Goal: Task Accomplishment & Management: Manage account settings

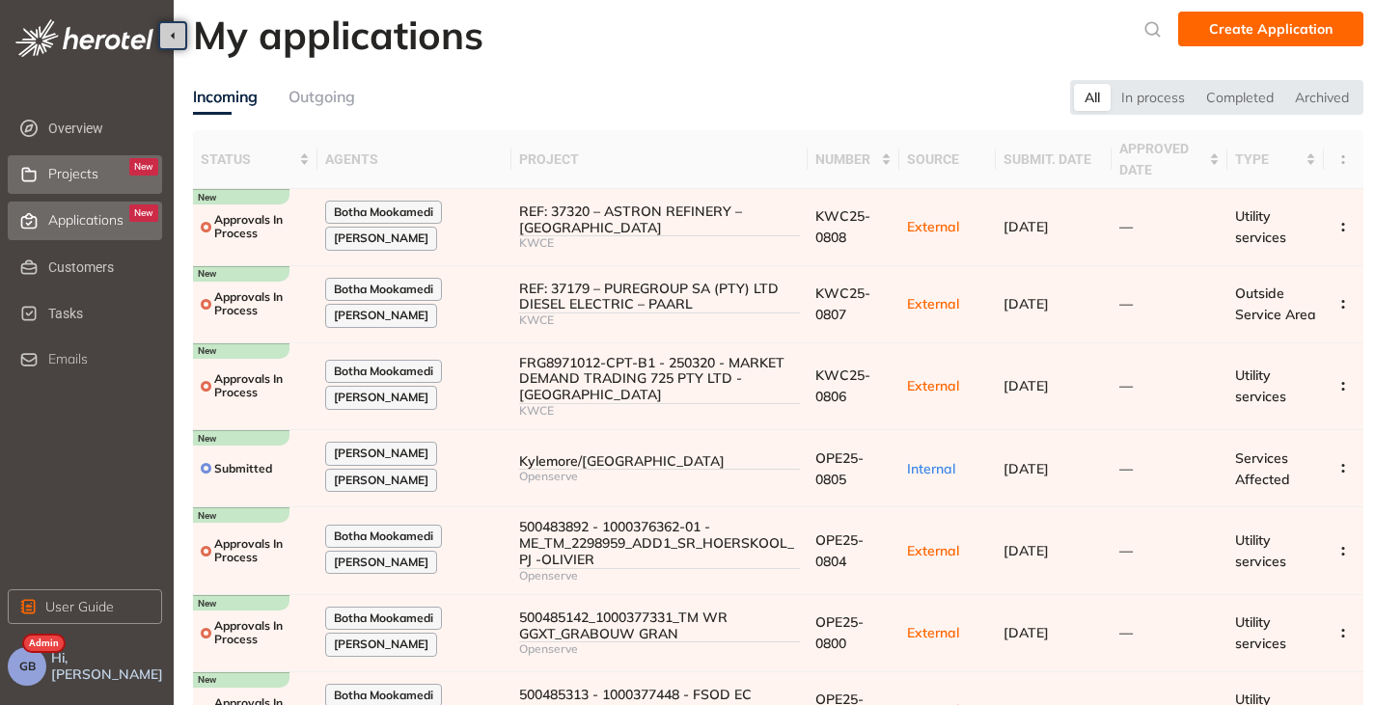
click at [86, 180] on span "Projects" at bounding box center [73, 174] width 50 height 16
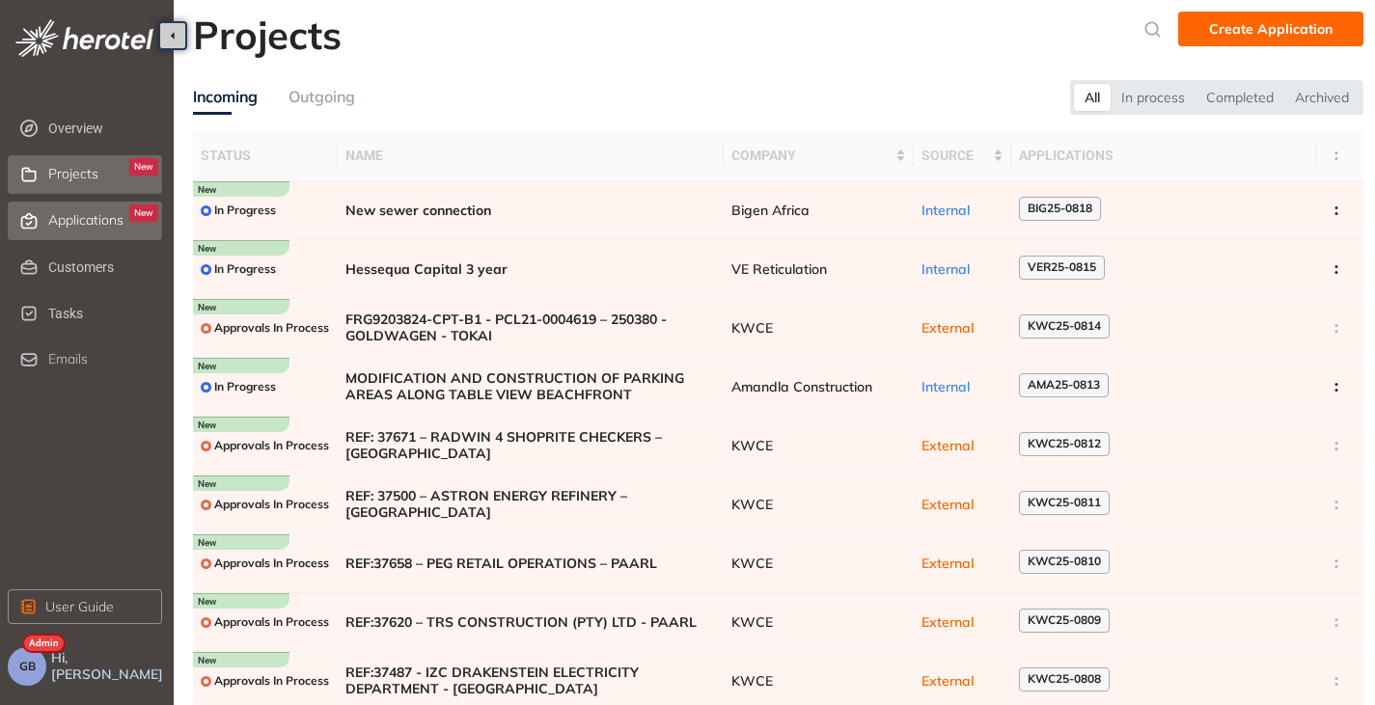
click at [72, 213] on span "Applications" at bounding box center [85, 220] width 75 height 16
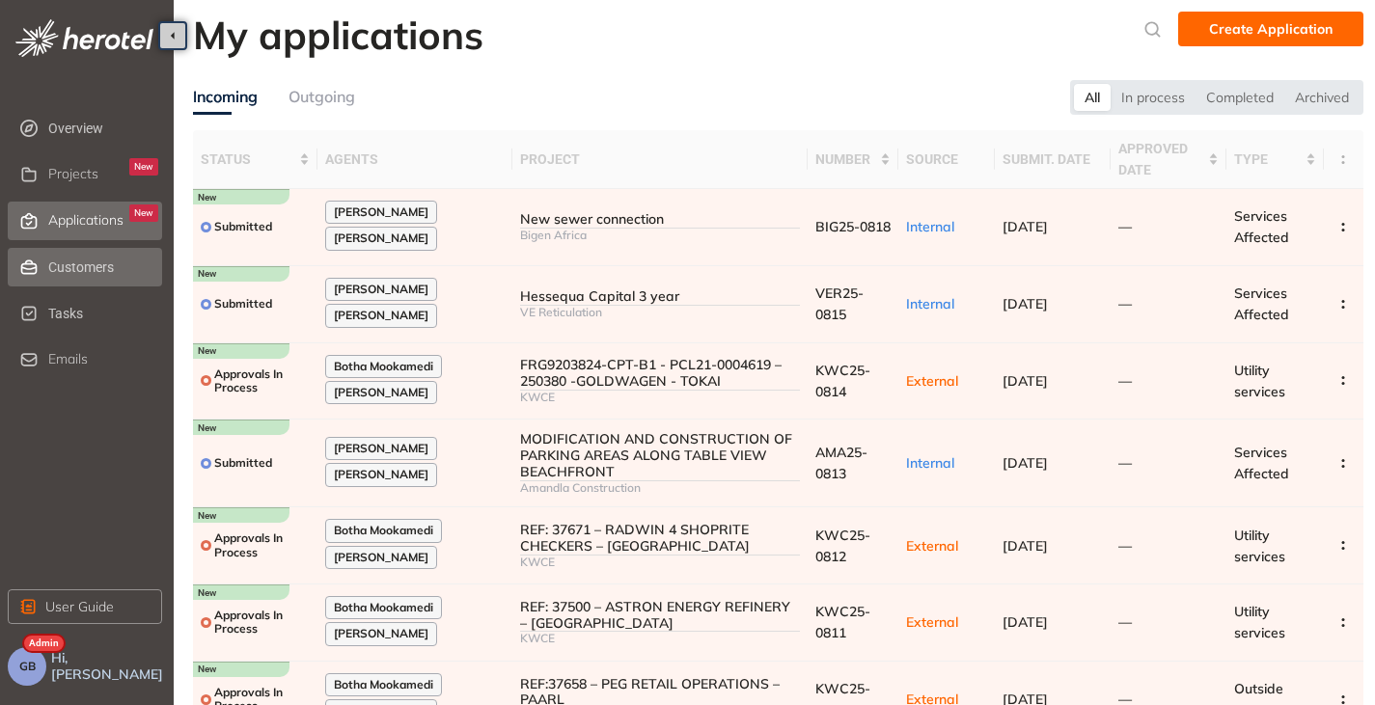
click at [70, 254] on span "Customers" at bounding box center [103, 267] width 110 height 39
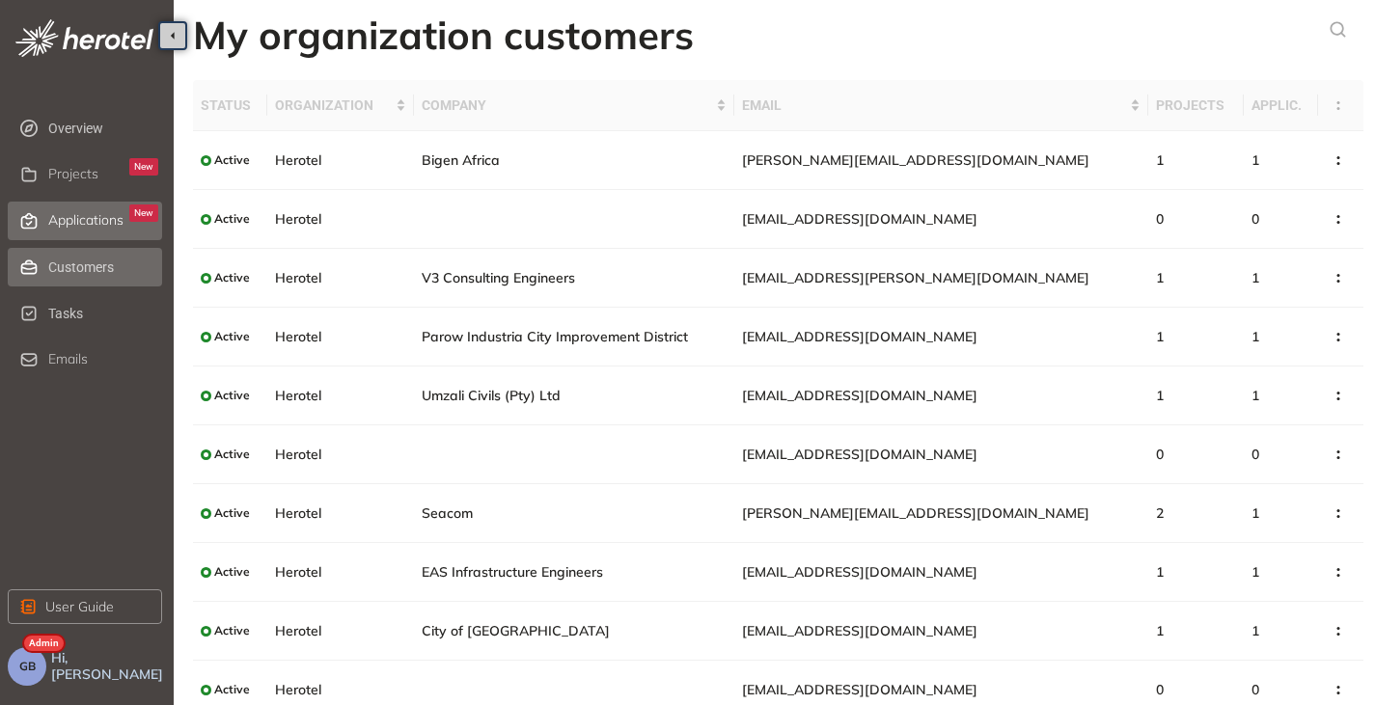
click at [93, 212] on span "Applications" at bounding box center [85, 220] width 75 height 16
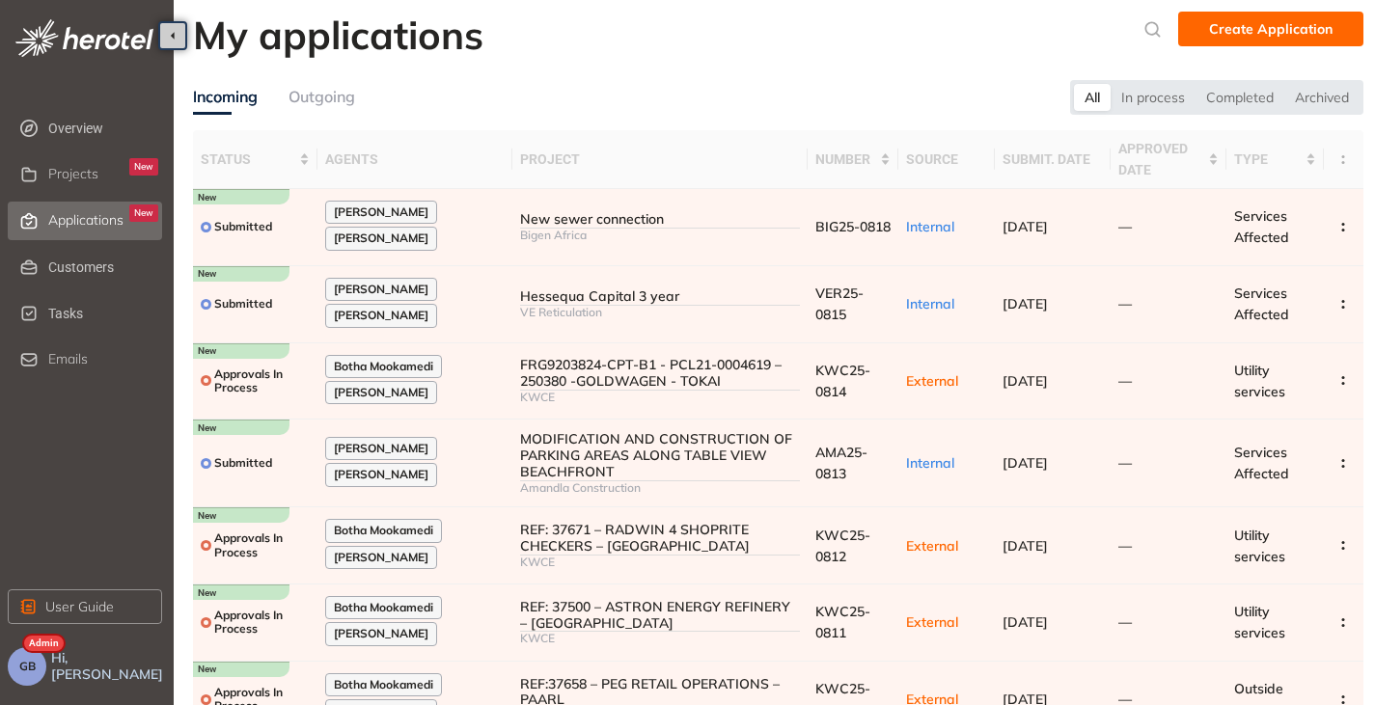
click at [31, 660] on span "GB" at bounding box center [27, 667] width 16 height 14
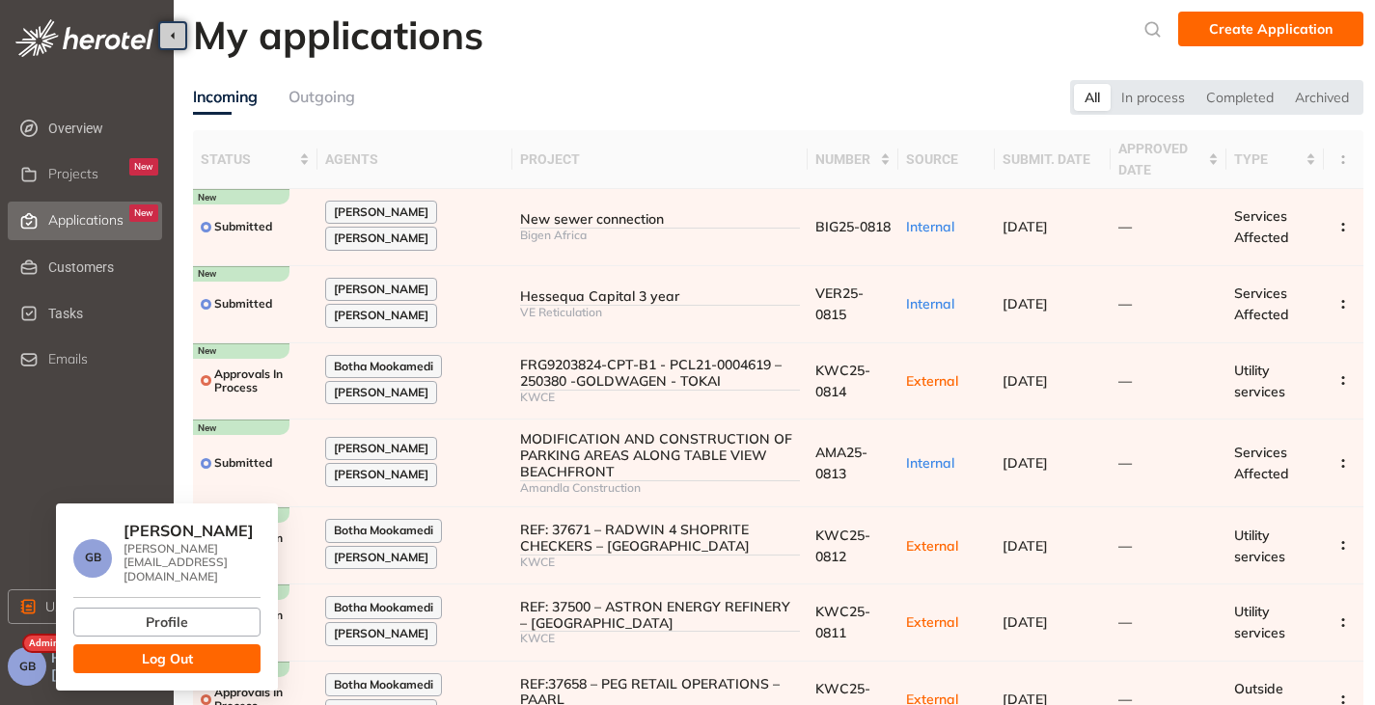
click at [134, 645] on button "Log Out" at bounding box center [166, 659] width 187 height 29
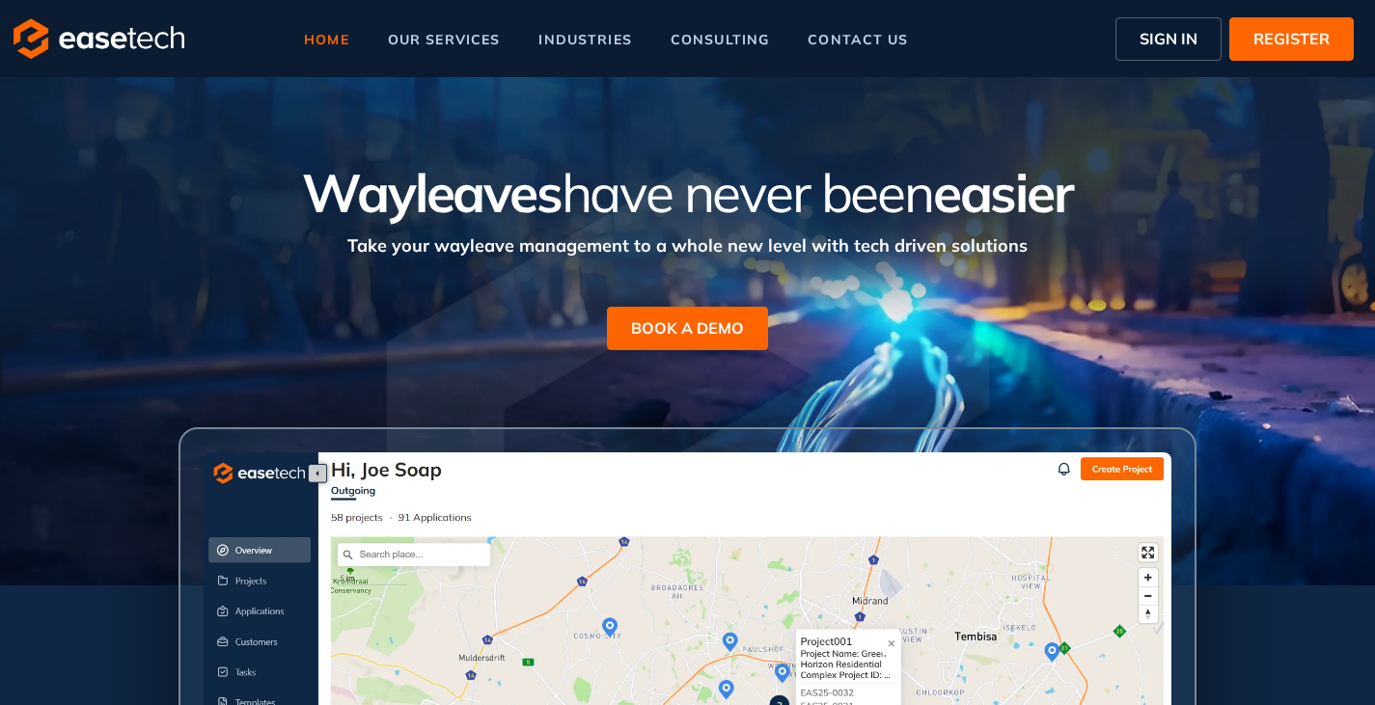
click at [1162, 43] on span "SIGN IN" at bounding box center [1169, 38] width 58 height 23
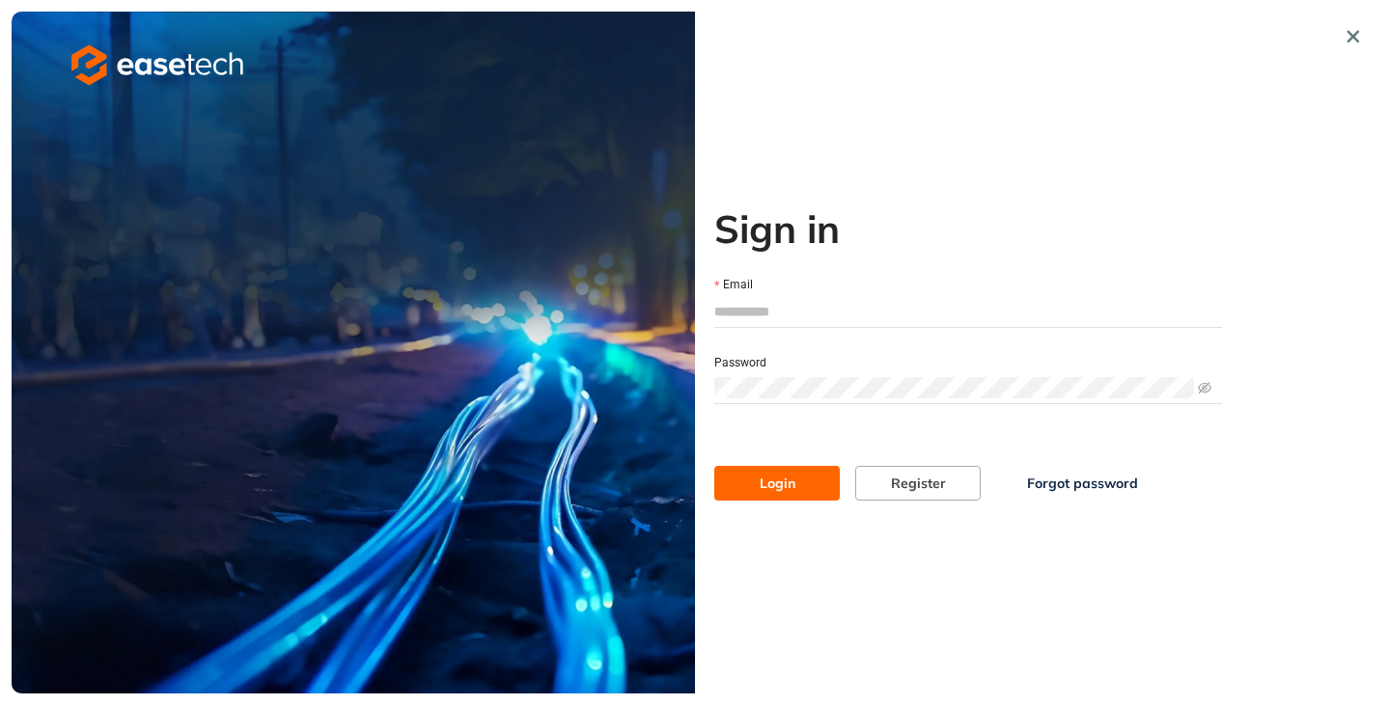
click at [767, 306] on input "Email" at bounding box center [968, 311] width 508 height 29
type input "**********"
click at [767, 479] on span "Login" at bounding box center [778, 483] width 36 height 21
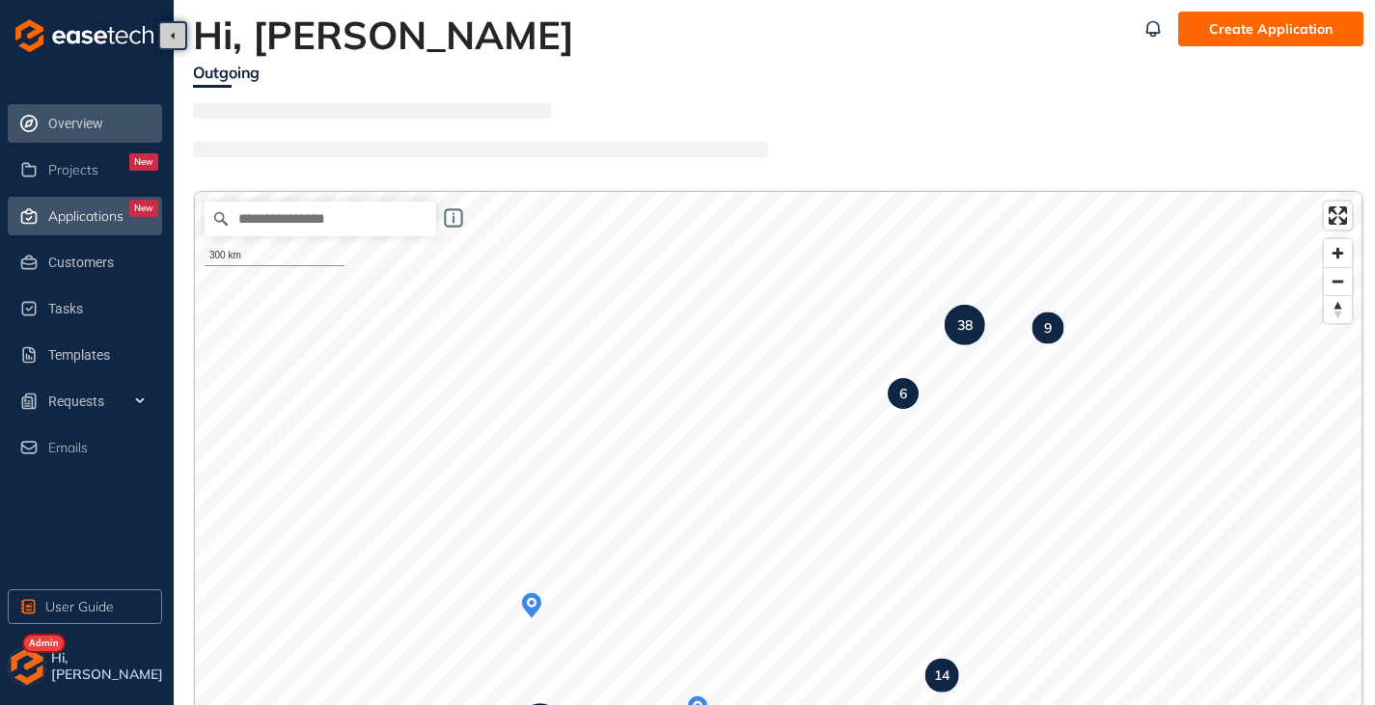
click at [79, 207] on div "Applications New" at bounding box center [103, 216] width 110 height 33
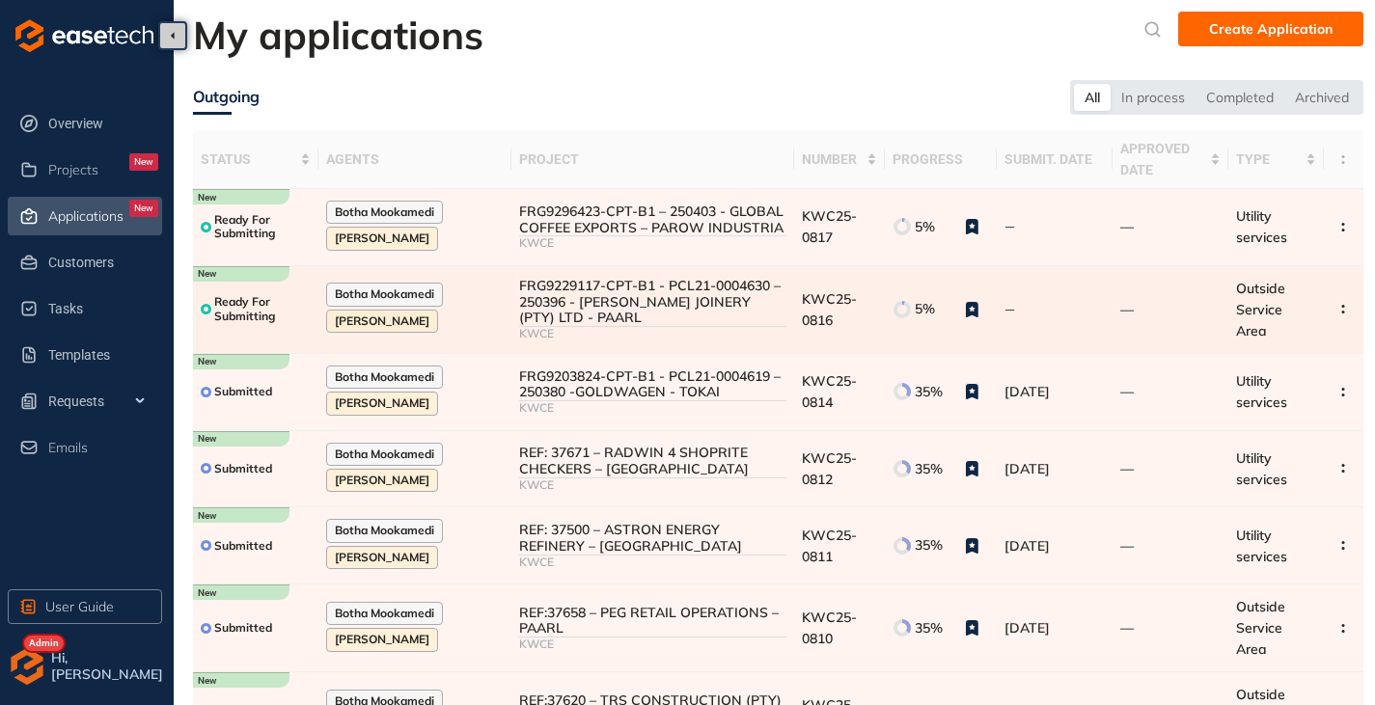
click at [568, 309] on div "FRG9229117-CPT-B1 - PCL21-0004630 – 250396 - HARMOND JOINERY (PTY) LTD - PAARL" at bounding box center [652, 302] width 267 height 48
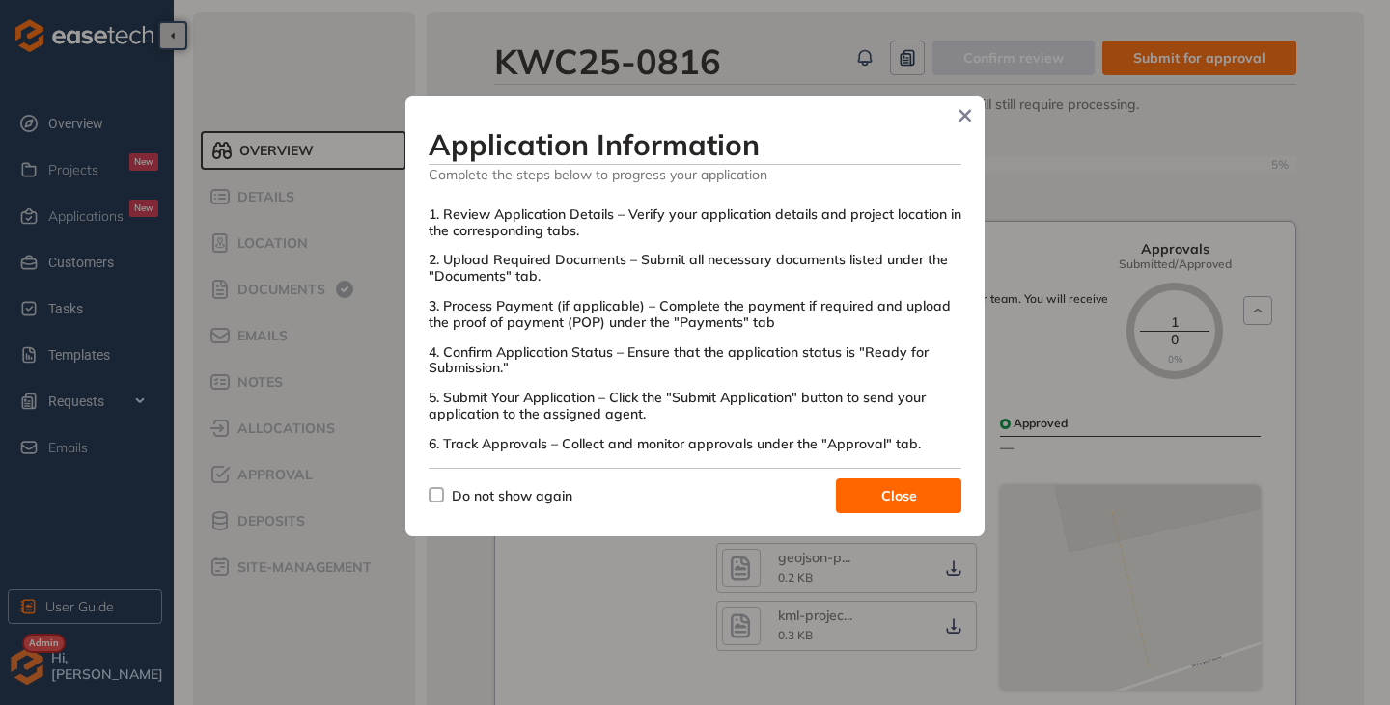
click at [430, 504] on label "Do not show again" at bounding box center [505, 495] width 152 height 21
click at [883, 484] on button "Close" at bounding box center [898, 496] width 125 height 35
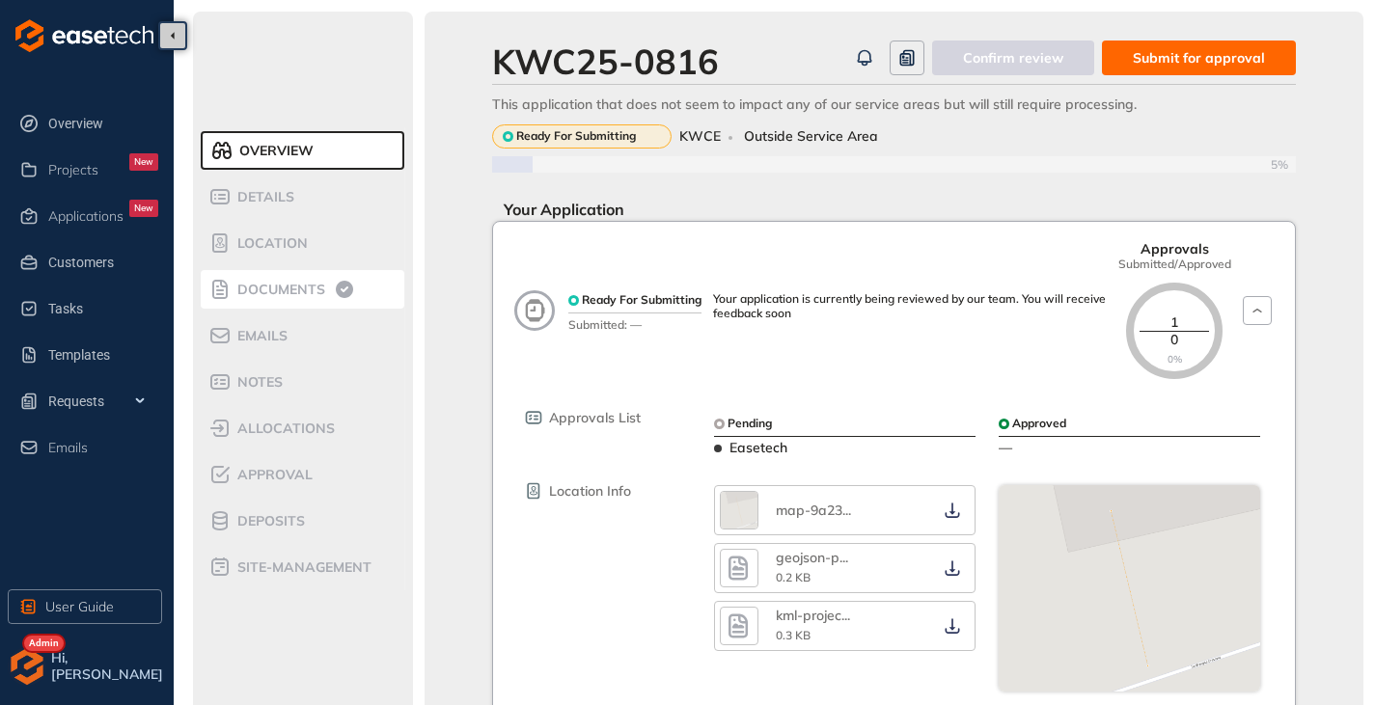
click at [311, 298] on div "Documents" at bounding box center [290, 289] width 164 height 23
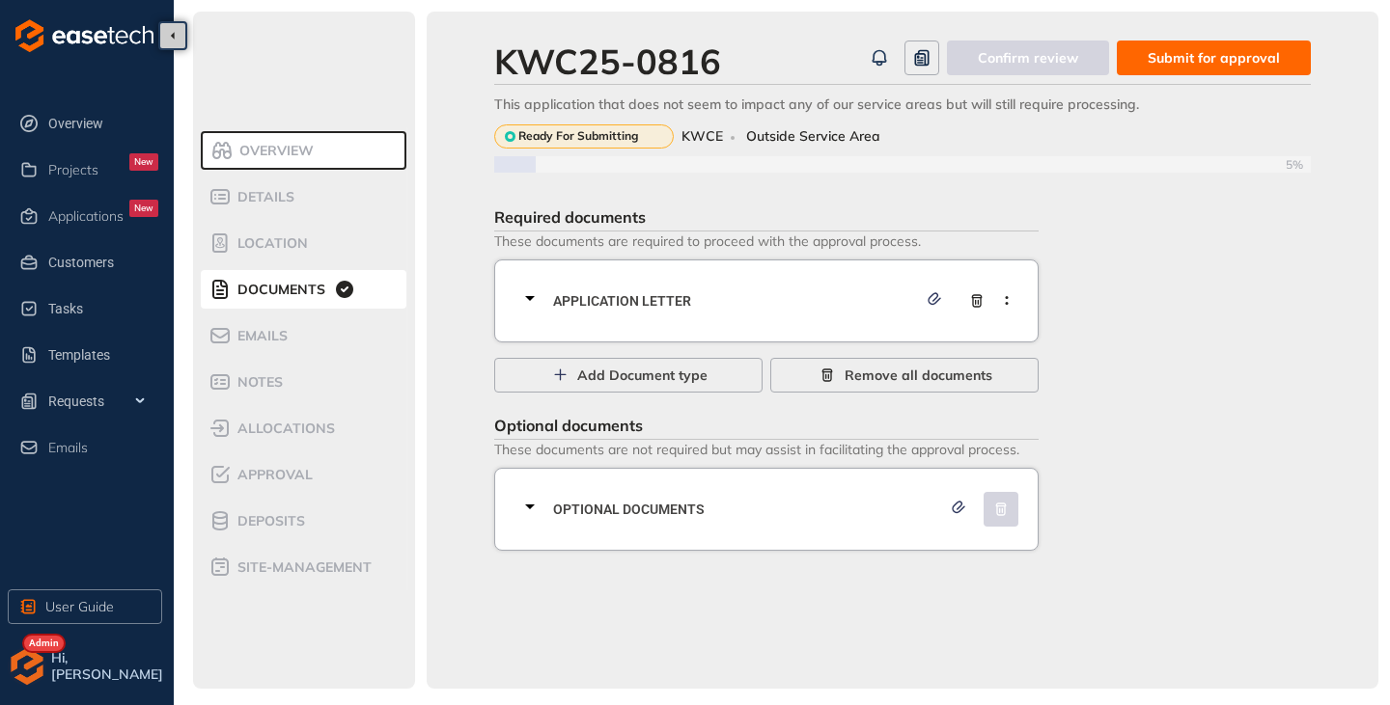
click at [532, 297] on icon at bounding box center [530, 298] width 10 height 5
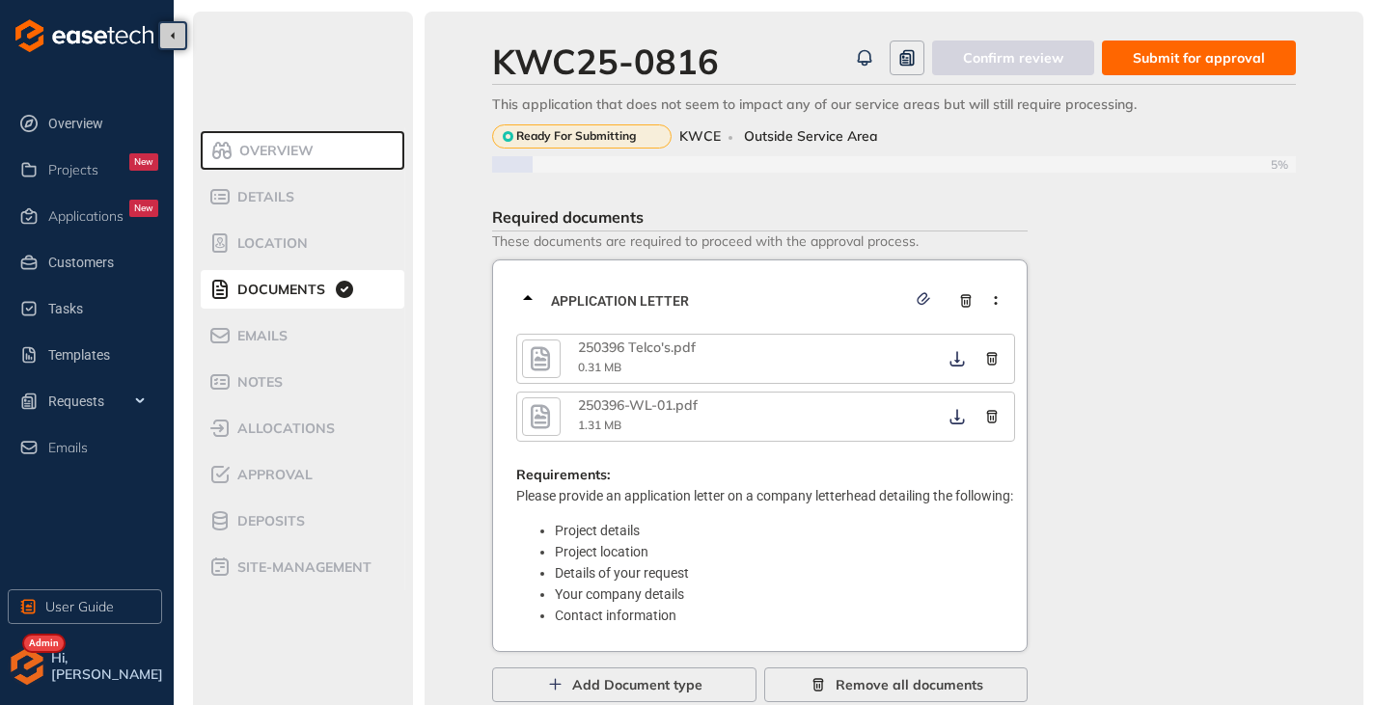
click at [532, 297] on icon at bounding box center [527, 298] width 23 height 23
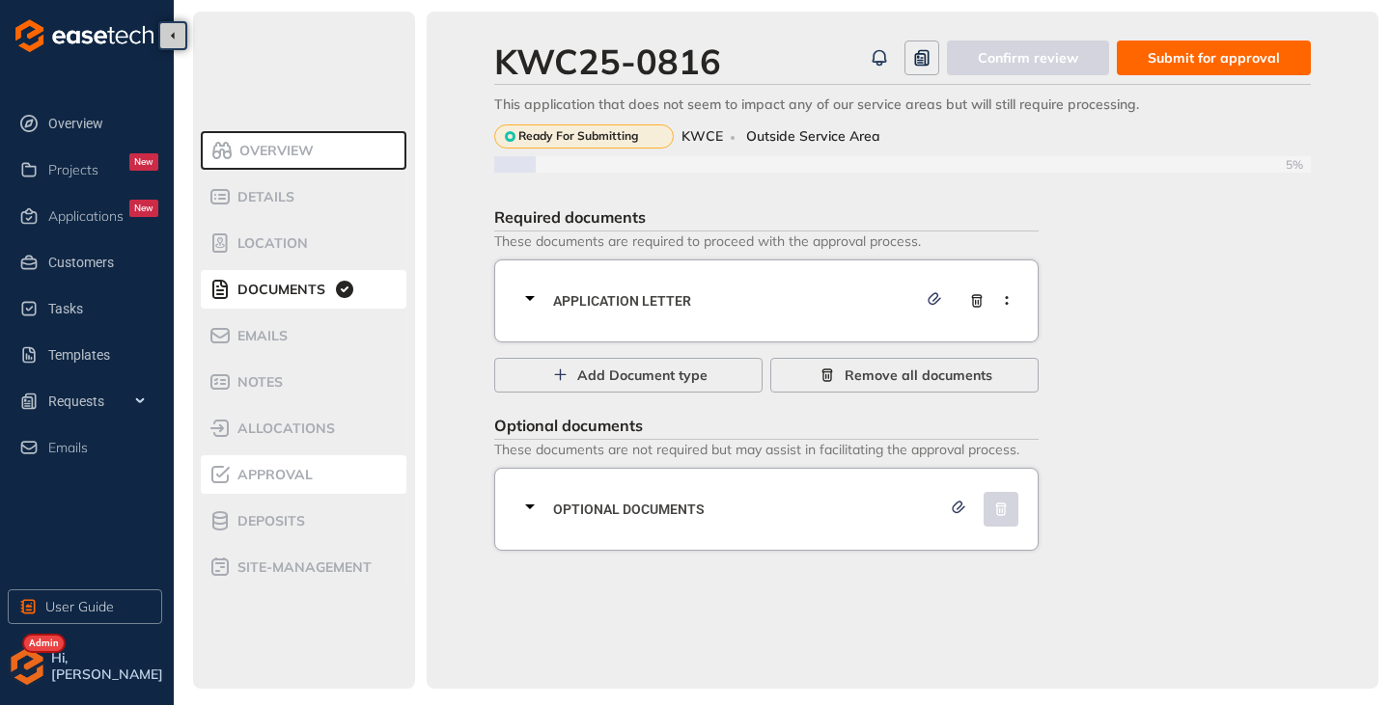
click at [277, 474] on span "Approval" at bounding box center [272, 475] width 81 height 16
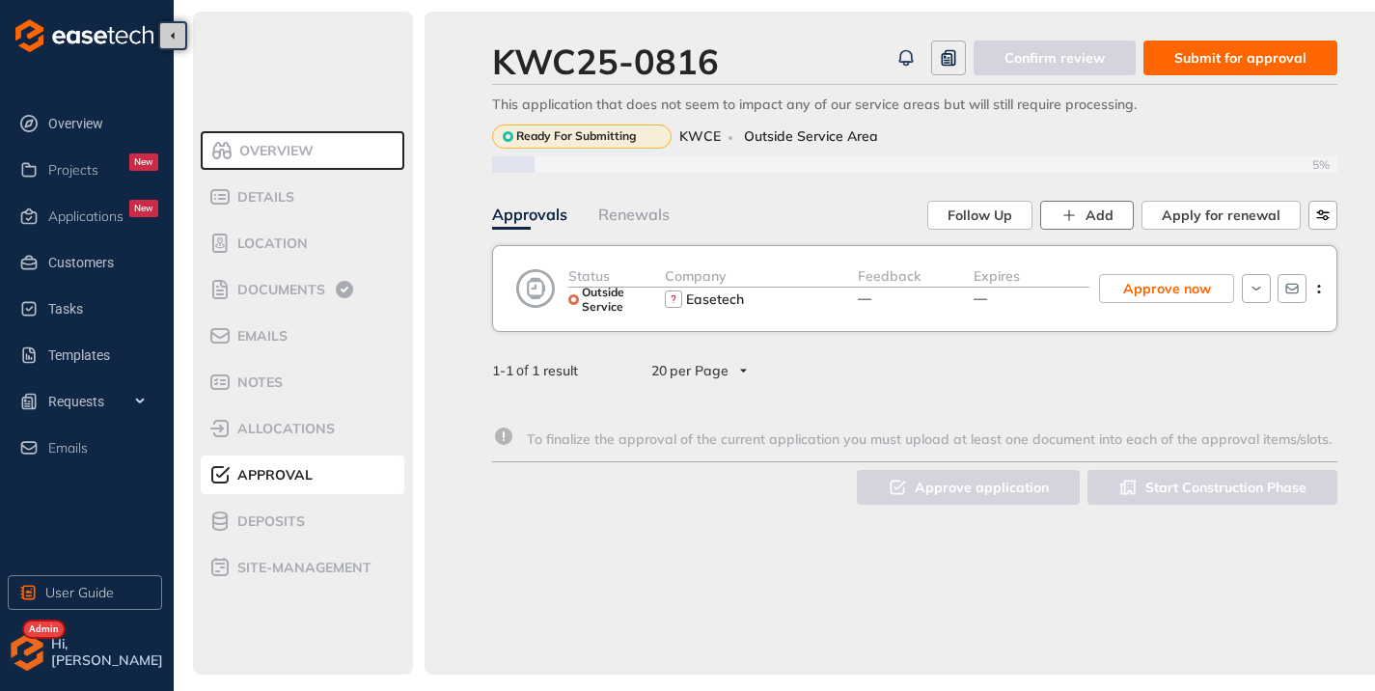
click at [1109, 208] on span "Add" at bounding box center [1100, 215] width 28 height 21
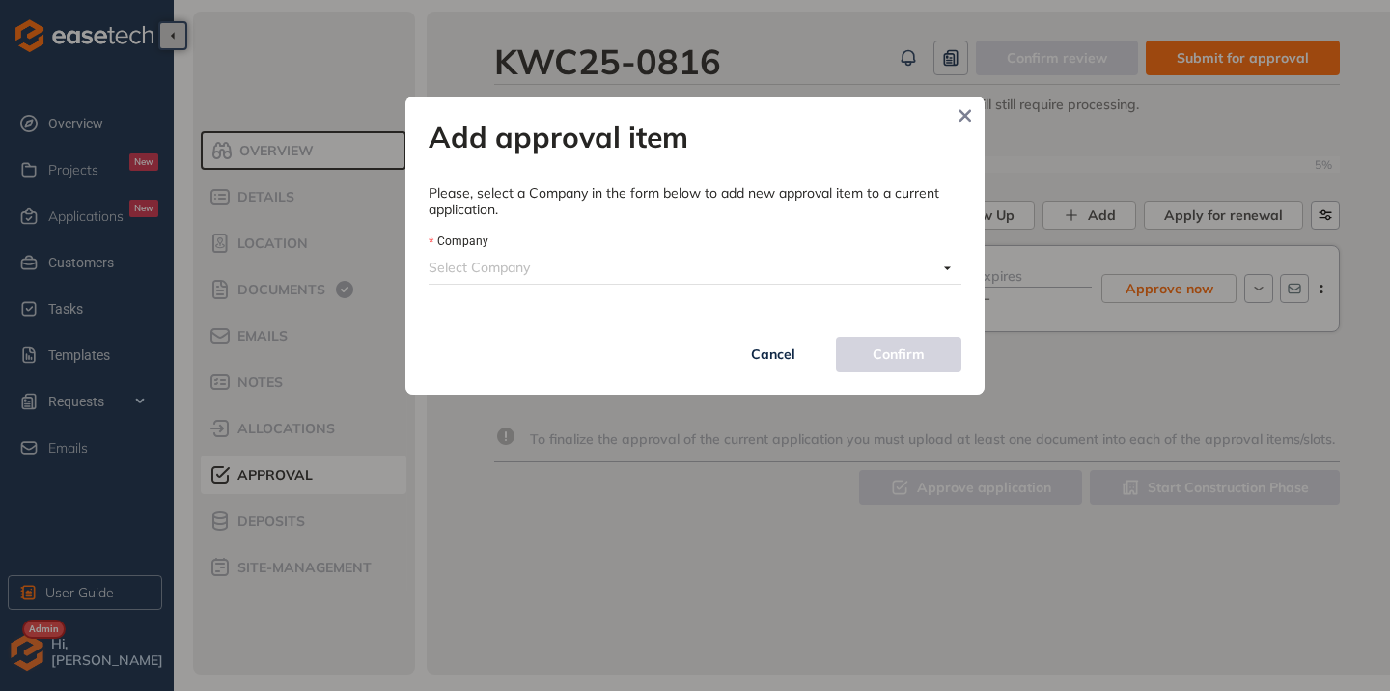
click at [614, 270] on input "Company" at bounding box center [683, 267] width 509 height 29
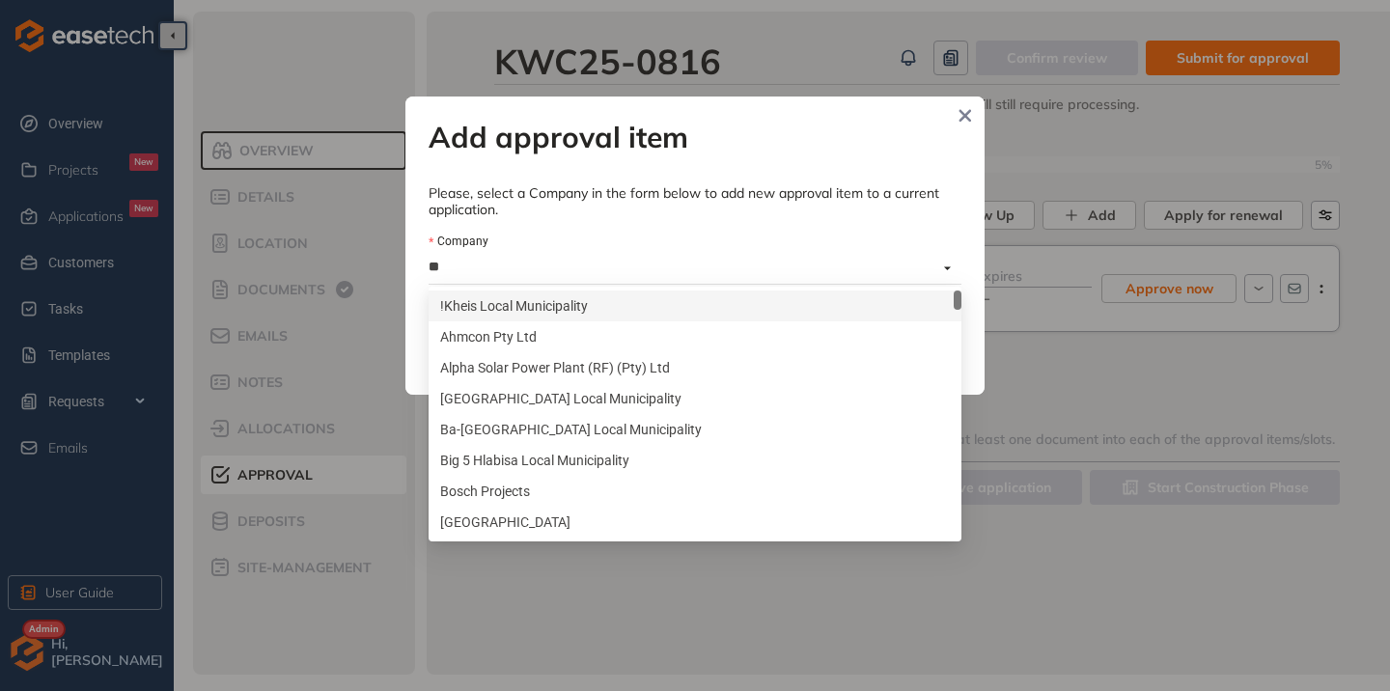
type input "***"
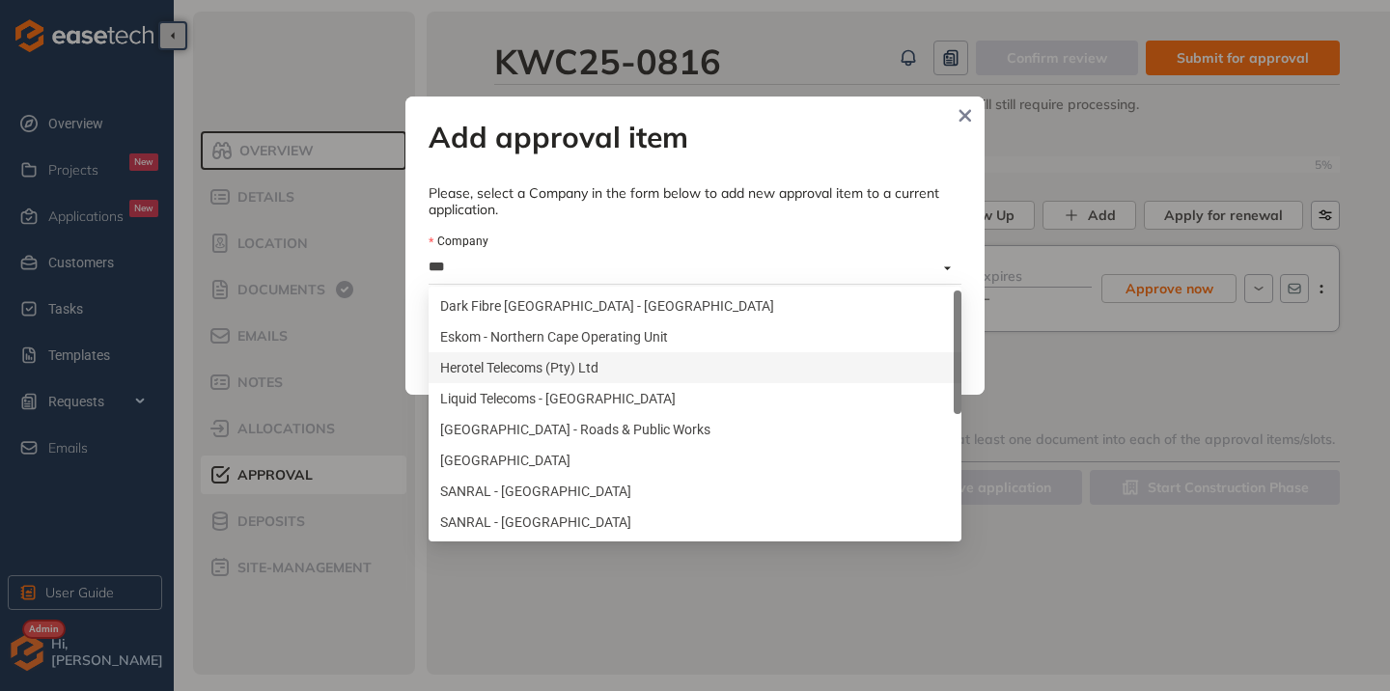
click at [517, 357] on div "Herotel Telecoms (Pty) Ltd" at bounding box center [695, 367] width 510 height 21
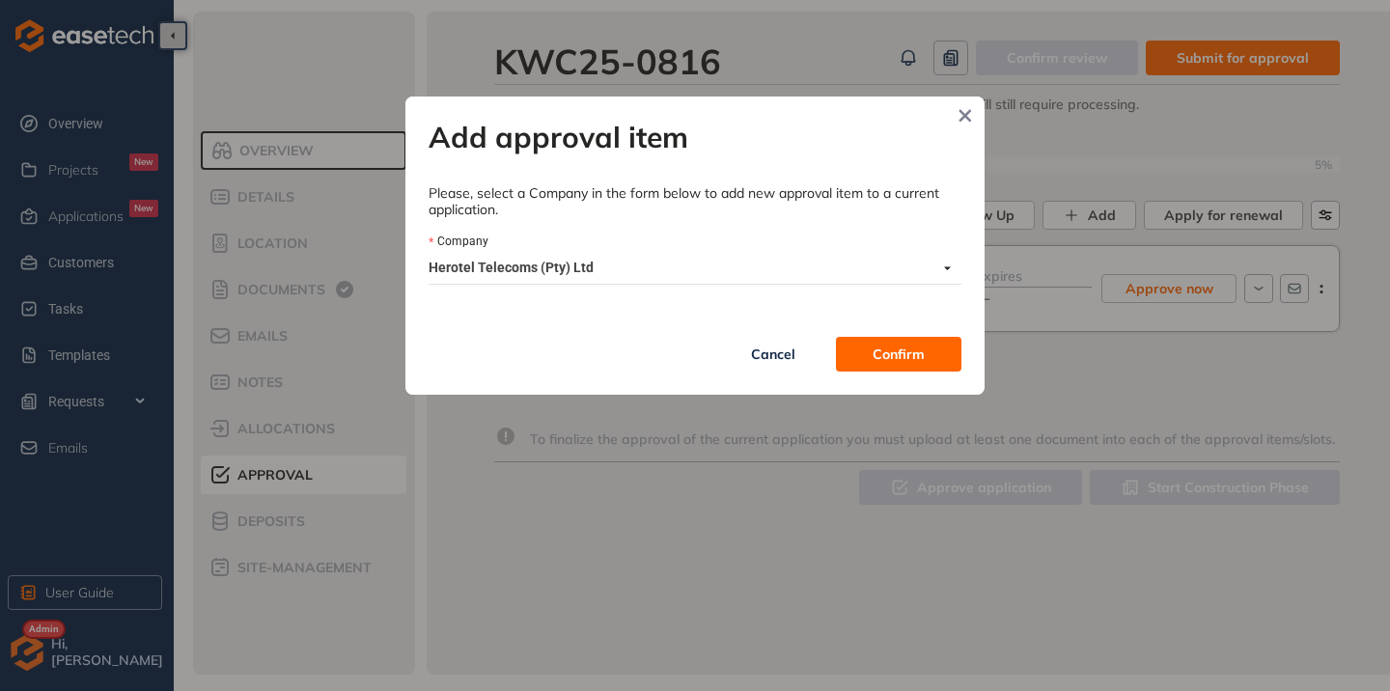
click at [870, 337] on button "Confirm" at bounding box center [898, 354] width 125 height 35
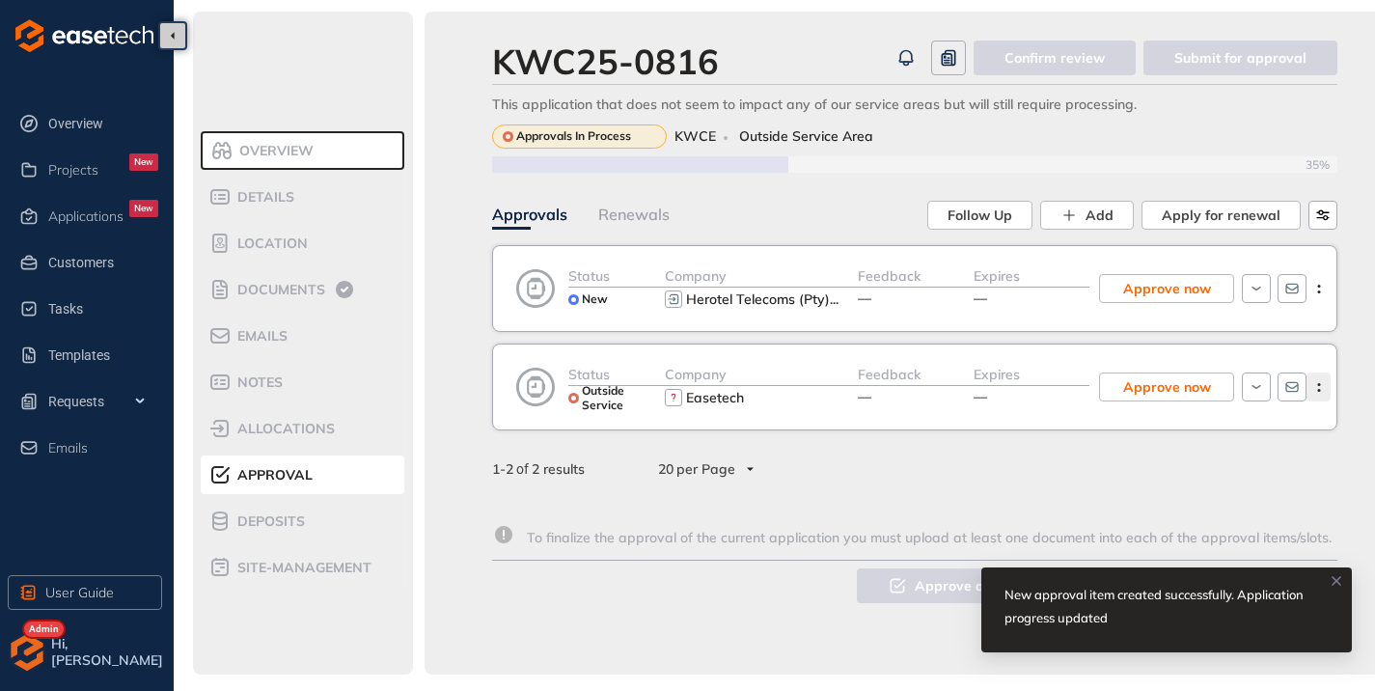
click at [1317, 380] on button "button" at bounding box center [1319, 387] width 24 height 29
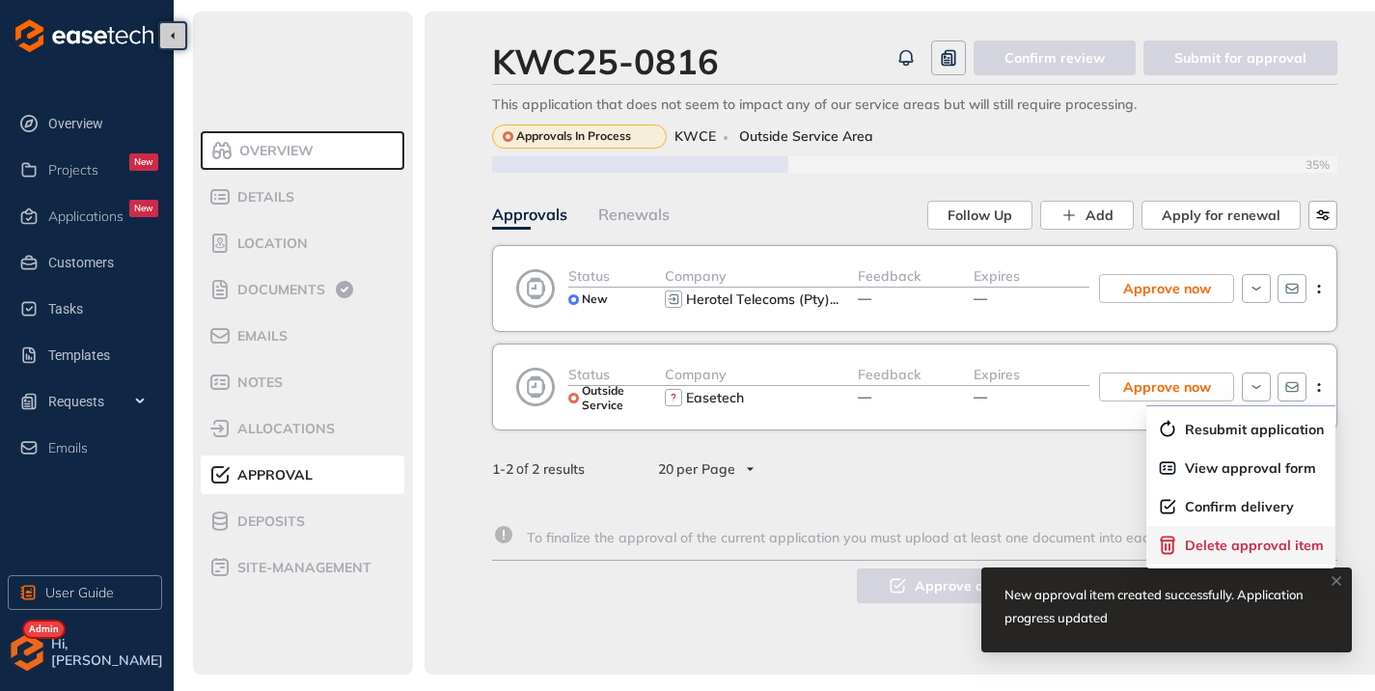
click at [1215, 538] on span "Delete approval item" at bounding box center [1254, 546] width 139 height 16
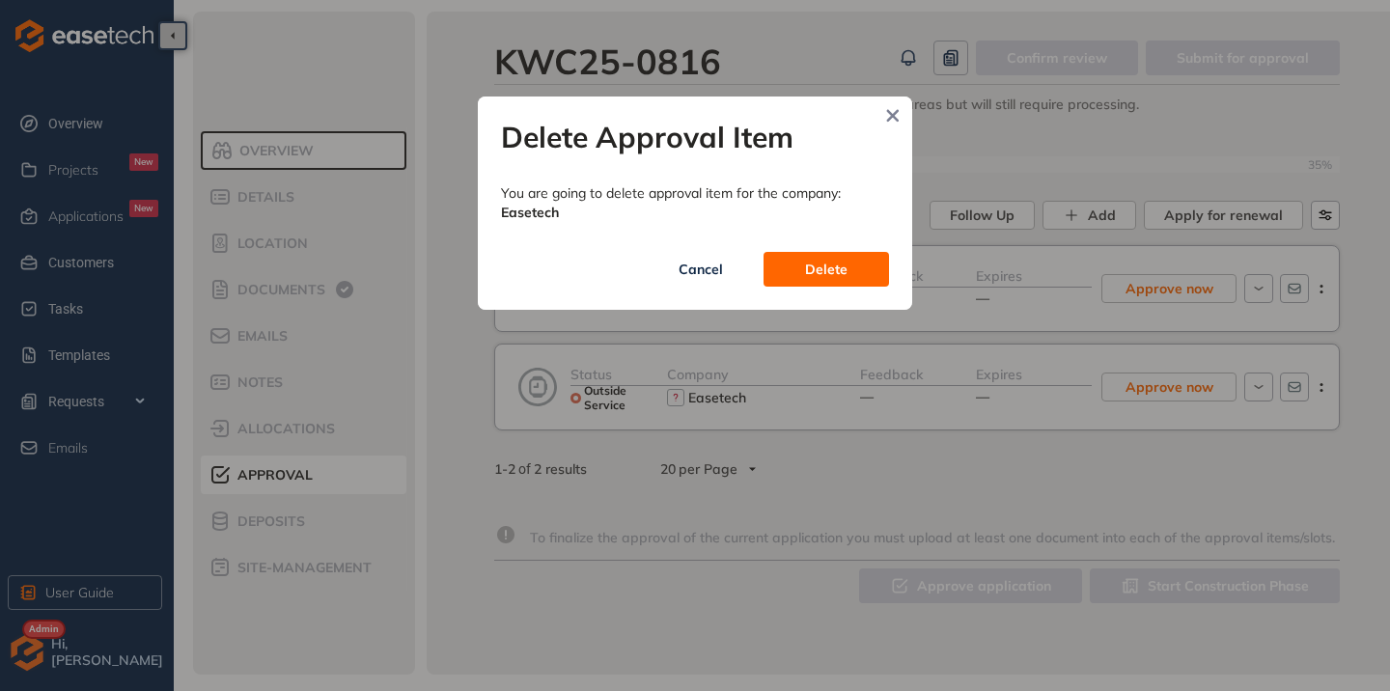
click at [836, 279] on button "Delete" at bounding box center [825, 269] width 125 height 35
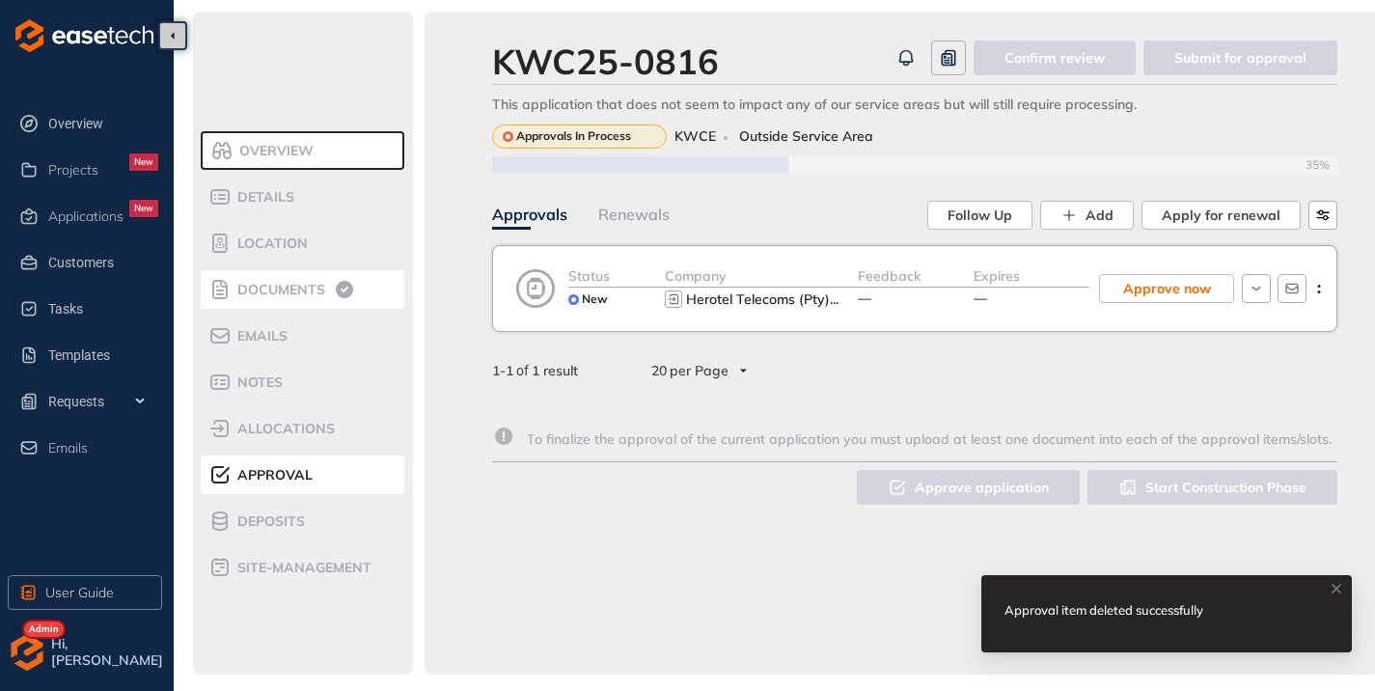
click at [309, 273] on li "Documents" at bounding box center [303, 289] width 204 height 39
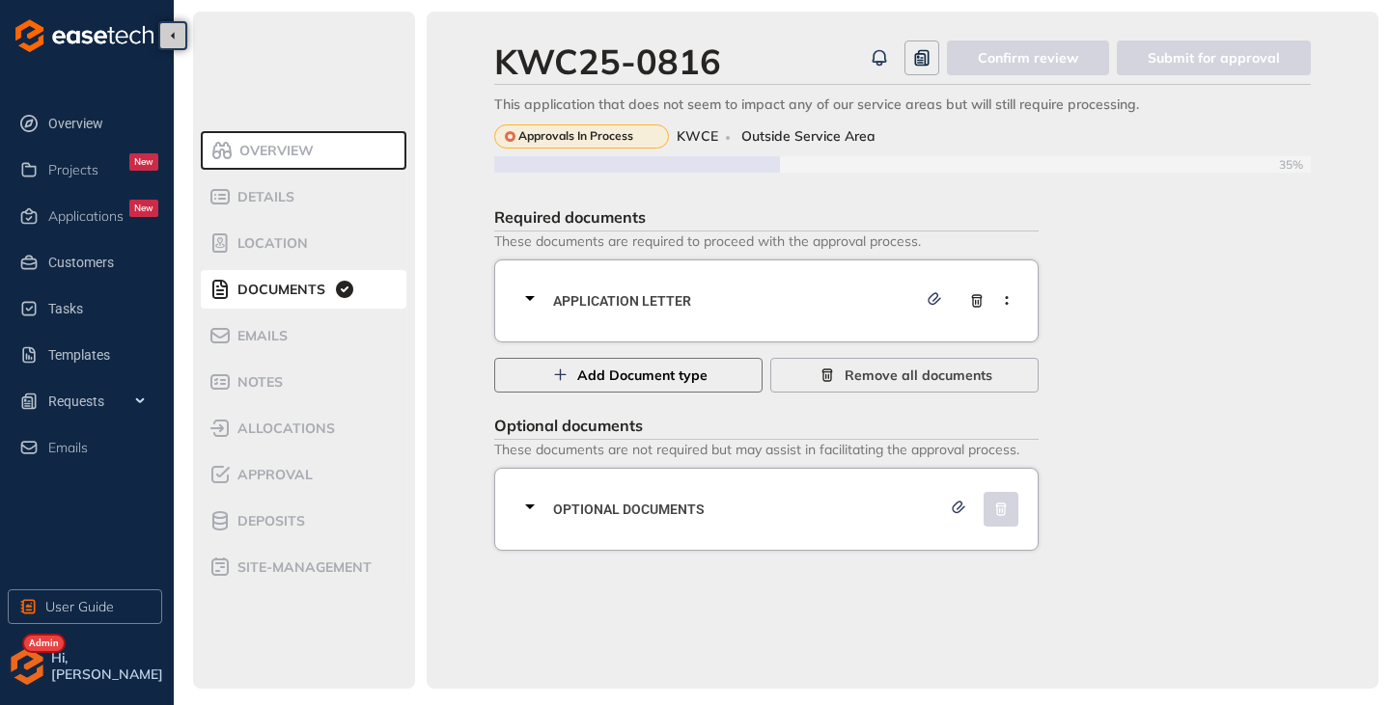
click at [720, 373] on button "Add Document type" at bounding box center [628, 375] width 268 height 35
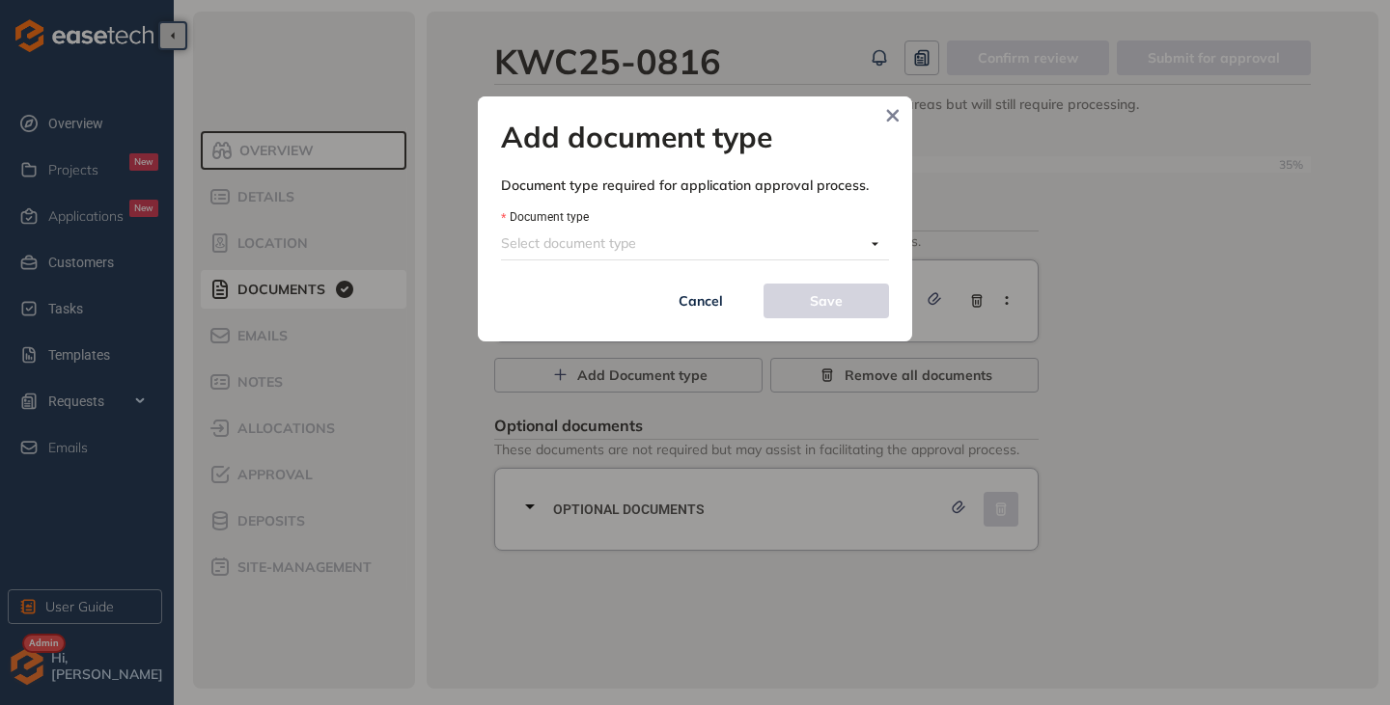
click at [736, 245] on input "Document type" at bounding box center [683, 243] width 364 height 29
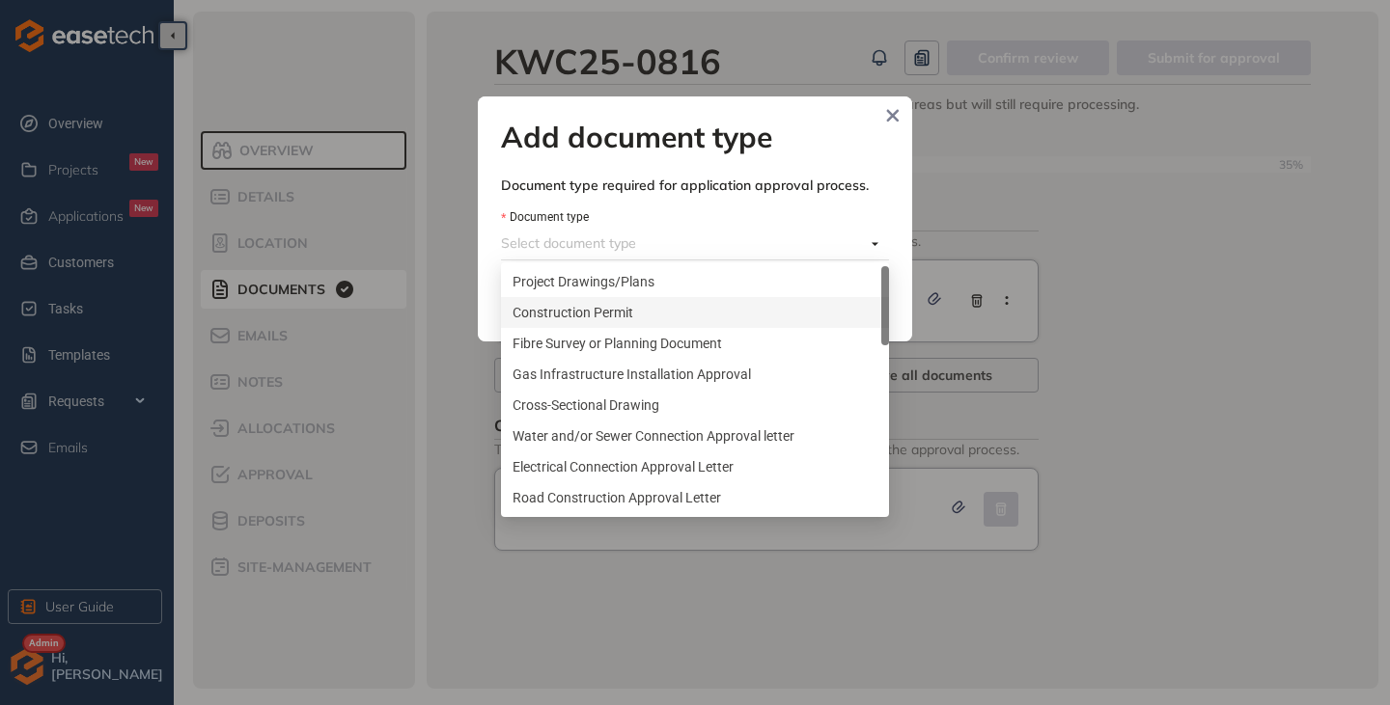
click at [638, 316] on div "Construction Permit" at bounding box center [694, 312] width 365 height 21
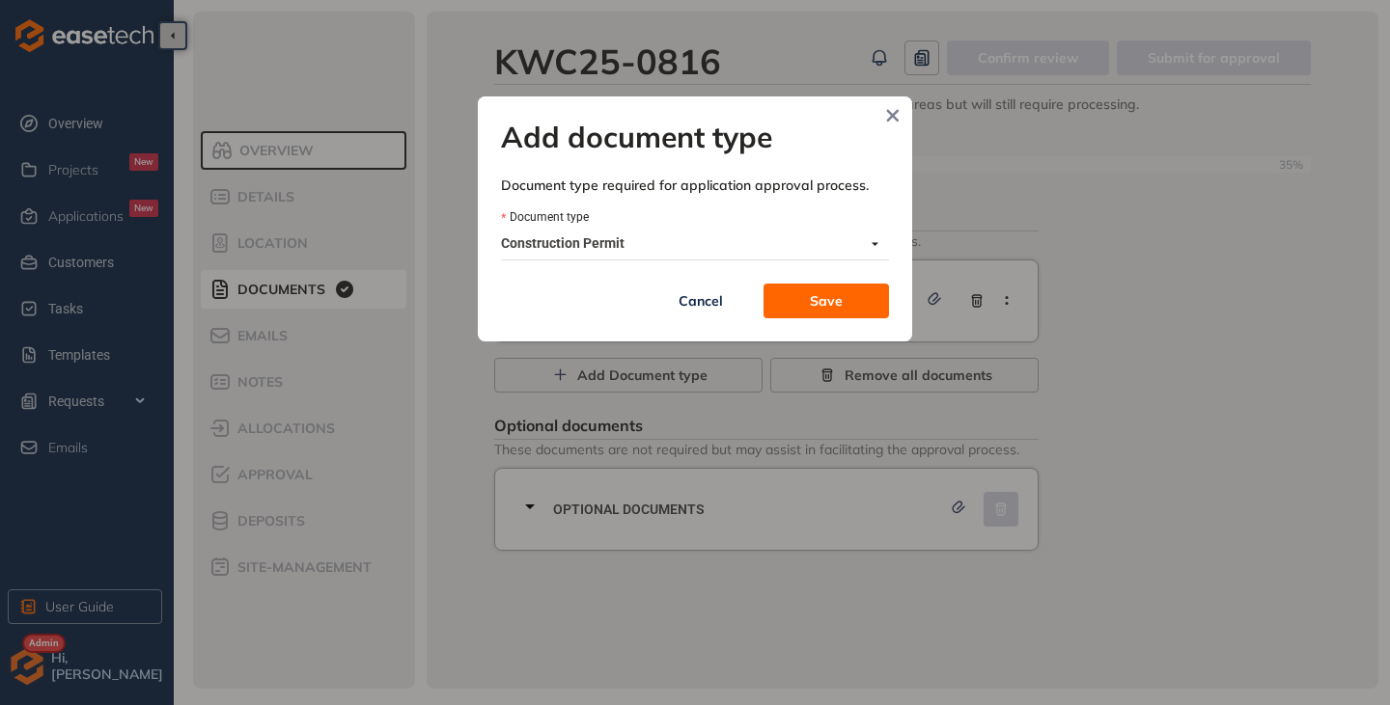
click at [813, 301] on span "Save" at bounding box center [826, 300] width 33 height 21
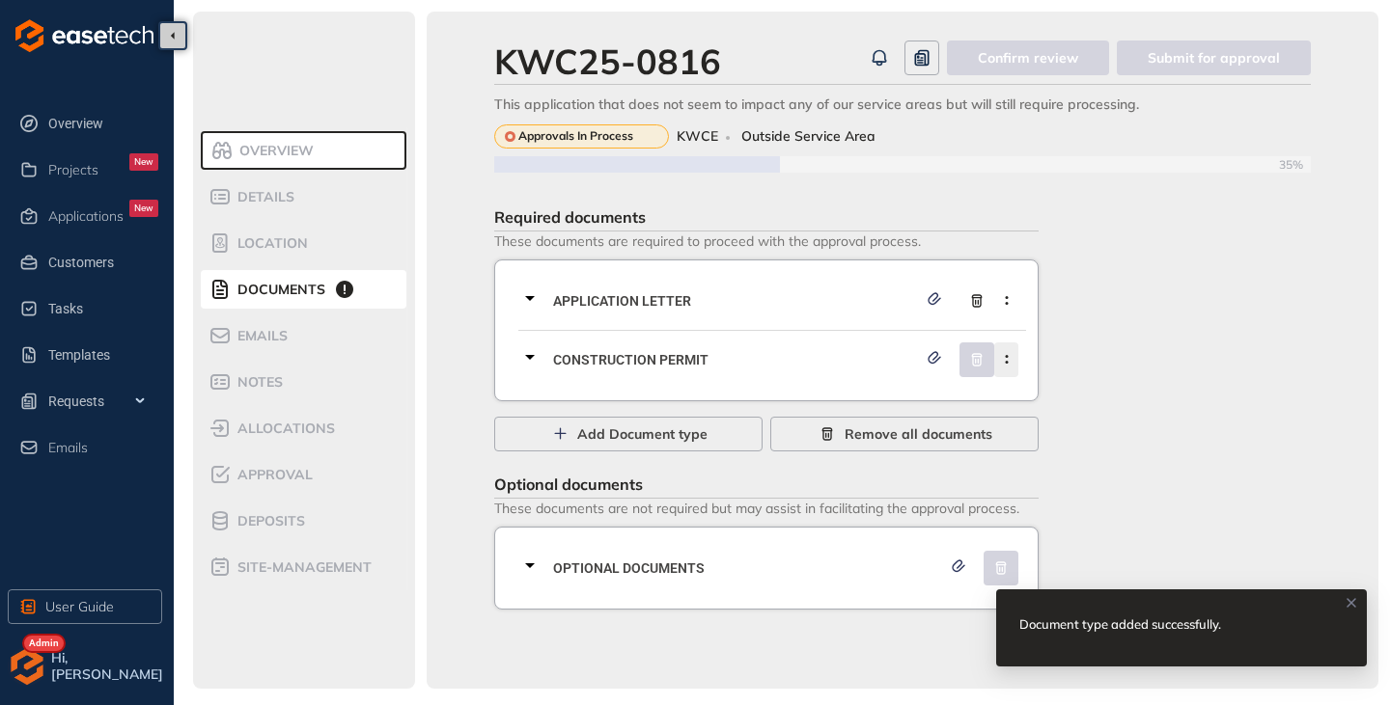
click at [1010, 366] on button "button" at bounding box center [1006, 360] width 24 height 35
click at [885, 407] on span "Remove current document type" at bounding box center [908, 405] width 204 height 16
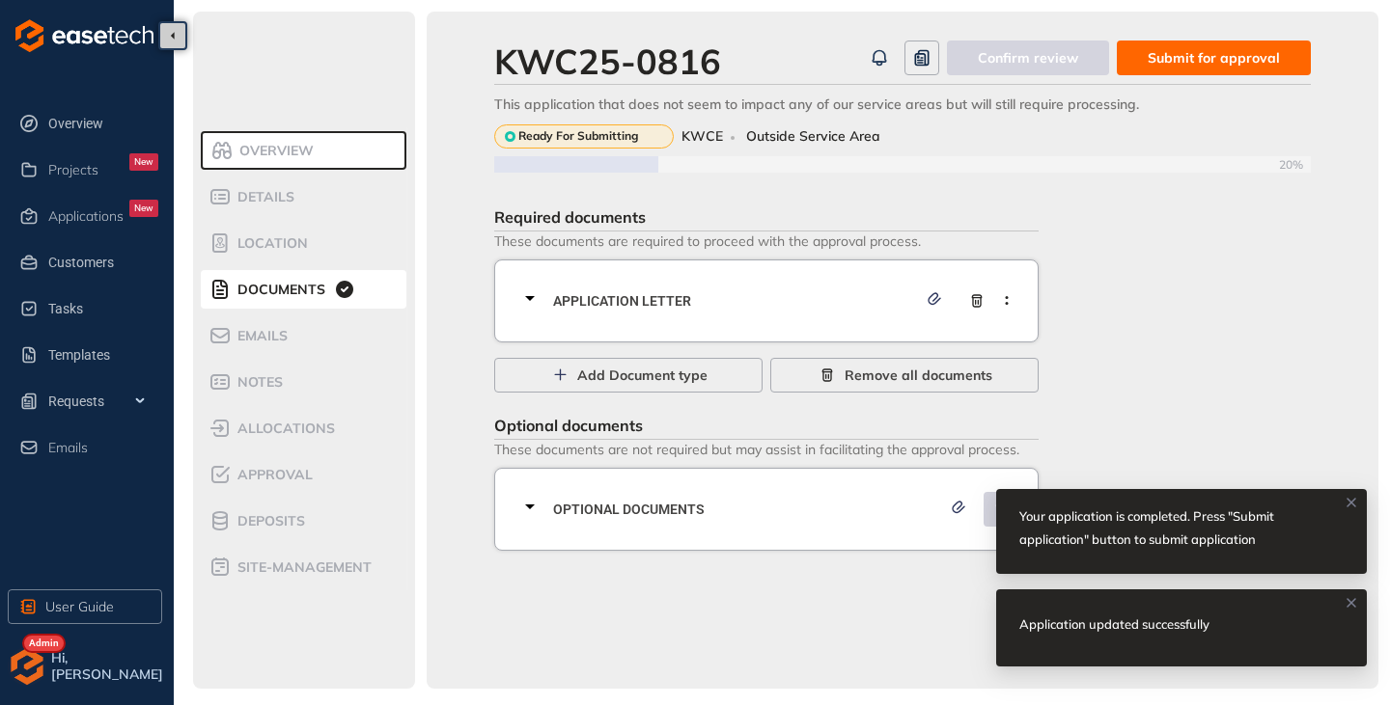
click at [1174, 54] on span "Submit for approval" at bounding box center [1213, 57] width 132 height 21
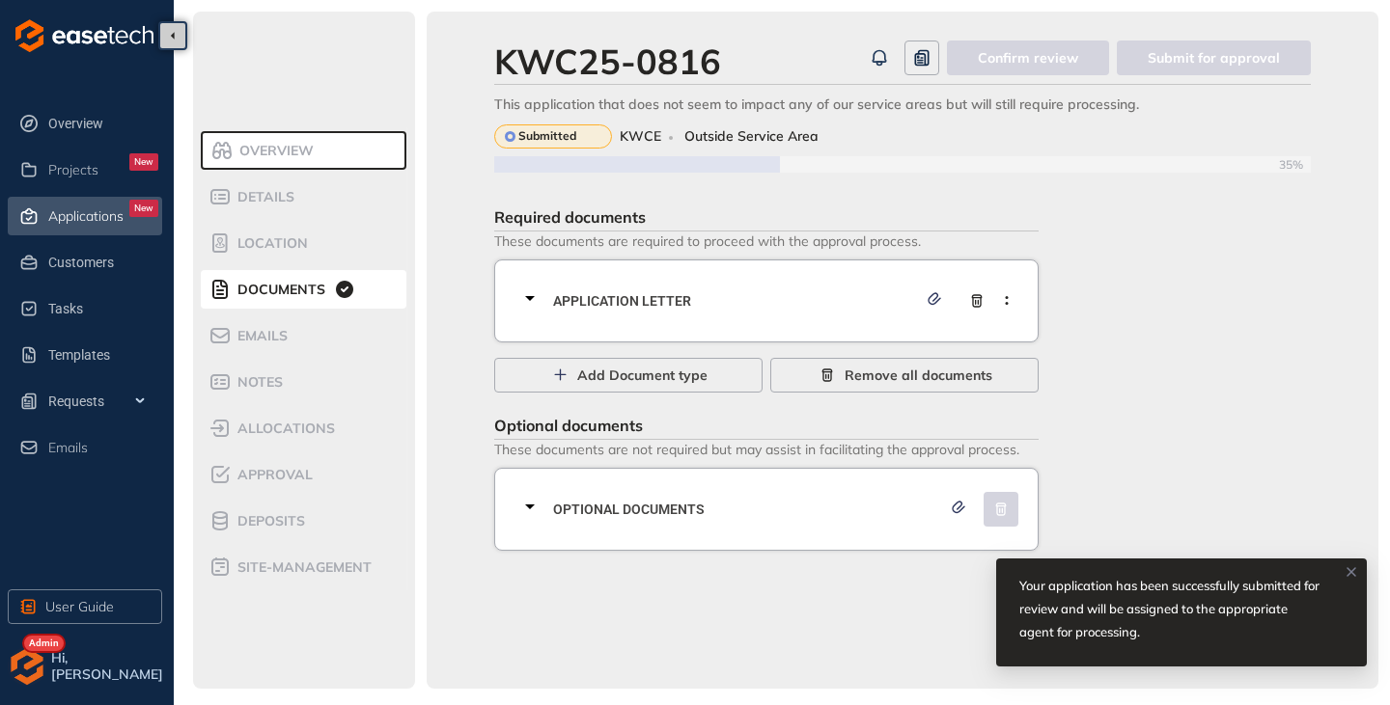
click at [68, 211] on span "Applications" at bounding box center [85, 216] width 75 height 16
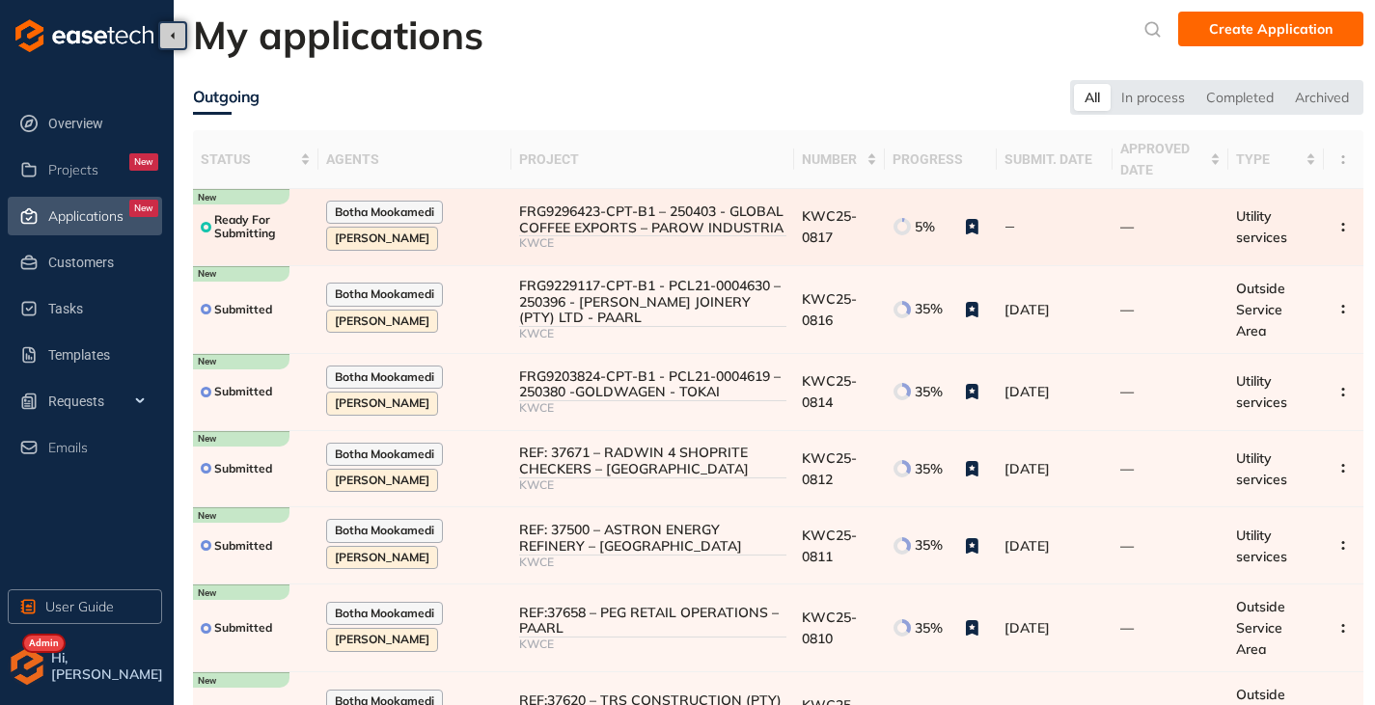
click at [578, 218] on div "FRG9296423-CPT-B1 – 250403 - GLOBAL COFFEE EXPORTS – PAROW INDUSTRIA" at bounding box center [652, 220] width 267 height 33
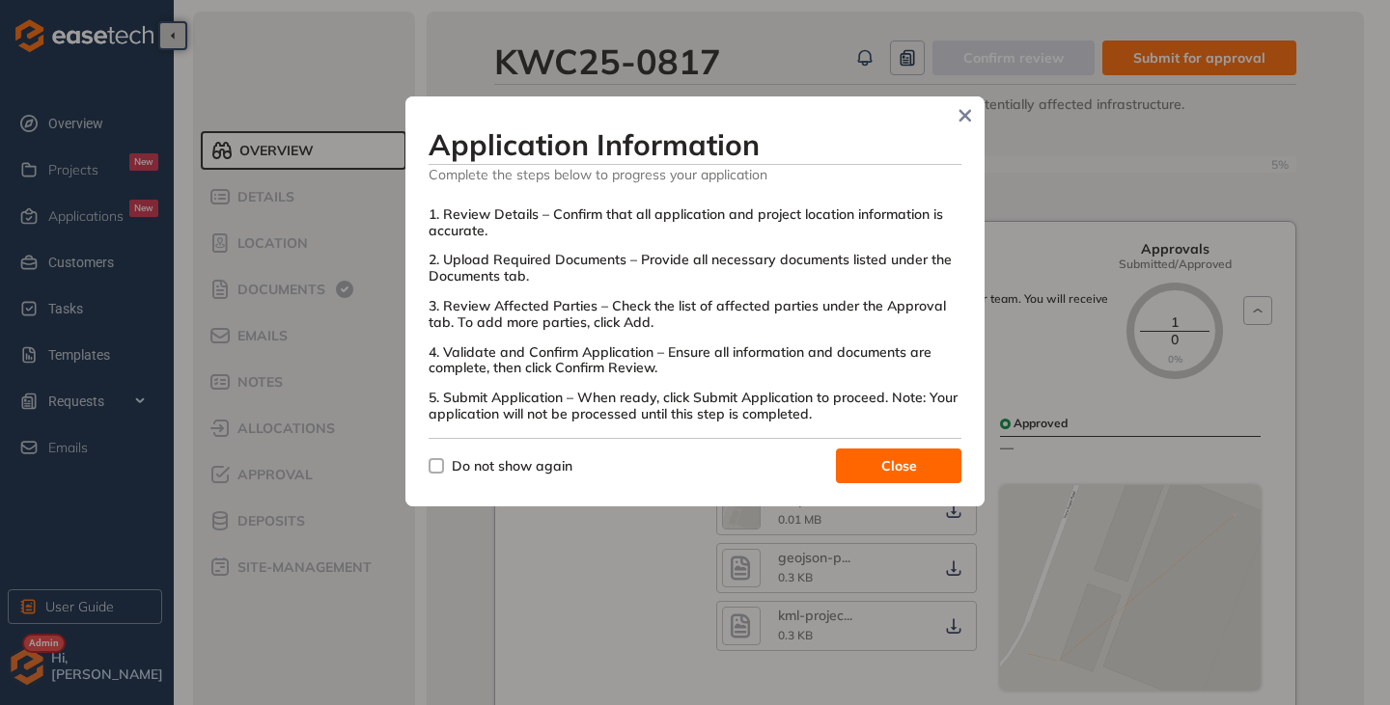
click at [451, 457] on span "Do not show again" at bounding box center [512, 466] width 136 height 21
click at [875, 464] on button "Close" at bounding box center [898, 466] width 125 height 35
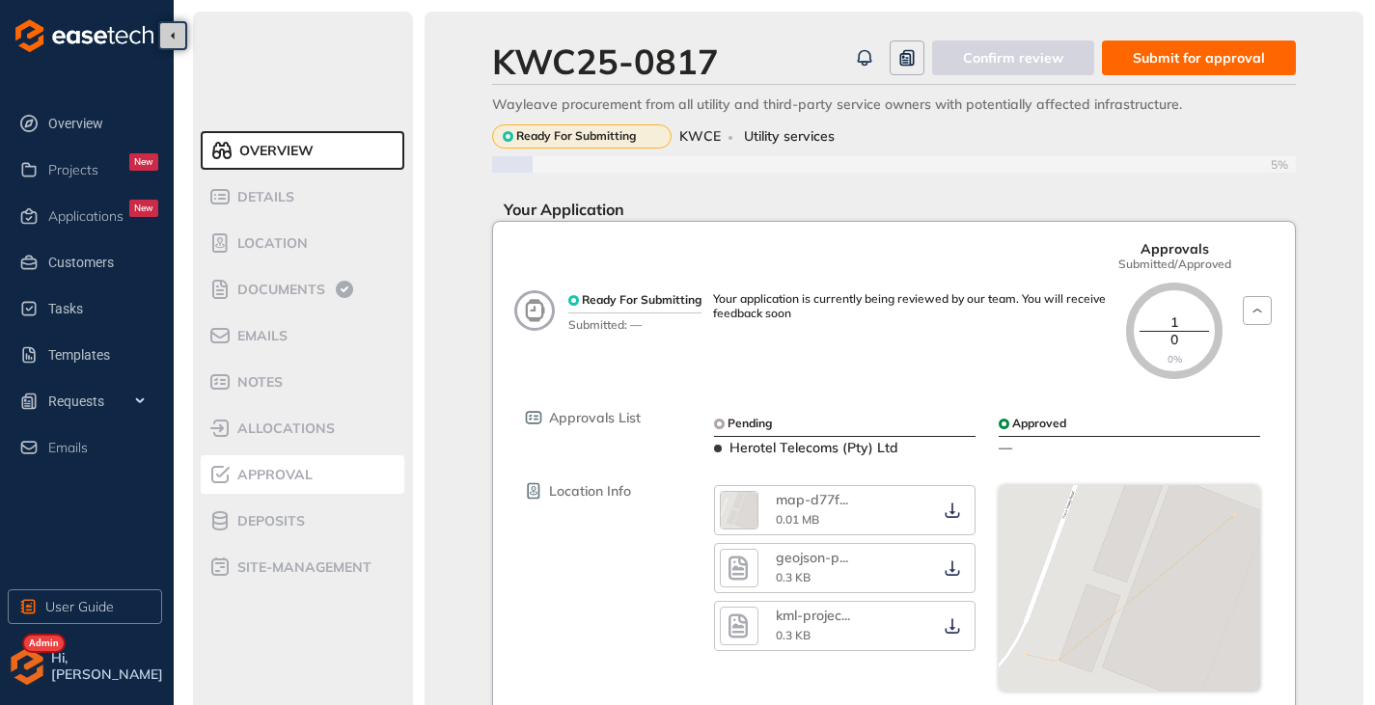
click at [273, 476] on span "Approval" at bounding box center [272, 475] width 81 height 16
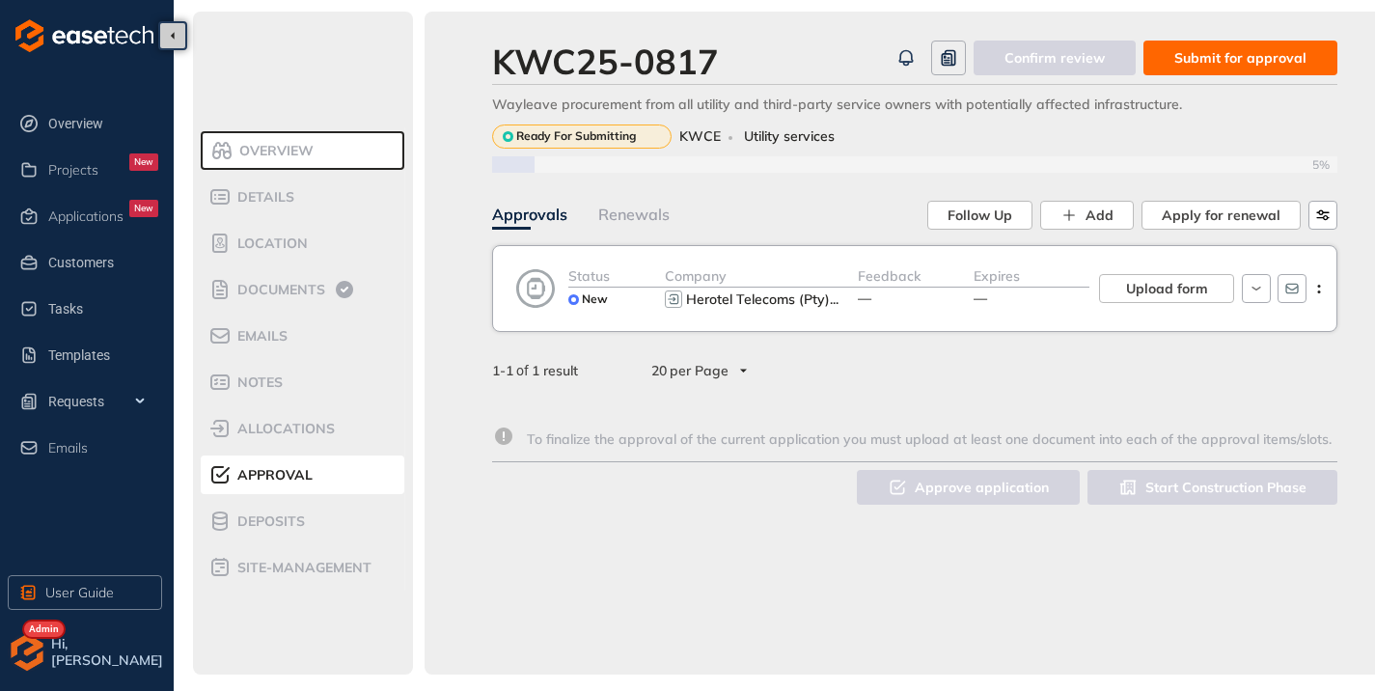
click at [1230, 55] on span "Submit for approval" at bounding box center [1241, 57] width 132 height 21
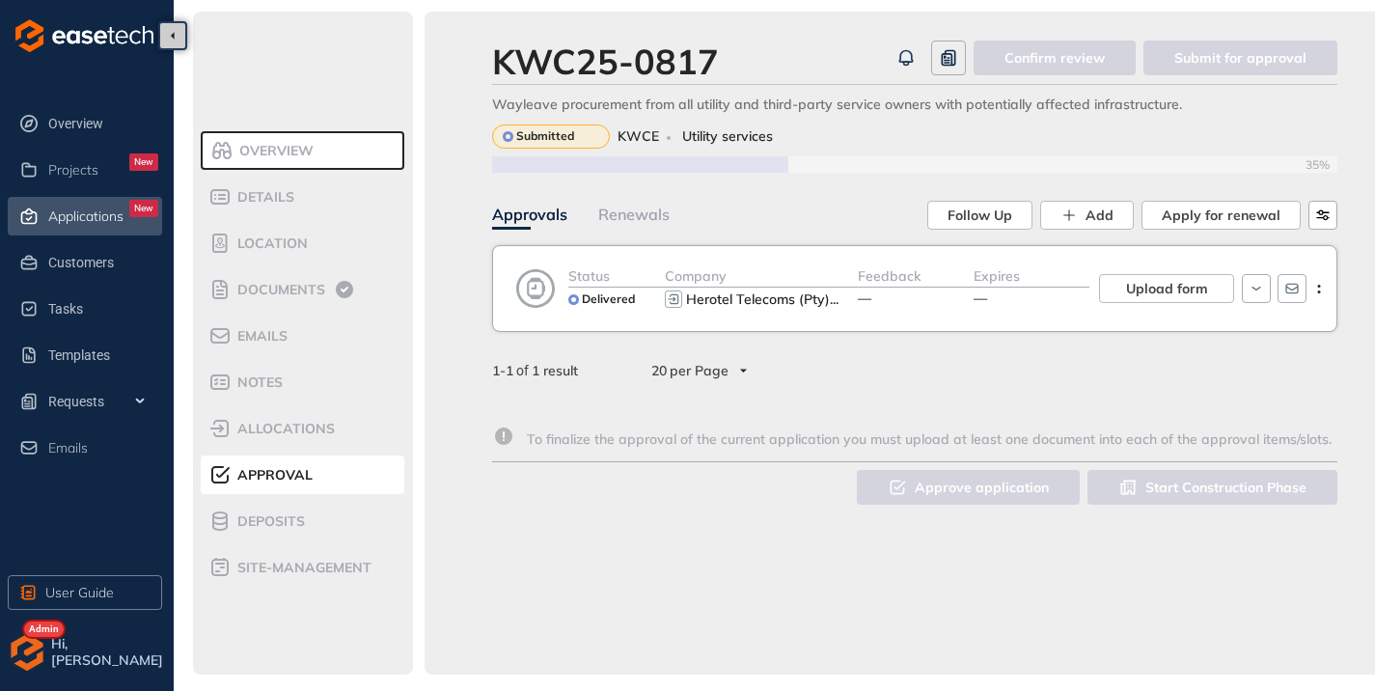
click at [82, 218] on span "Applications" at bounding box center [85, 216] width 75 height 16
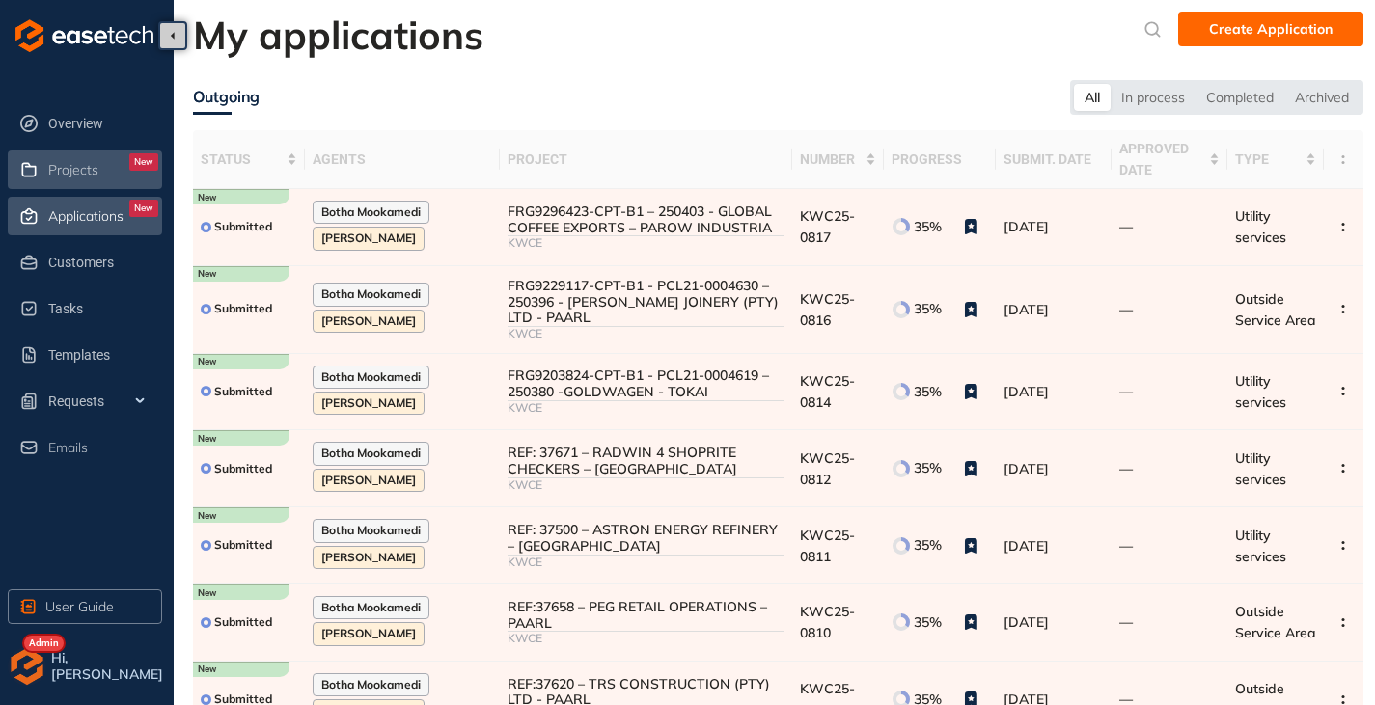
click at [58, 186] on li "Projects New" at bounding box center [85, 170] width 154 height 39
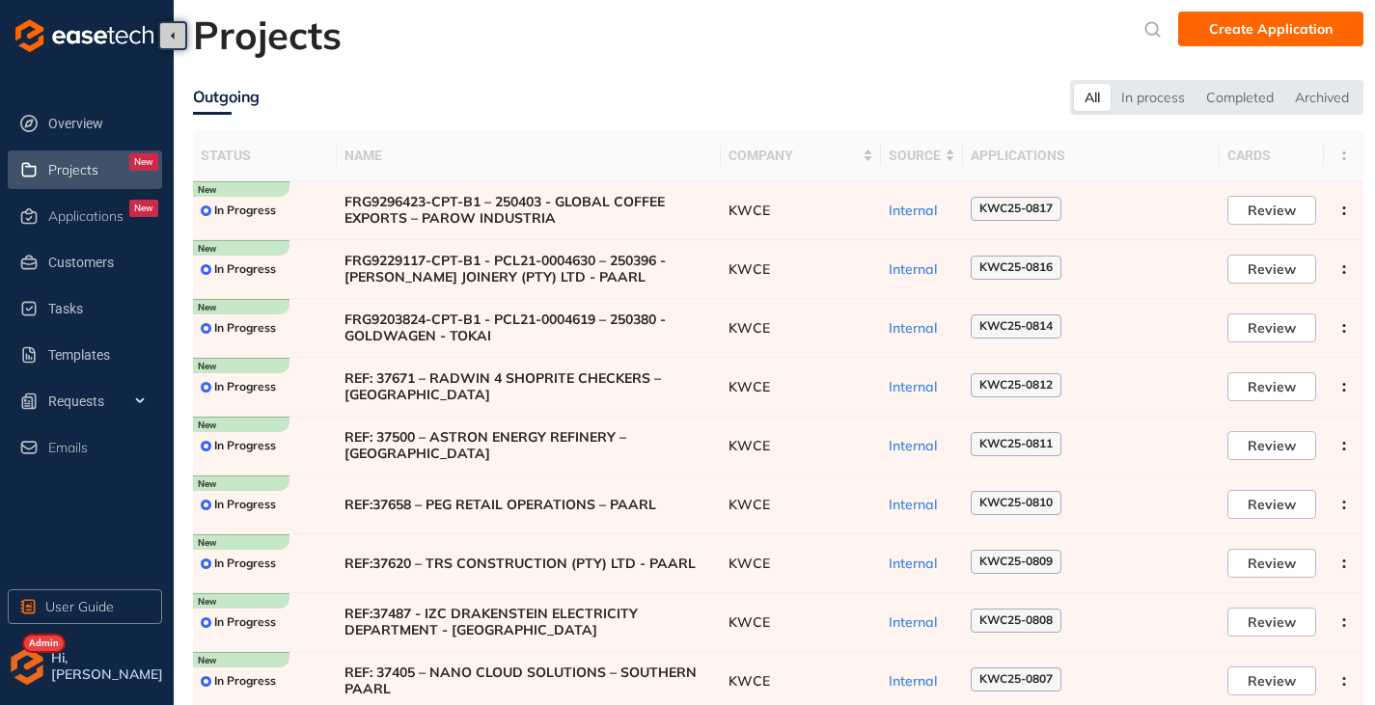
click at [33, 673] on img "button" at bounding box center [27, 667] width 39 height 39
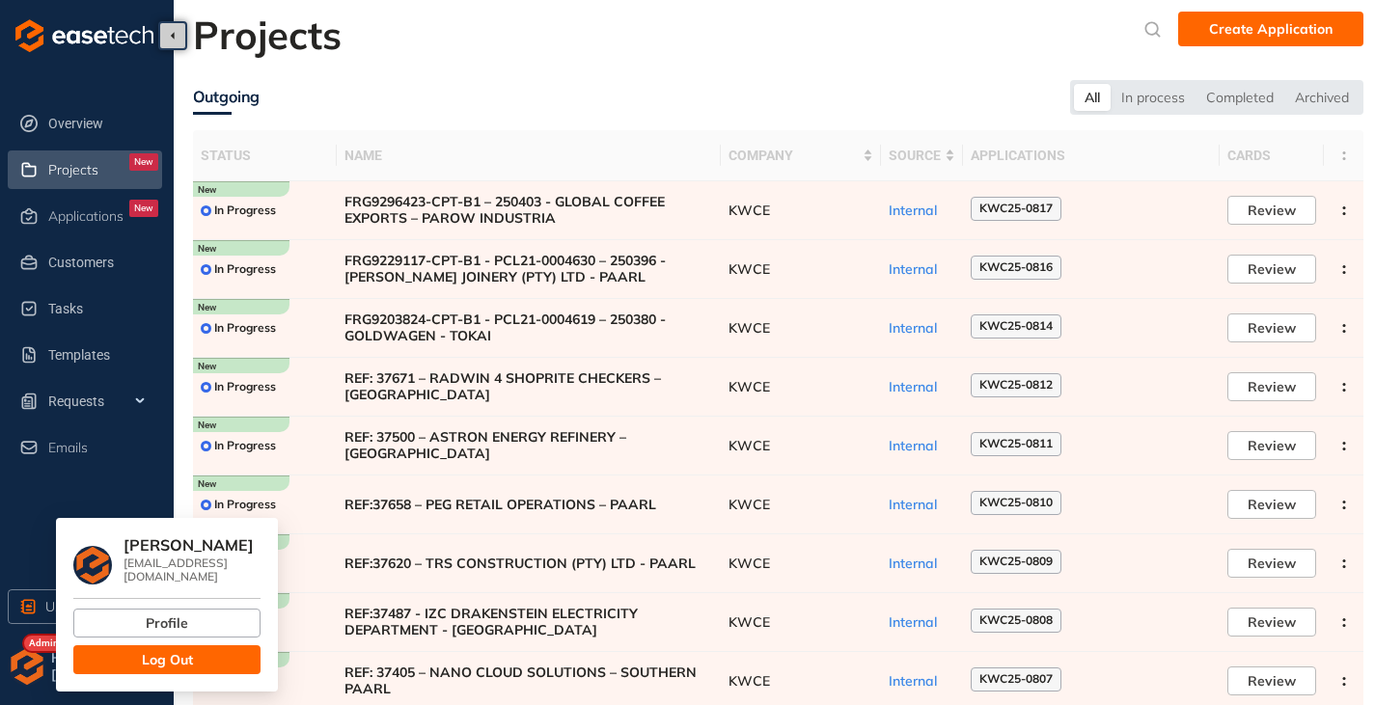
click at [153, 652] on span "Log Out" at bounding box center [167, 660] width 51 height 21
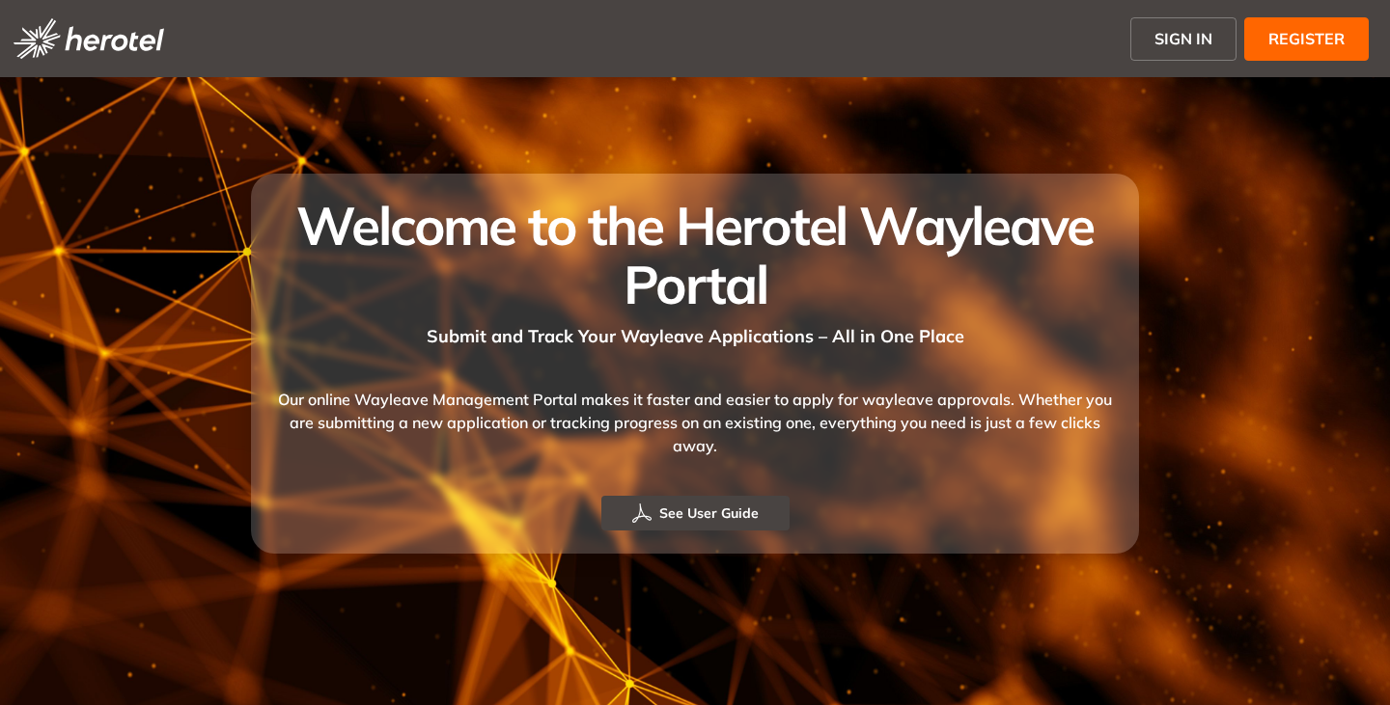
click at [1161, 51] on button "SIGN IN" at bounding box center [1183, 38] width 106 height 43
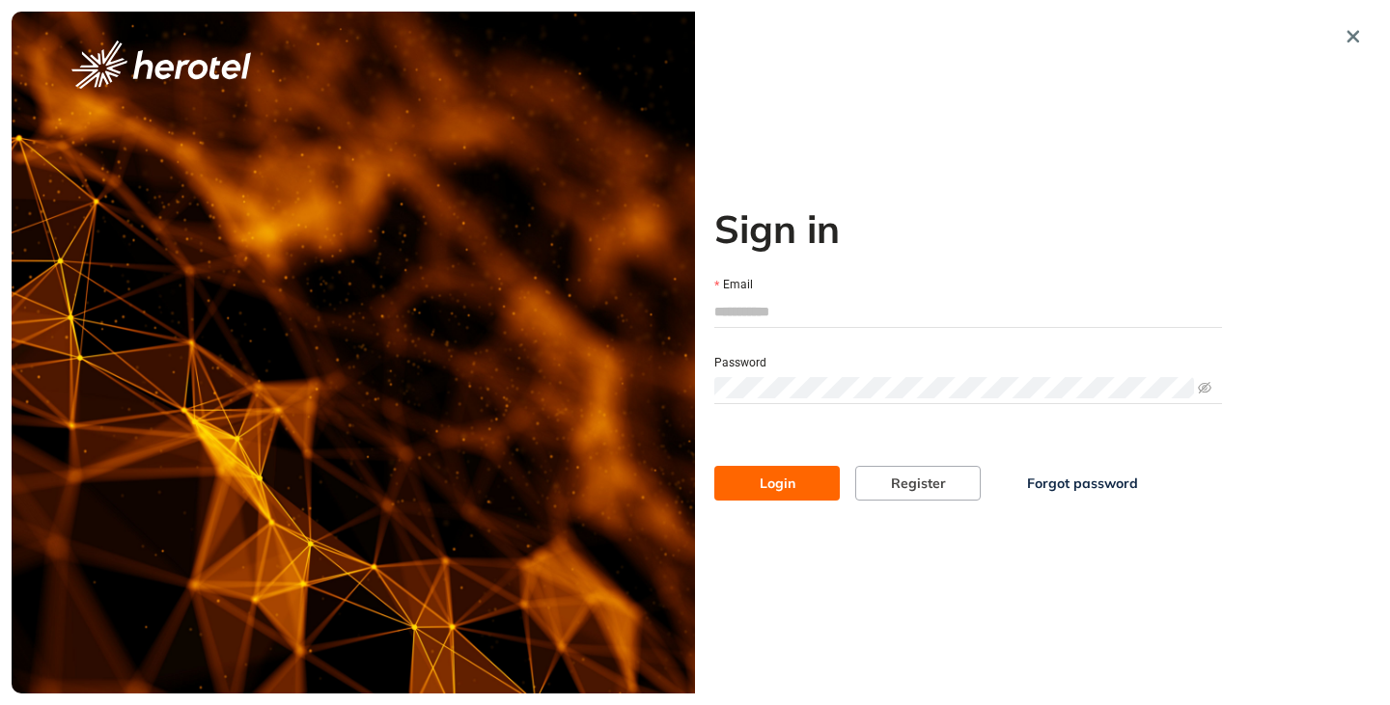
click at [742, 324] on input "Email" at bounding box center [968, 311] width 508 height 29
type input "**********"
click at [714, 466] on button "Login" at bounding box center [776, 483] width 125 height 35
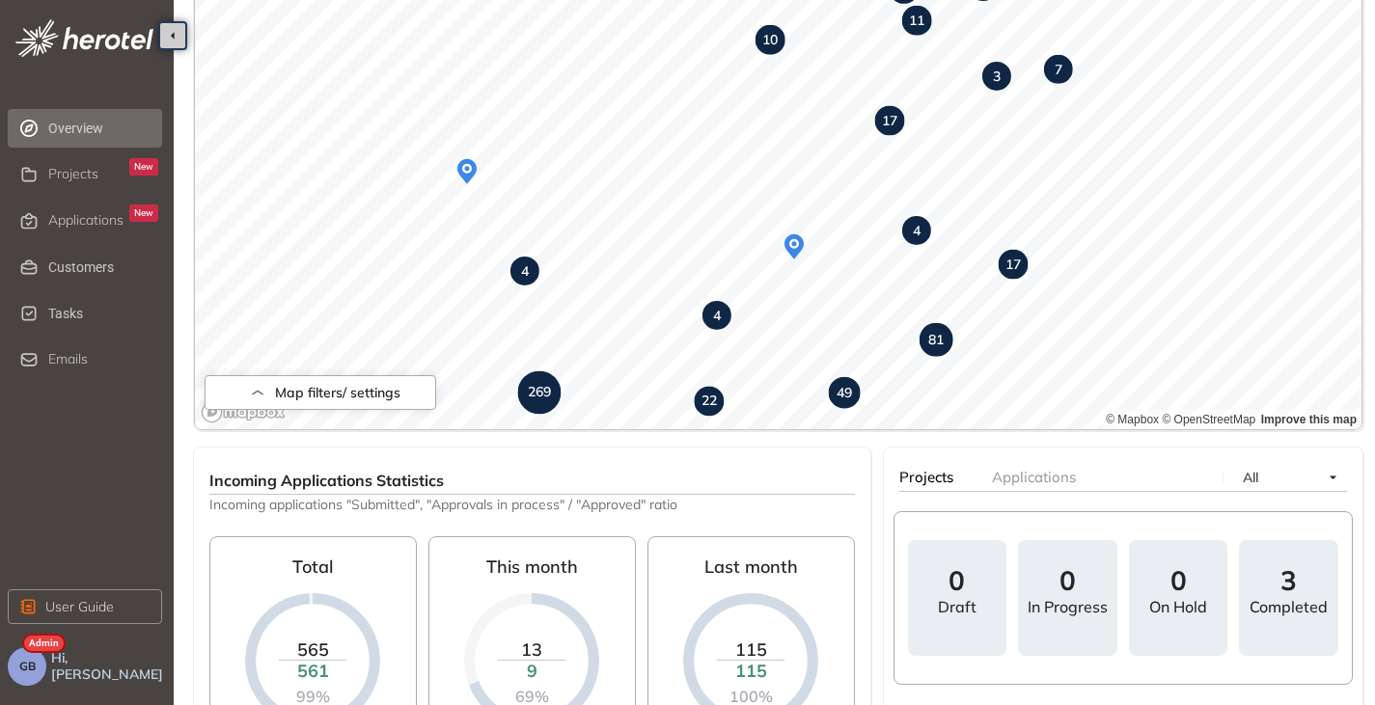
scroll to position [193, 0]
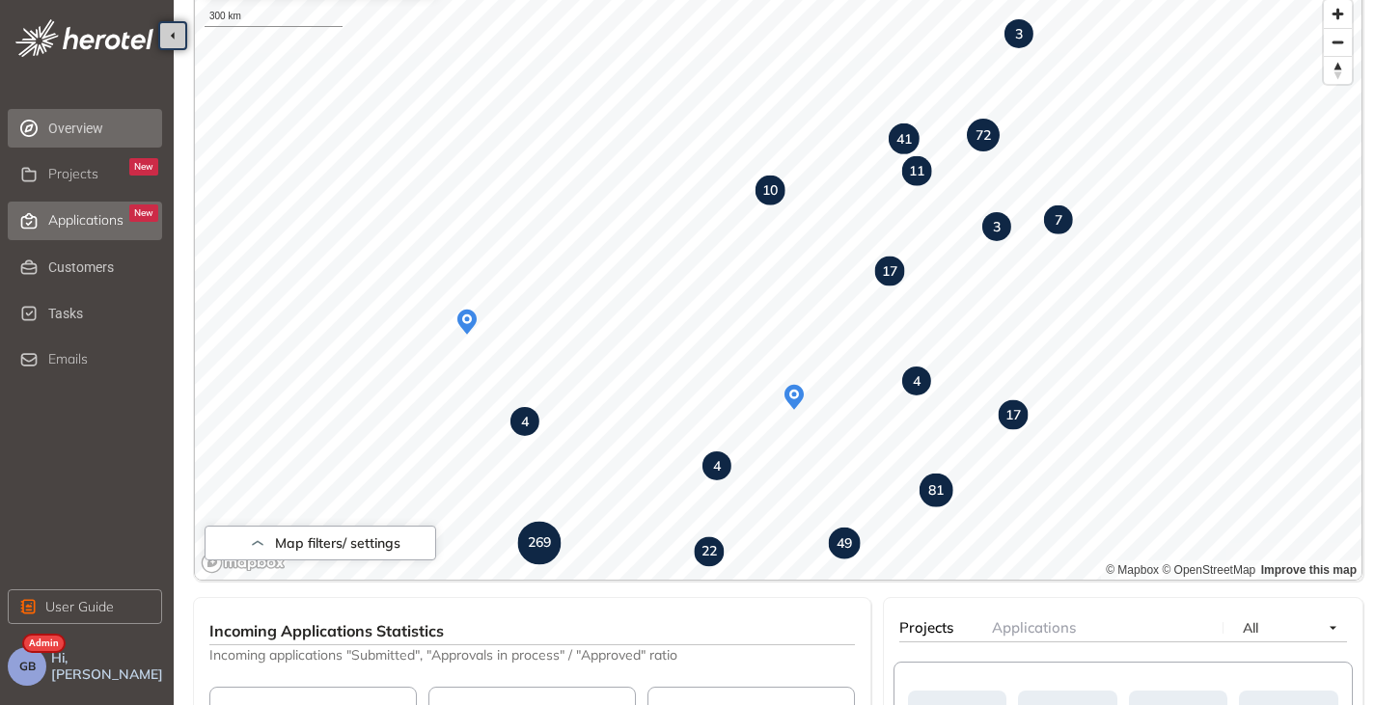
click at [65, 225] on span "Applications" at bounding box center [85, 220] width 75 height 16
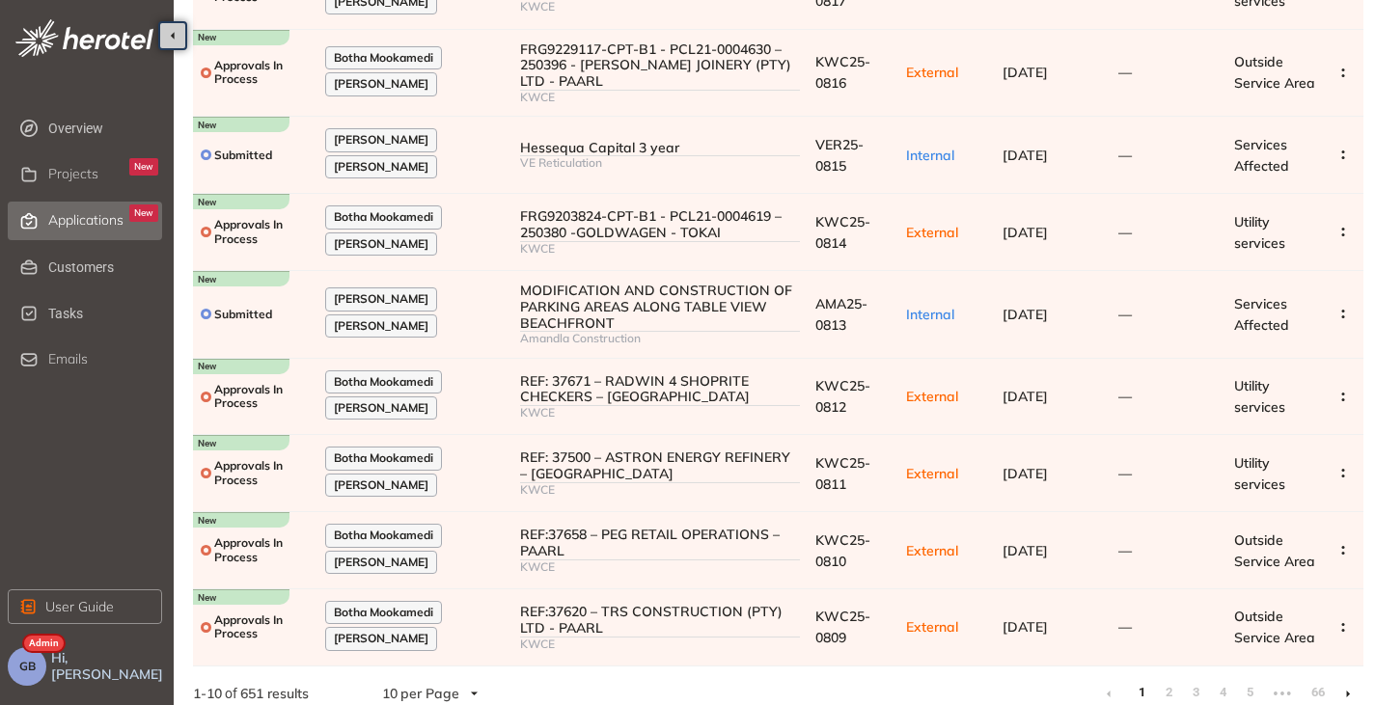
scroll to position [329, 0]
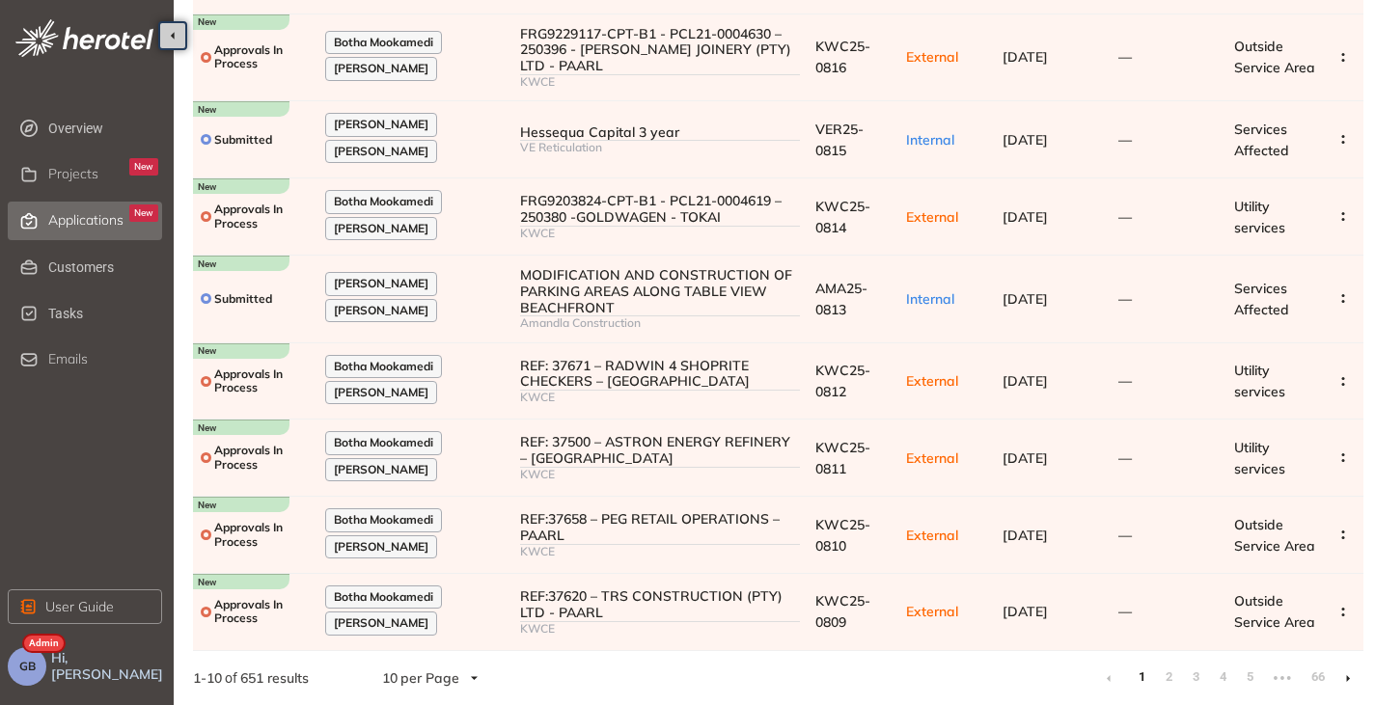
click at [1343, 680] on li at bounding box center [1348, 678] width 31 height 31
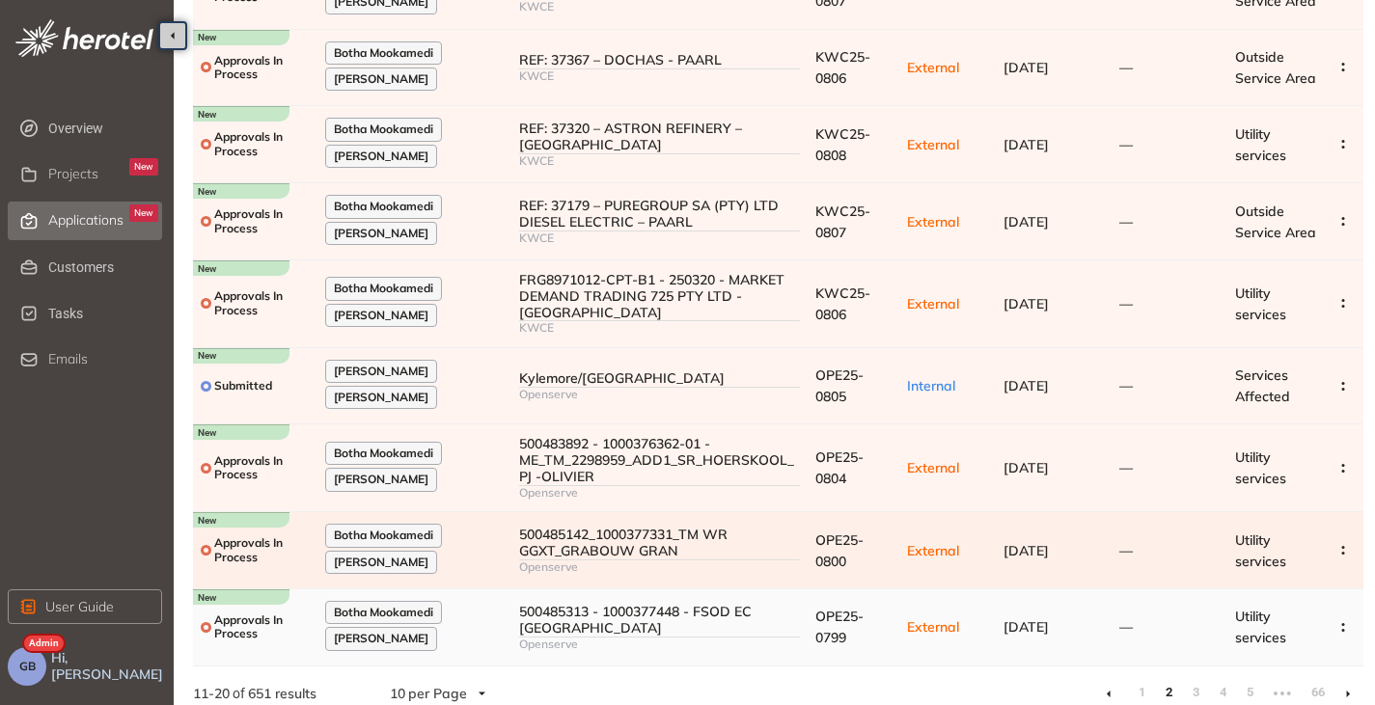
scroll to position [329, 0]
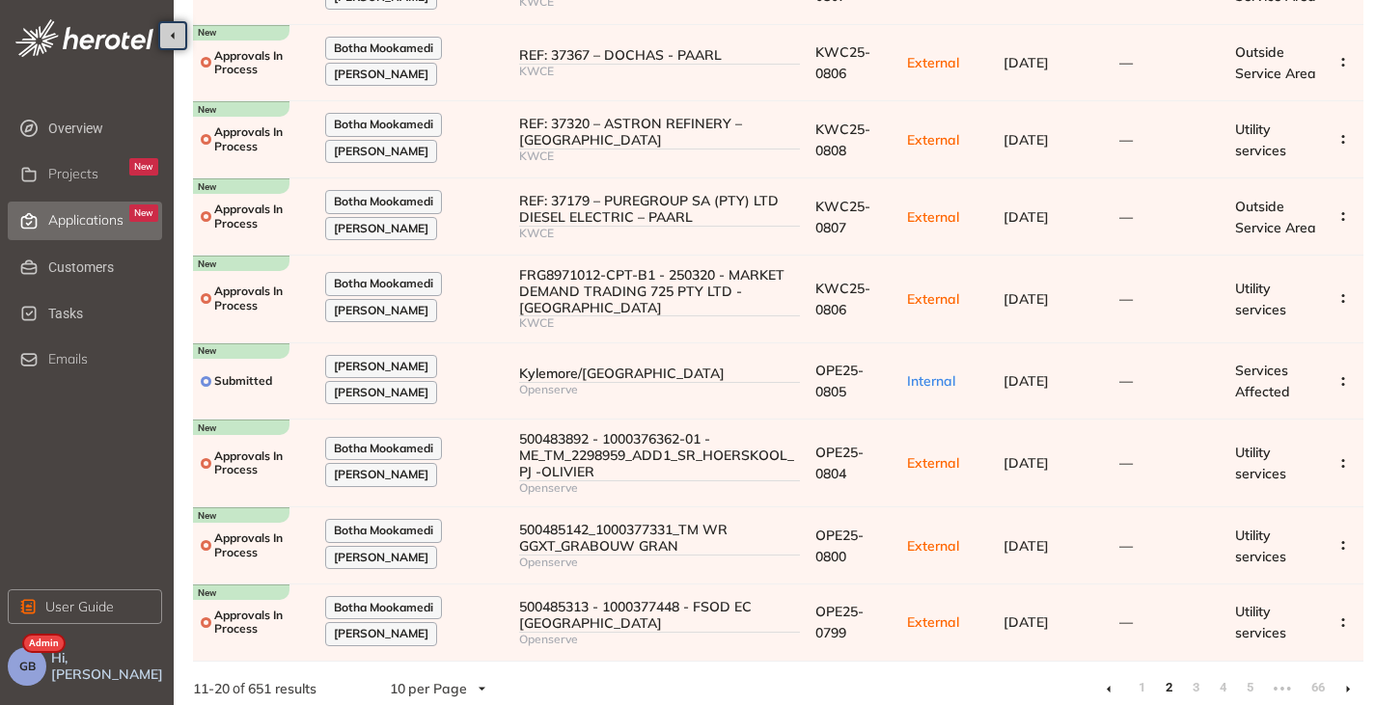
click at [1345, 674] on li at bounding box center [1348, 689] width 31 height 31
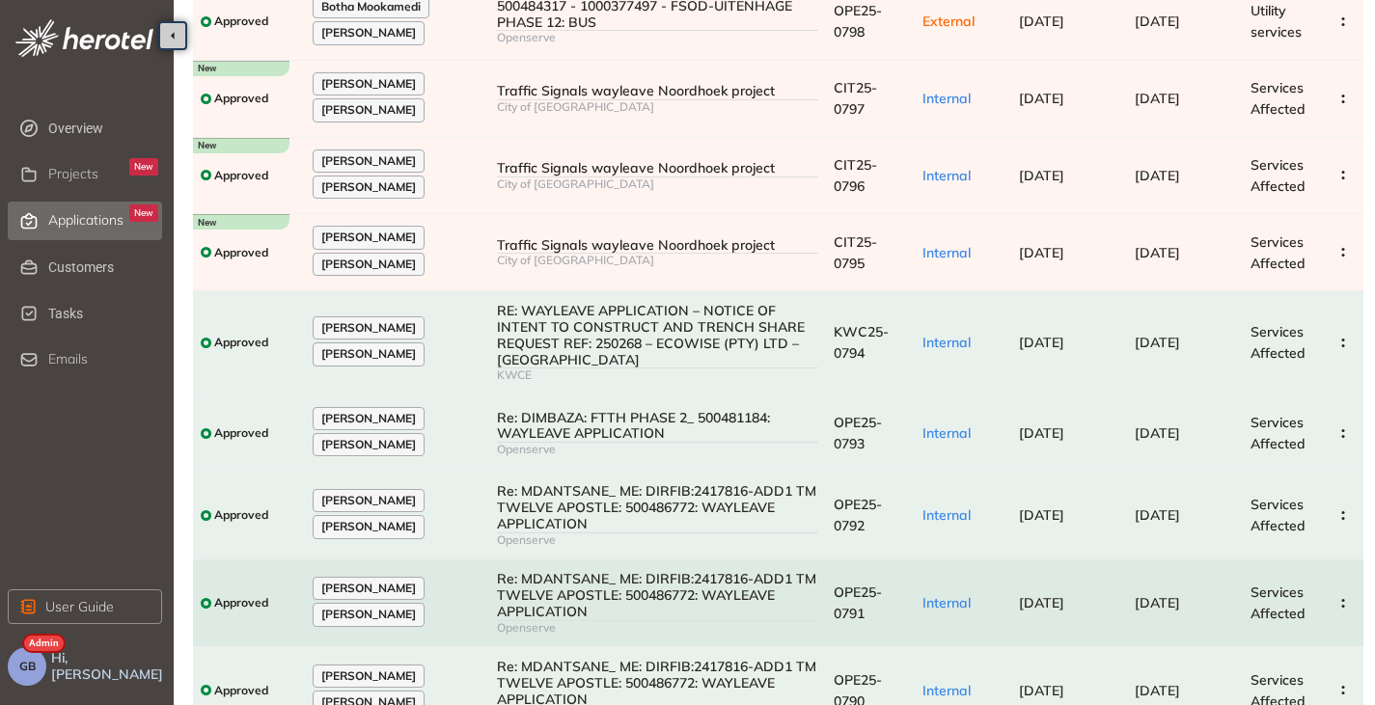
scroll to position [366, 0]
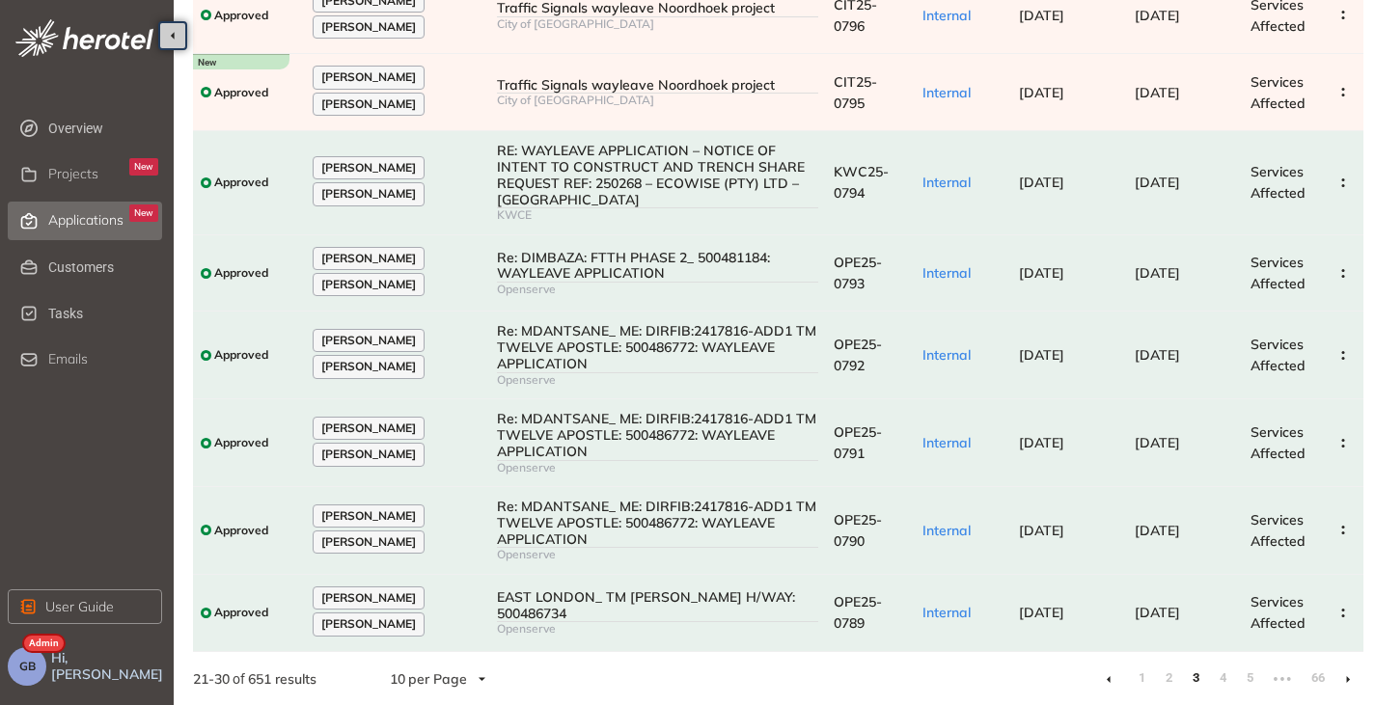
click at [1112, 676] on li at bounding box center [1108, 679] width 31 height 31
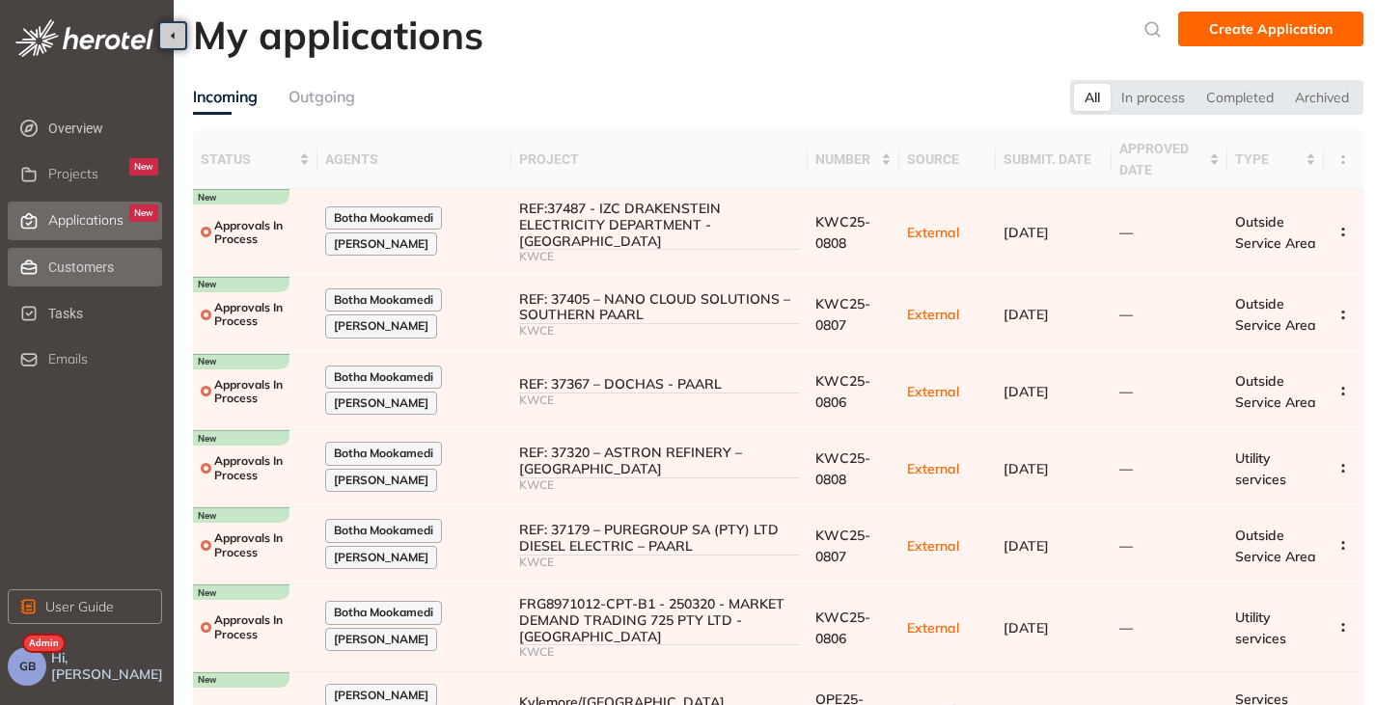
click at [82, 264] on span "Customers" at bounding box center [103, 267] width 110 height 39
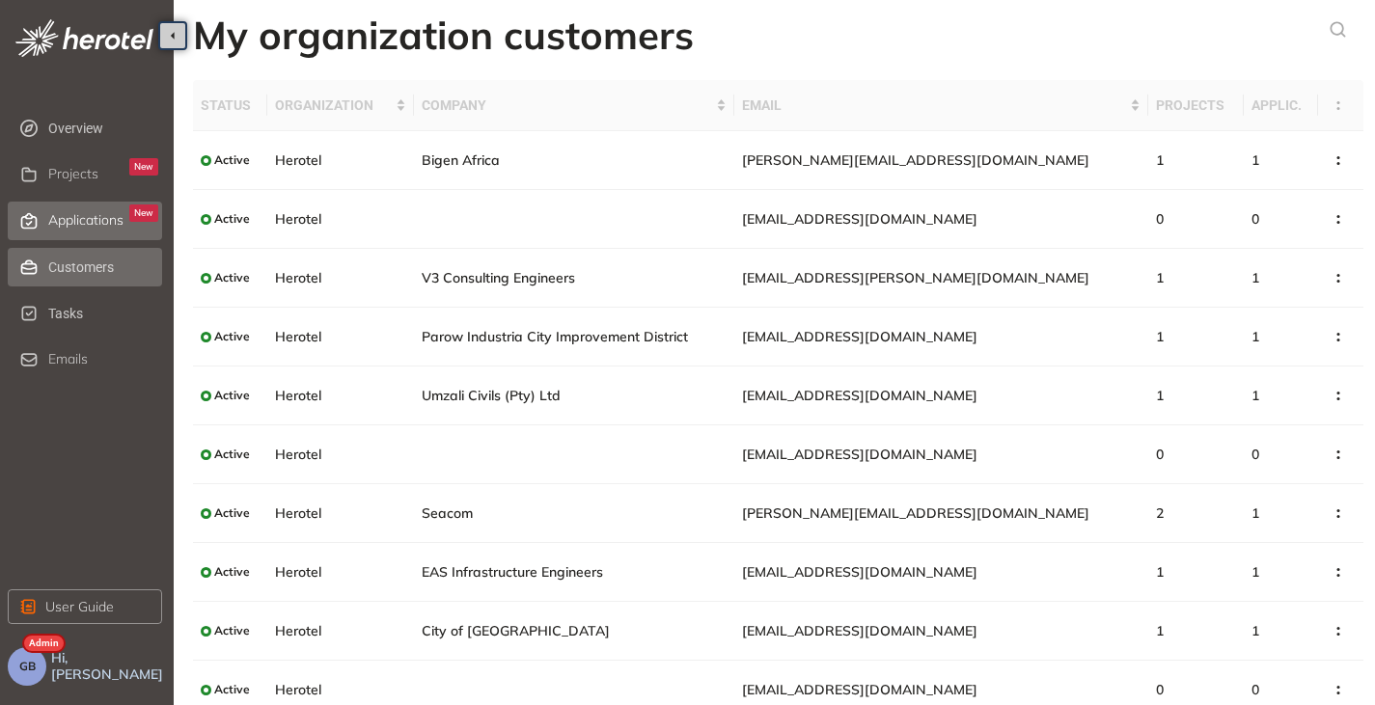
click at [74, 207] on div "Applications New" at bounding box center [103, 221] width 110 height 33
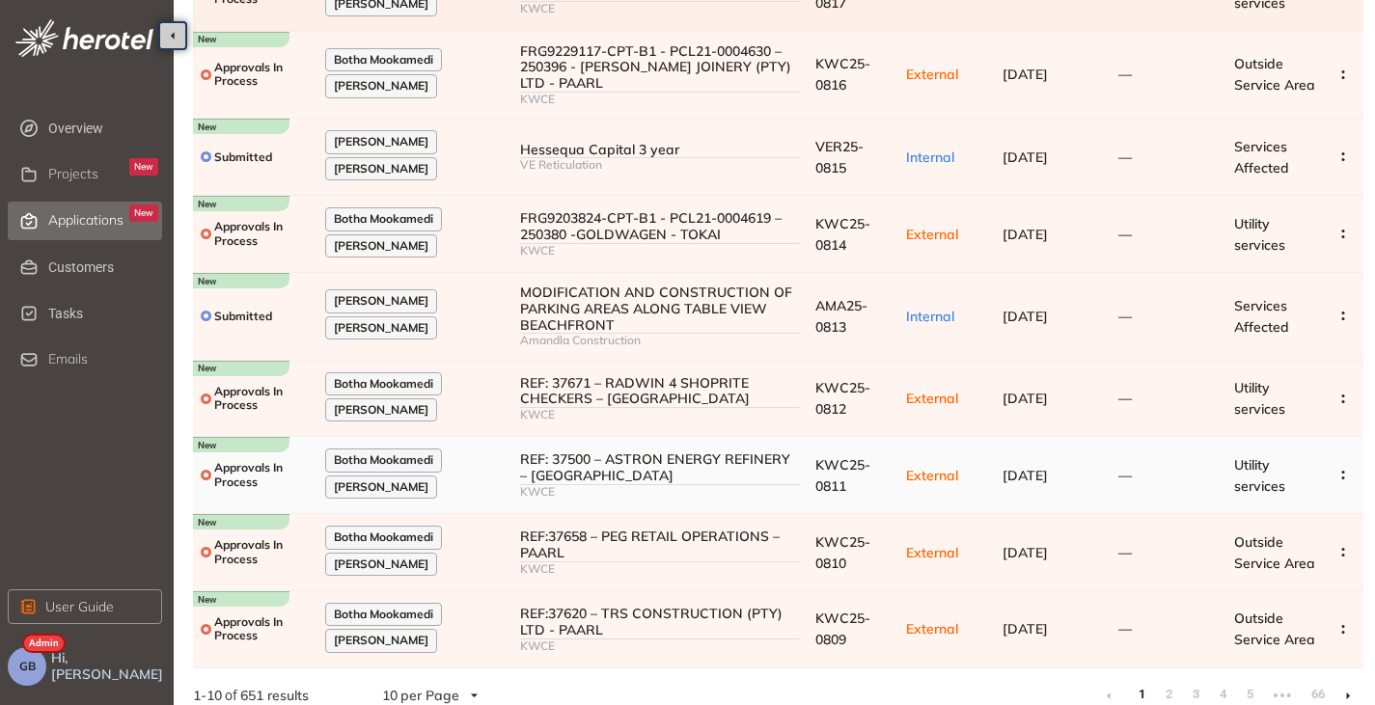
scroll to position [329, 0]
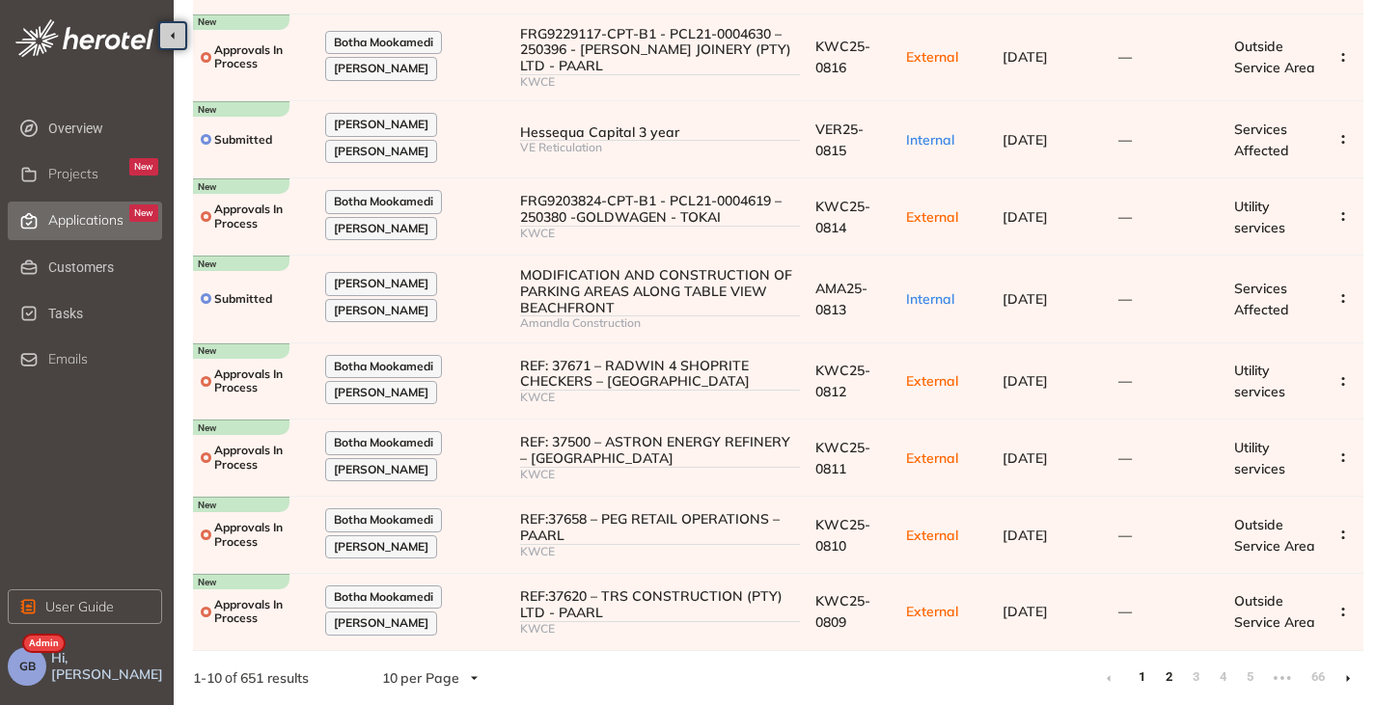
click at [1162, 677] on link "2" at bounding box center [1168, 677] width 19 height 29
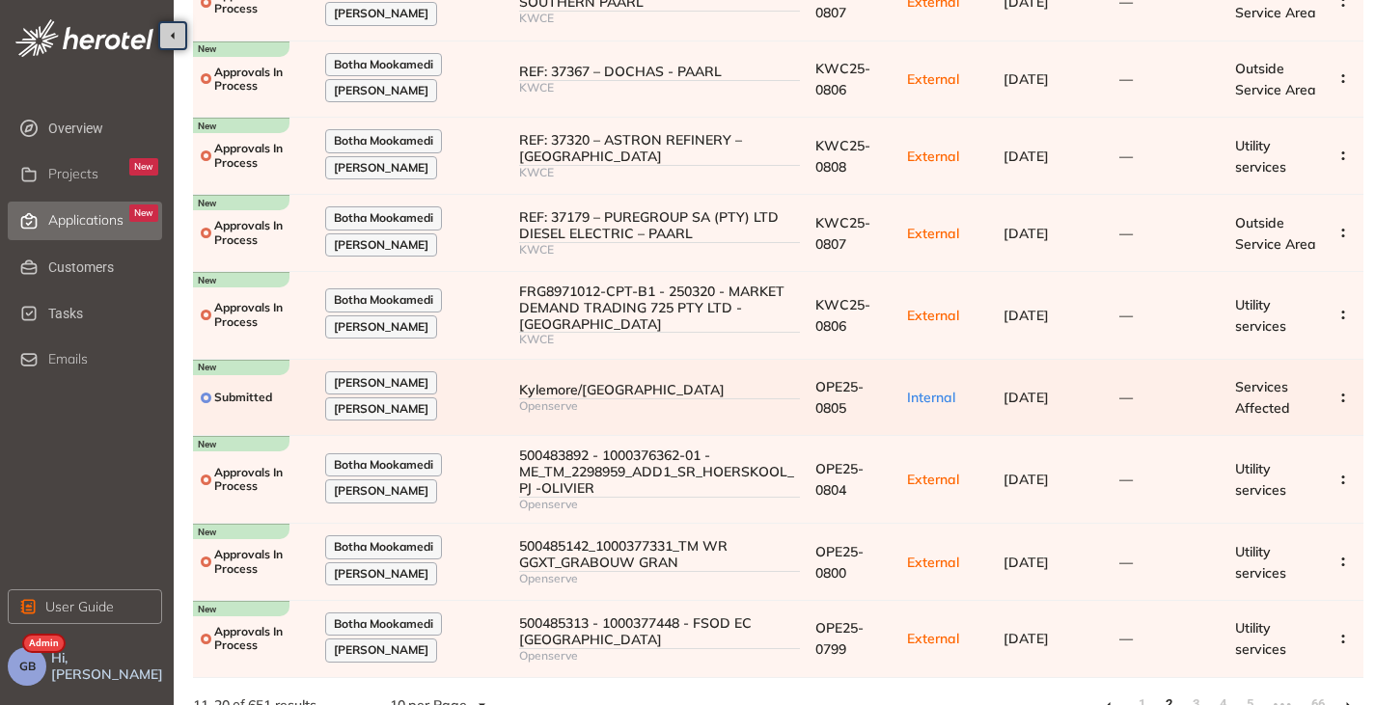
scroll to position [329, 0]
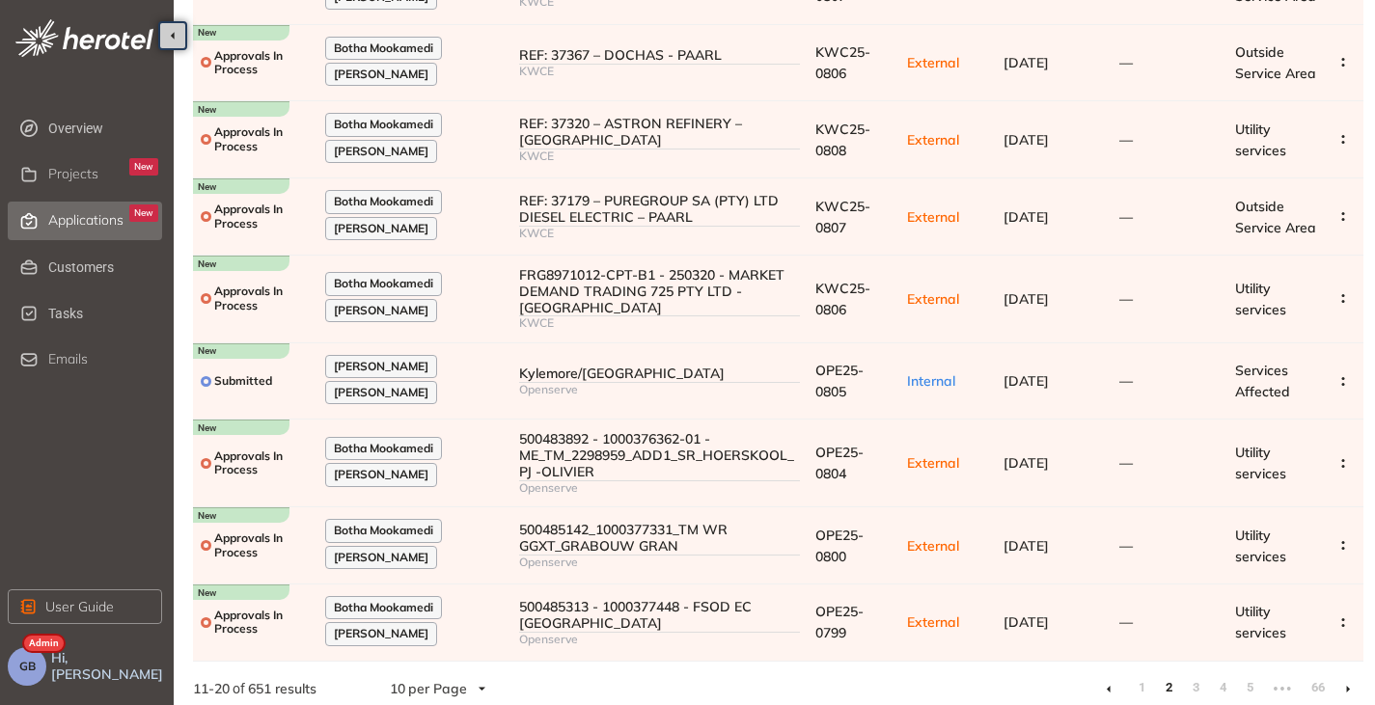
click at [1349, 681] on link at bounding box center [1348, 688] width 5 height 15
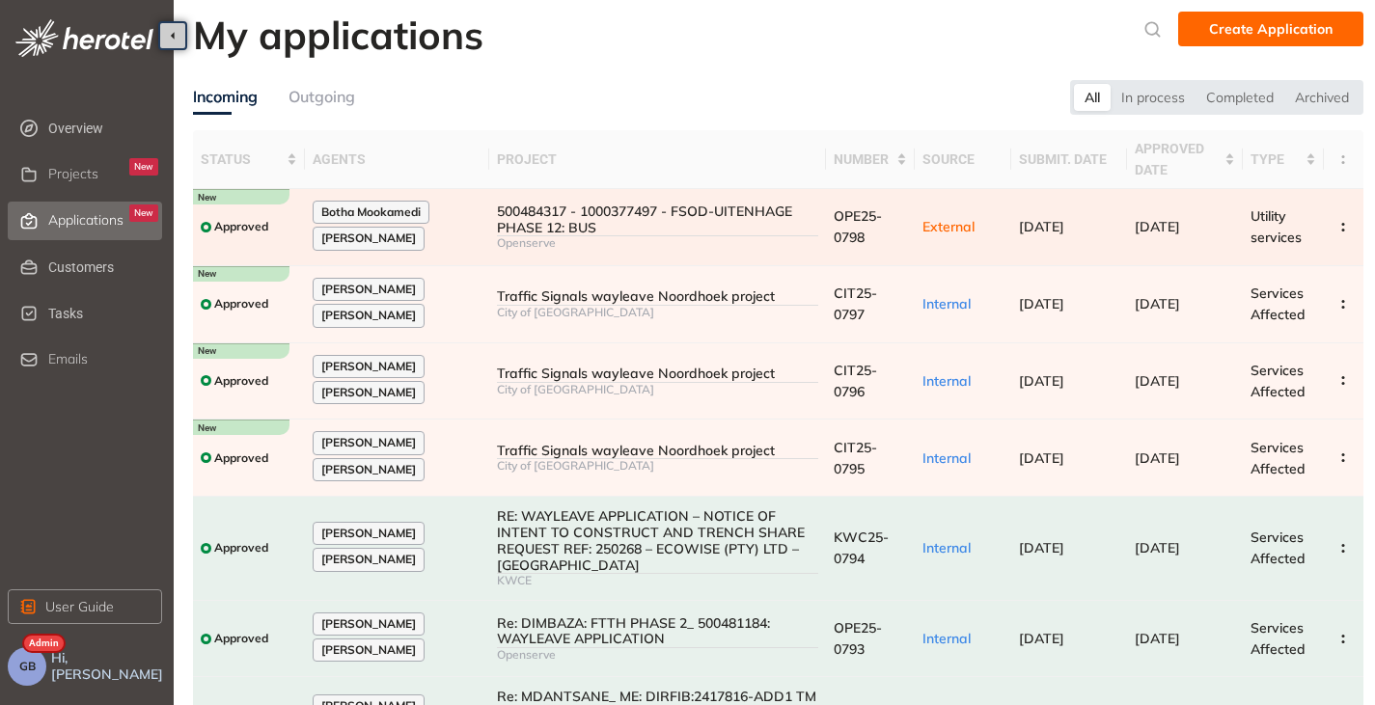
click at [787, 230] on div "500484317 - 1000377497 - FSOD-UITENHAGE PHASE 12: BUS" at bounding box center [657, 220] width 321 height 33
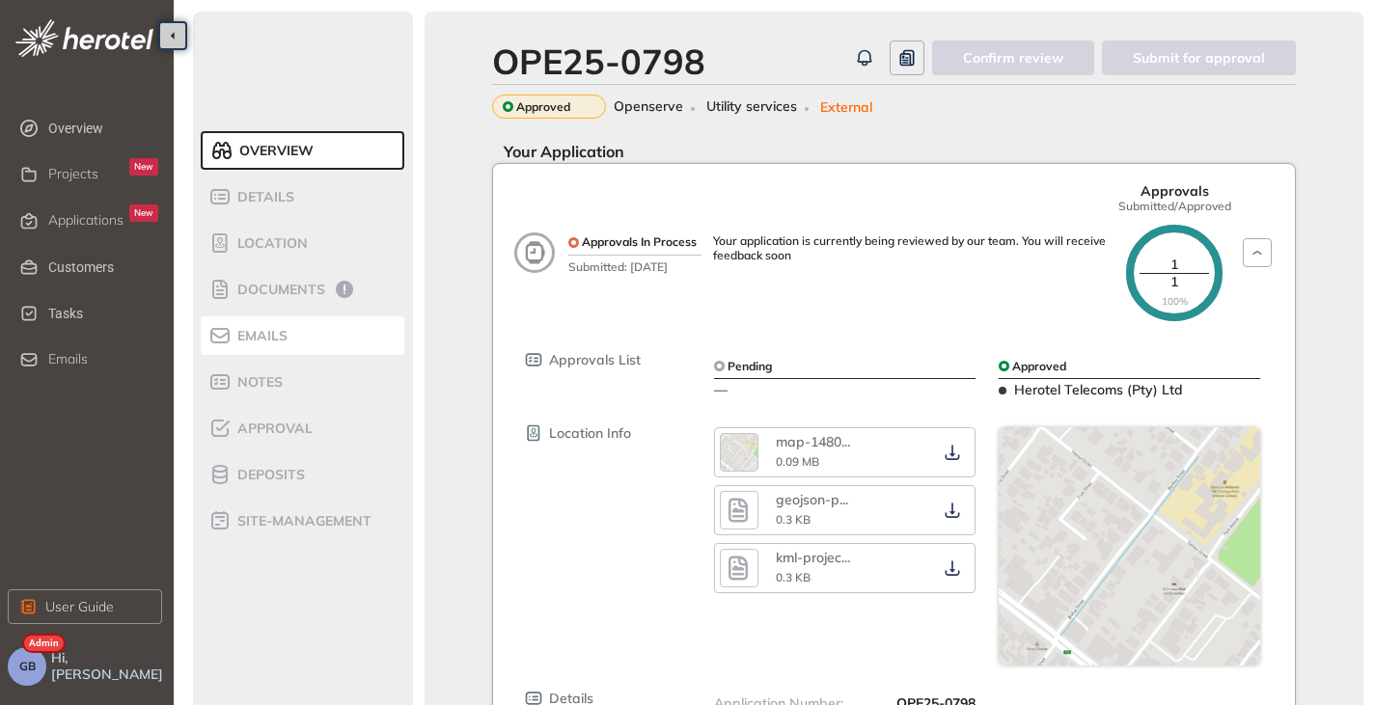
click at [257, 343] on span "Emails" at bounding box center [260, 336] width 56 height 16
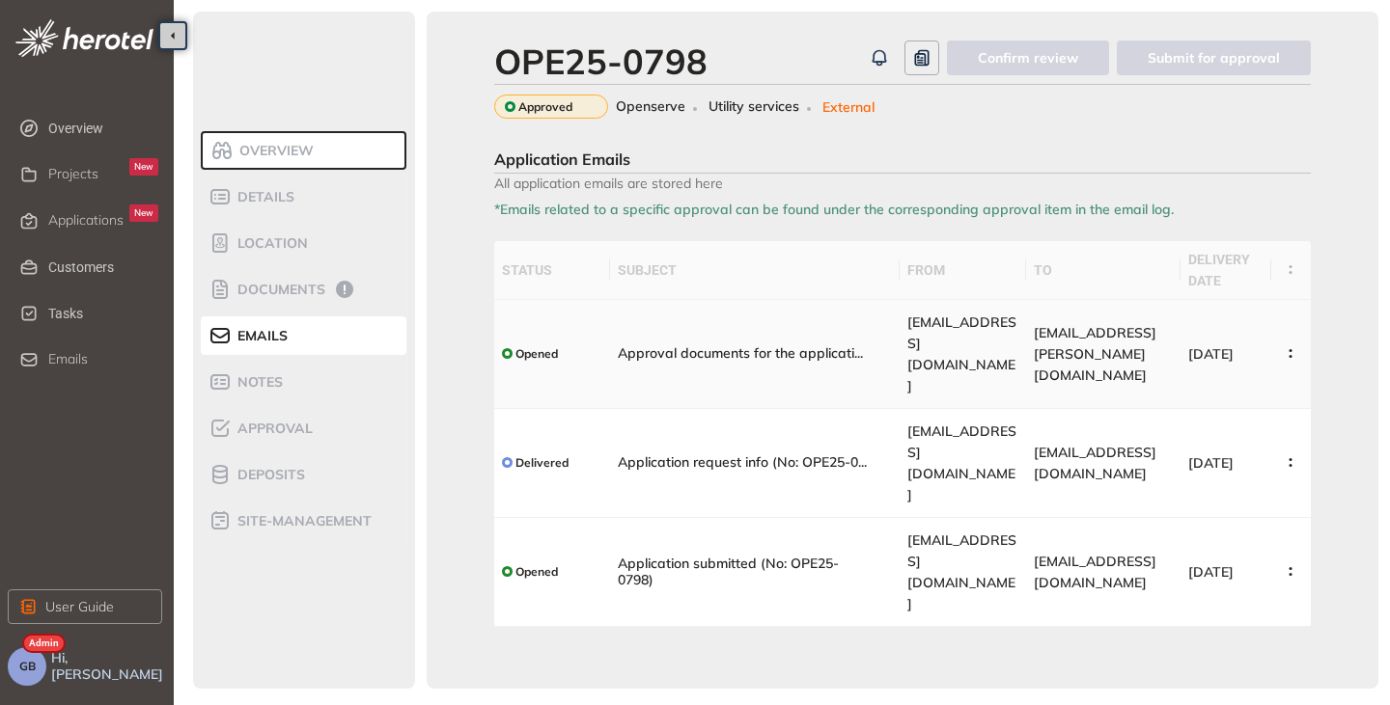
click at [818, 318] on td "Approval documents for the applicati ..." at bounding box center [755, 354] width 290 height 109
click at [830, 345] on span "Approval documents for the applicati" at bounding box center [736, 353] width 236 height 17
click at [1293, 349] on icon "button" at bounding box center [1290, 353] width 19 height 9
click at [1201, 373] on span "View Email" at bounding box center [1212, 378] width 73 height 16
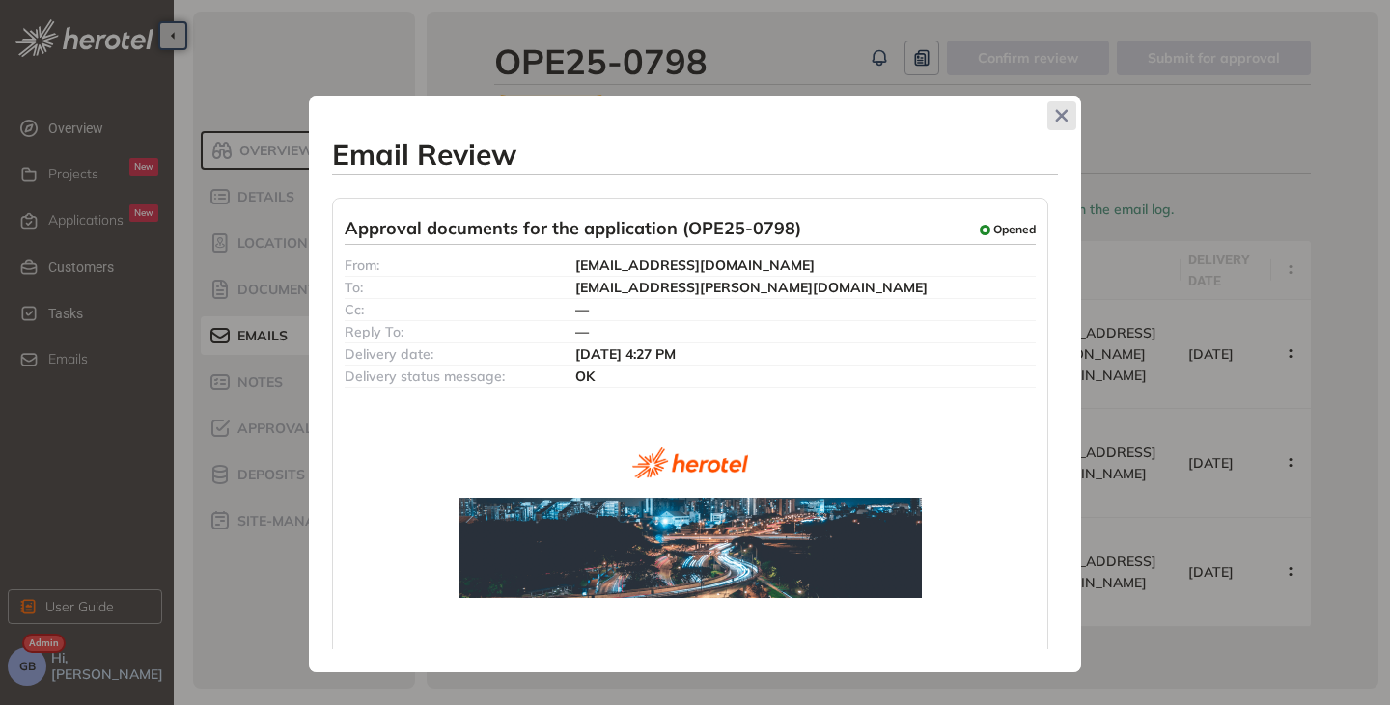
click at [1060, 117] on icon "Close" at bounding box center [1062, 116] width 12 height 12
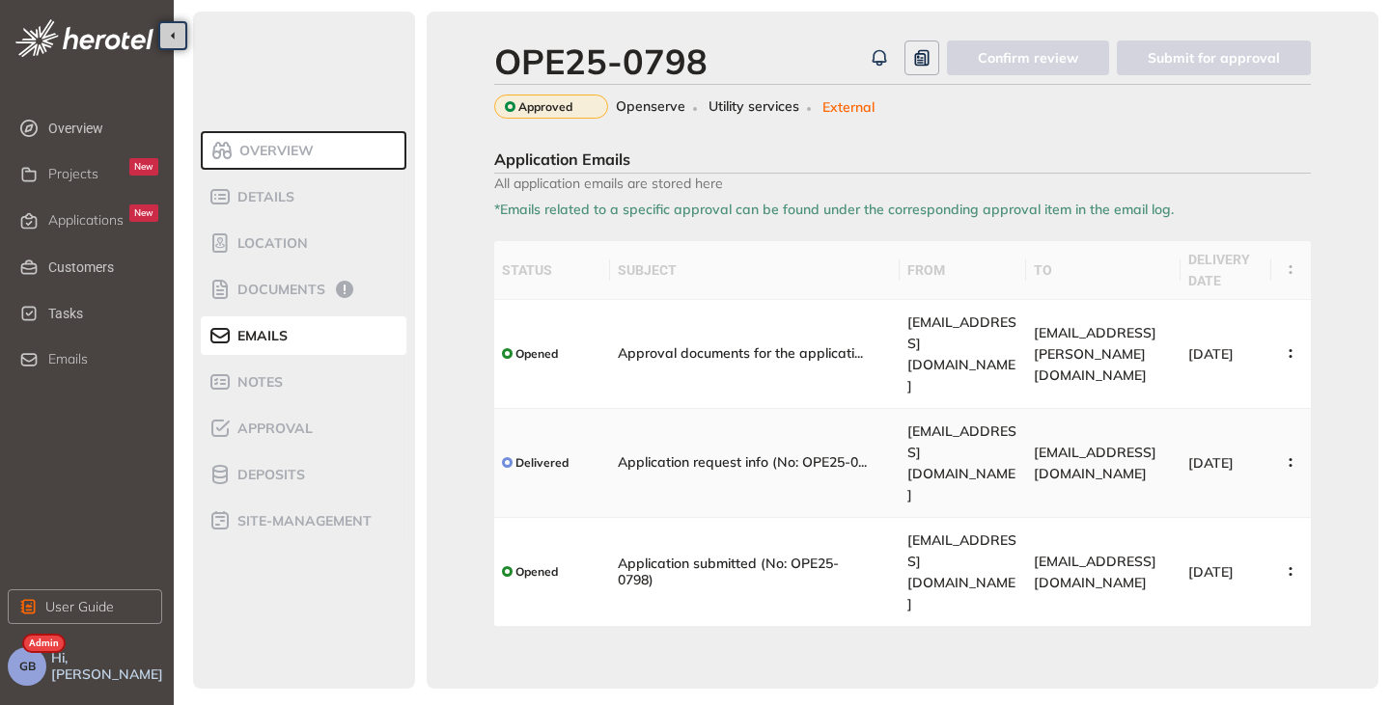
click at [787, 454] on span "Application request info (No: OPE25-0" at bounding box center [738, 462] width 240 height 17
click at [1288, 458] on icon "button" at bounding box center [1290, 462] width 19 height 9
click at [1192, 437] on span "View Email" at bounding box center [1212, 444] width 73 height 16
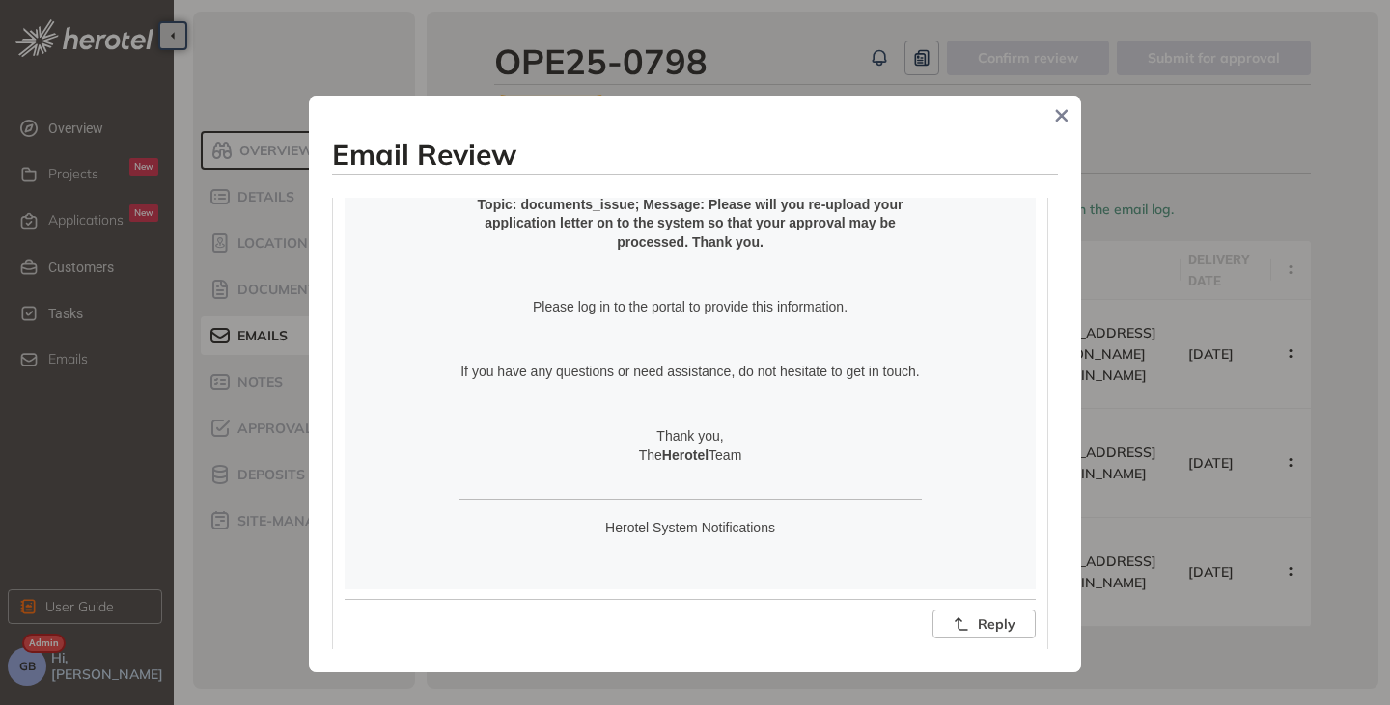
scroll to position [674, 0]
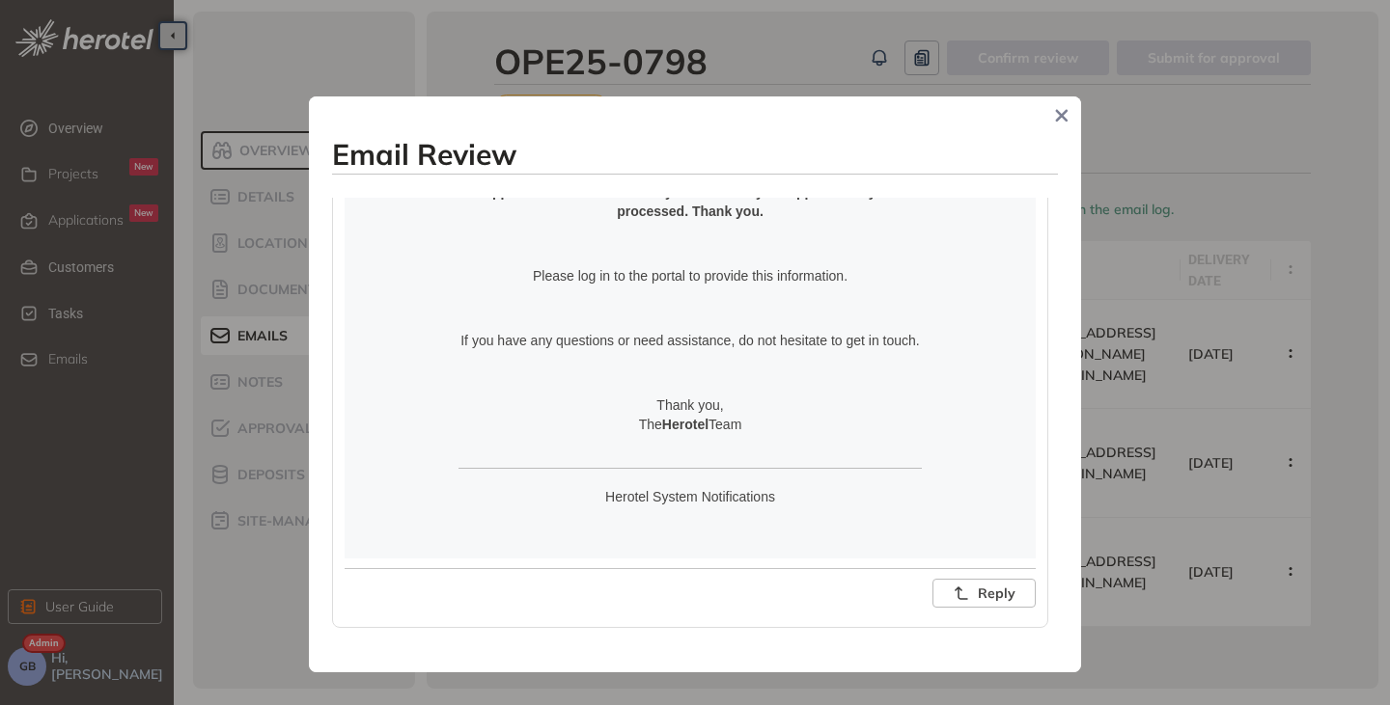
click at [1061, 120] on span "Close" at bounding box center [1061, 115] width 29 height 29
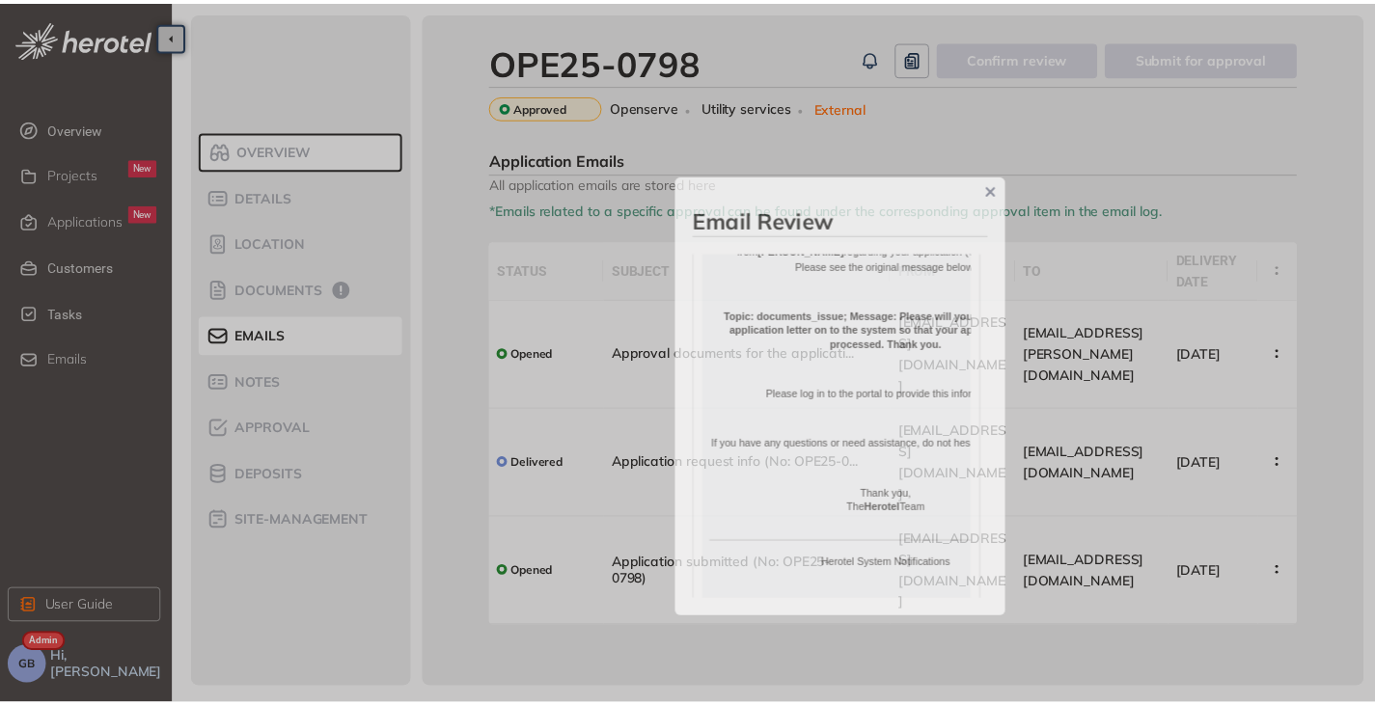
scroll to position [736, 0]
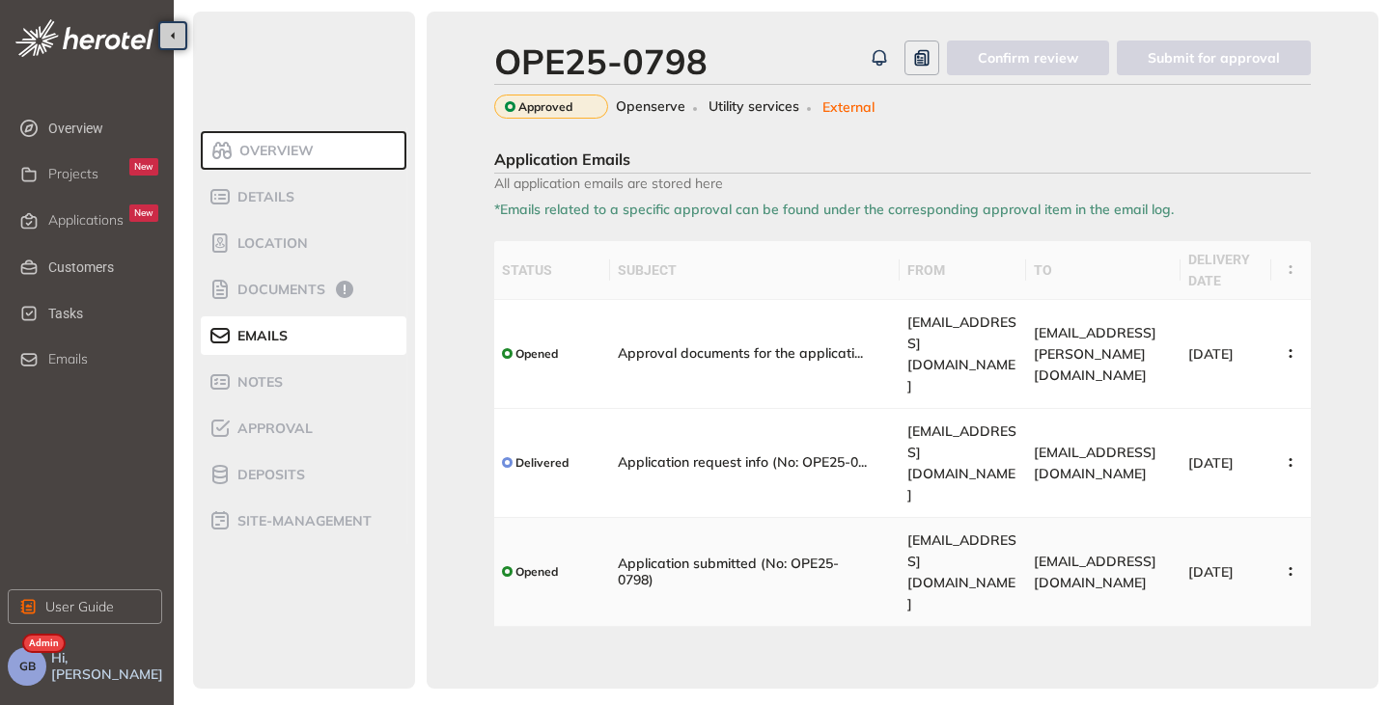
click at [771, 556] on div "Application submitted (No: OPE25-0798)" at bounding box center [743, 572] width 251 height 33
click at [80, 208] on div "Applications New" at bounding box center [103, 221] width 110 height 33
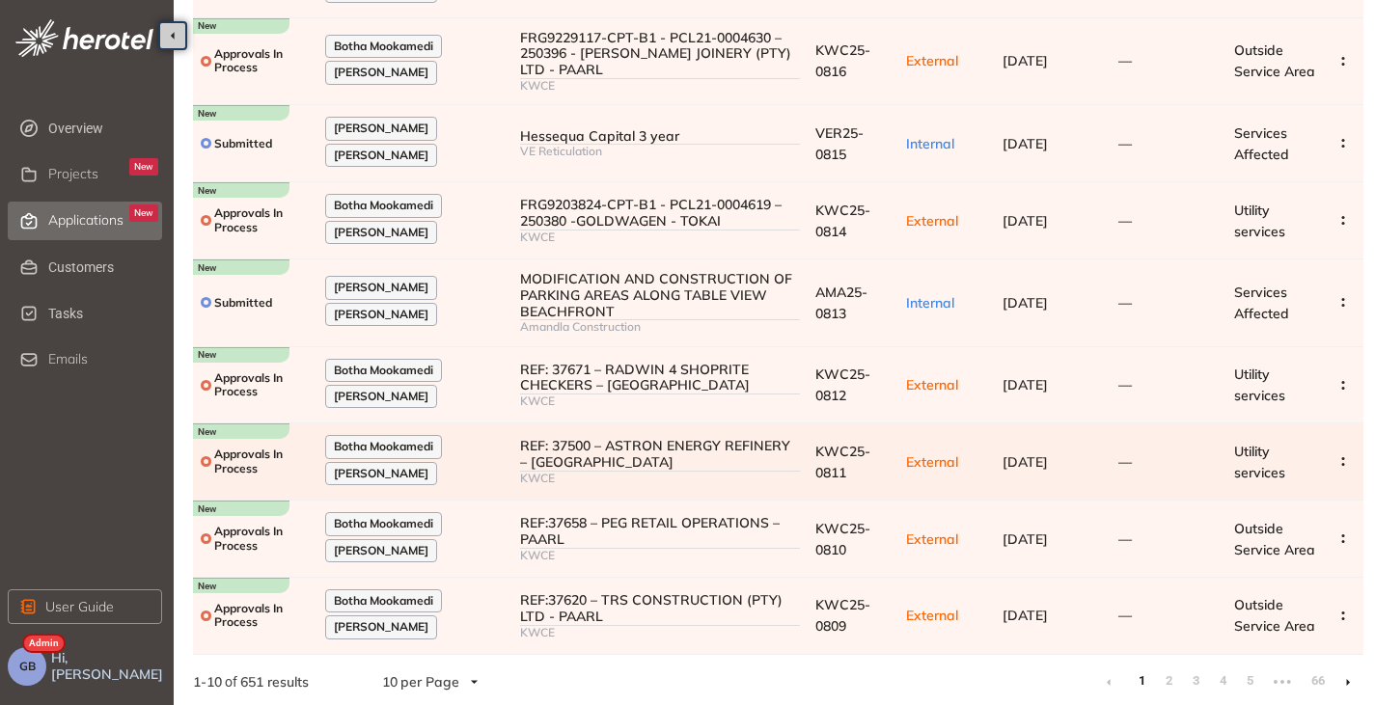
scroll to position [329, 0]
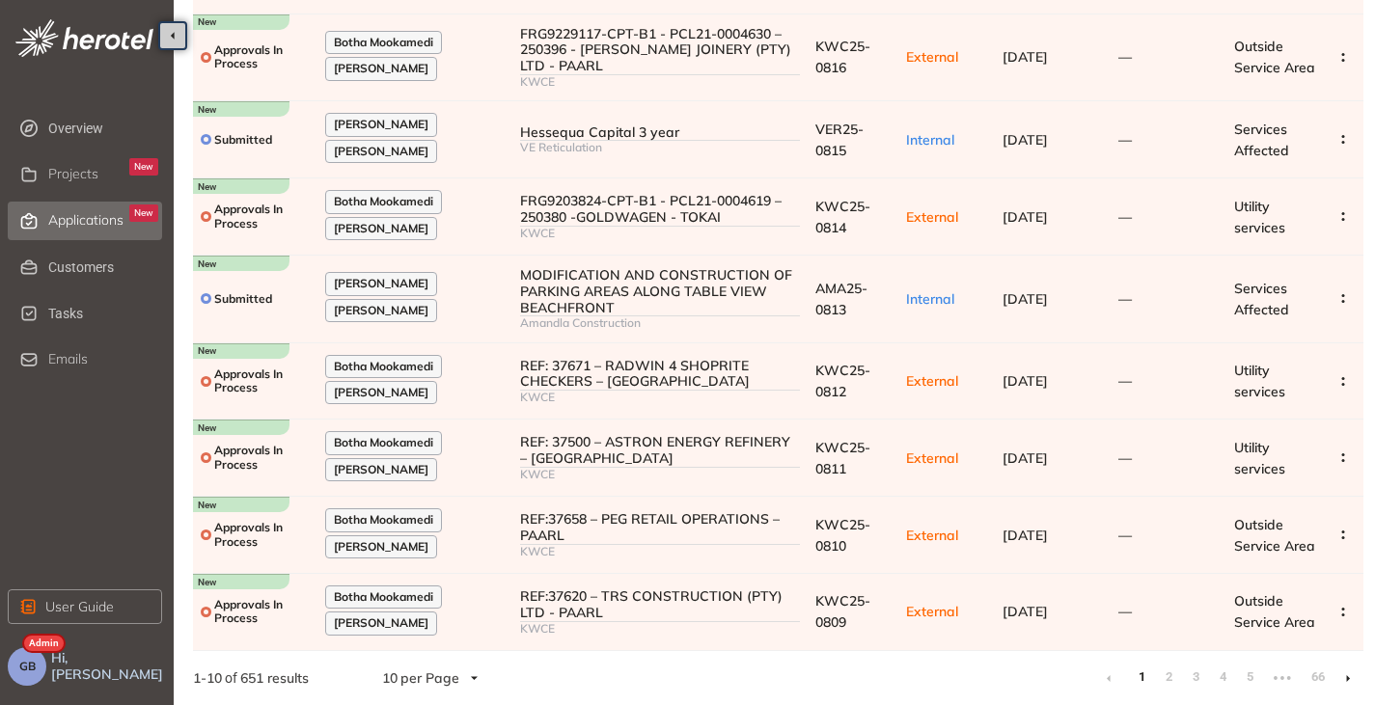
click at [1342, 683] on li at bounding box center [1348, 678] width 31 height 31
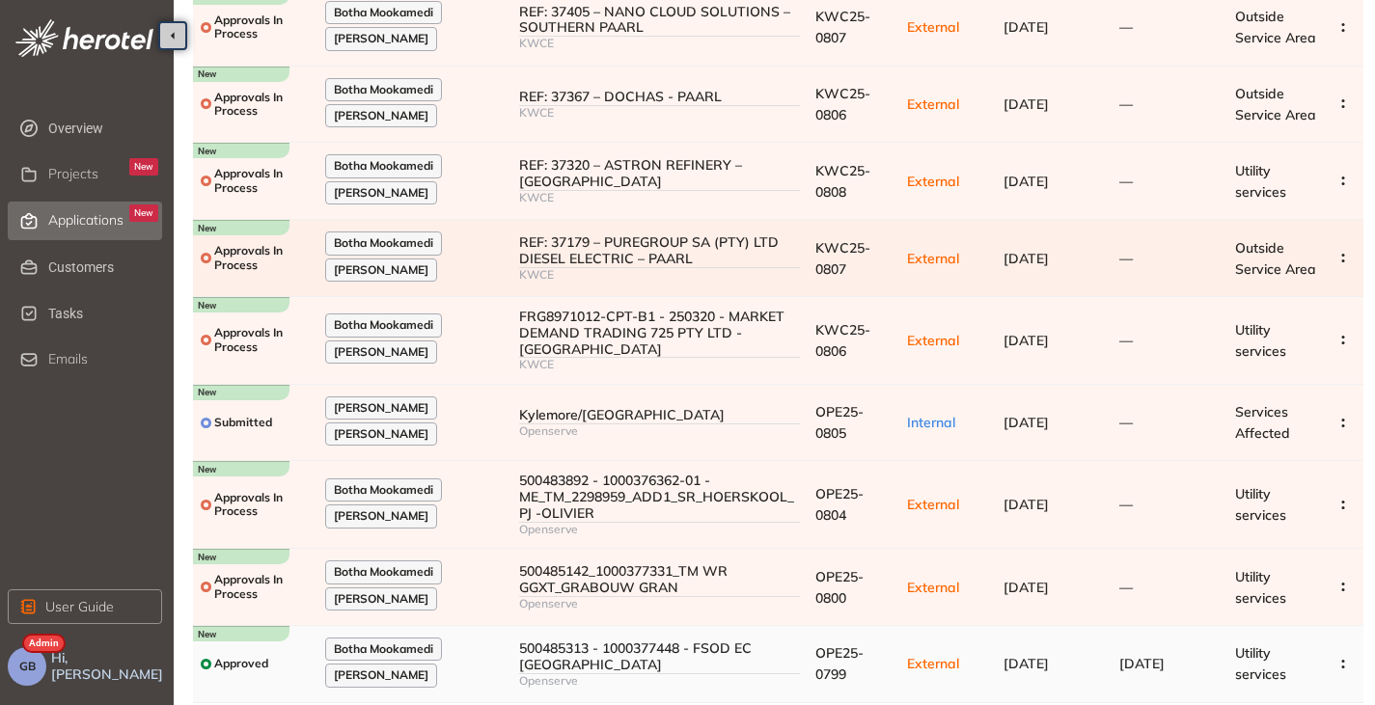
scroll to position [329, 0]
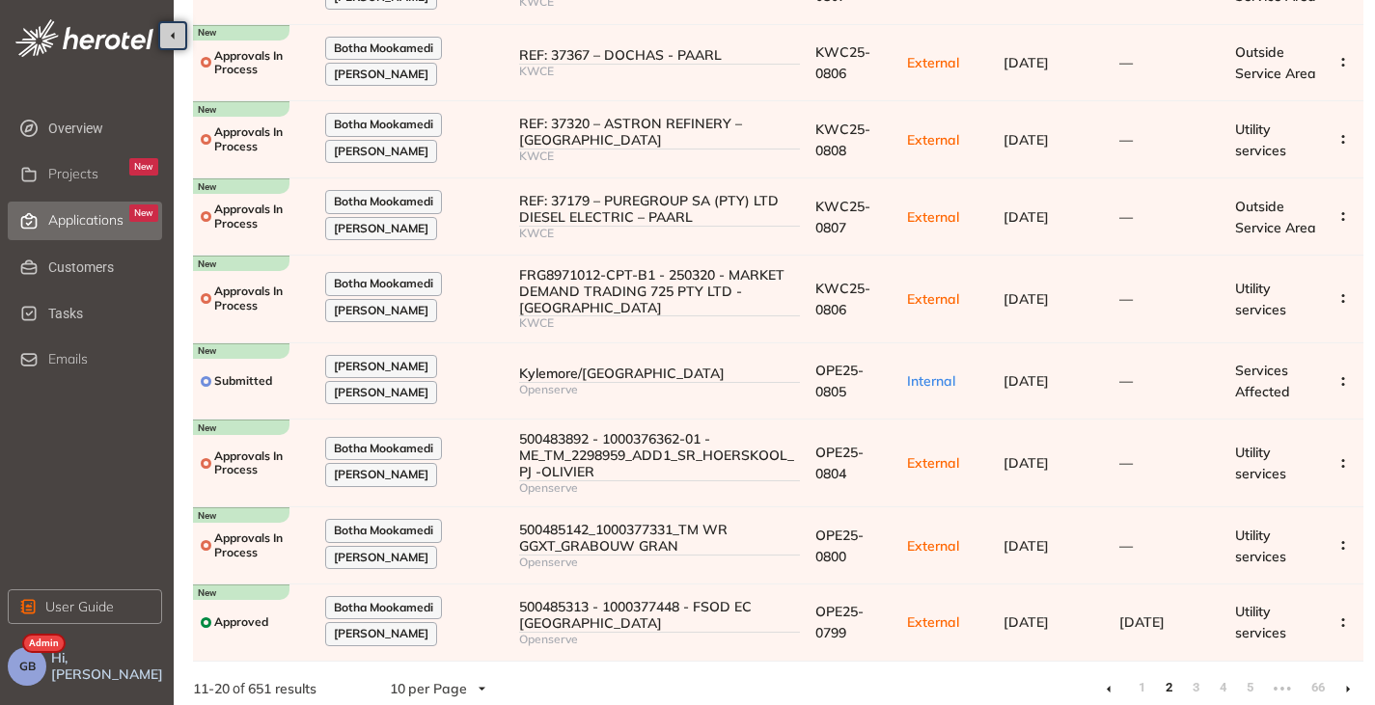
click at [1341, 675] on li at bounding box center [1348, 689] width 31 height 31
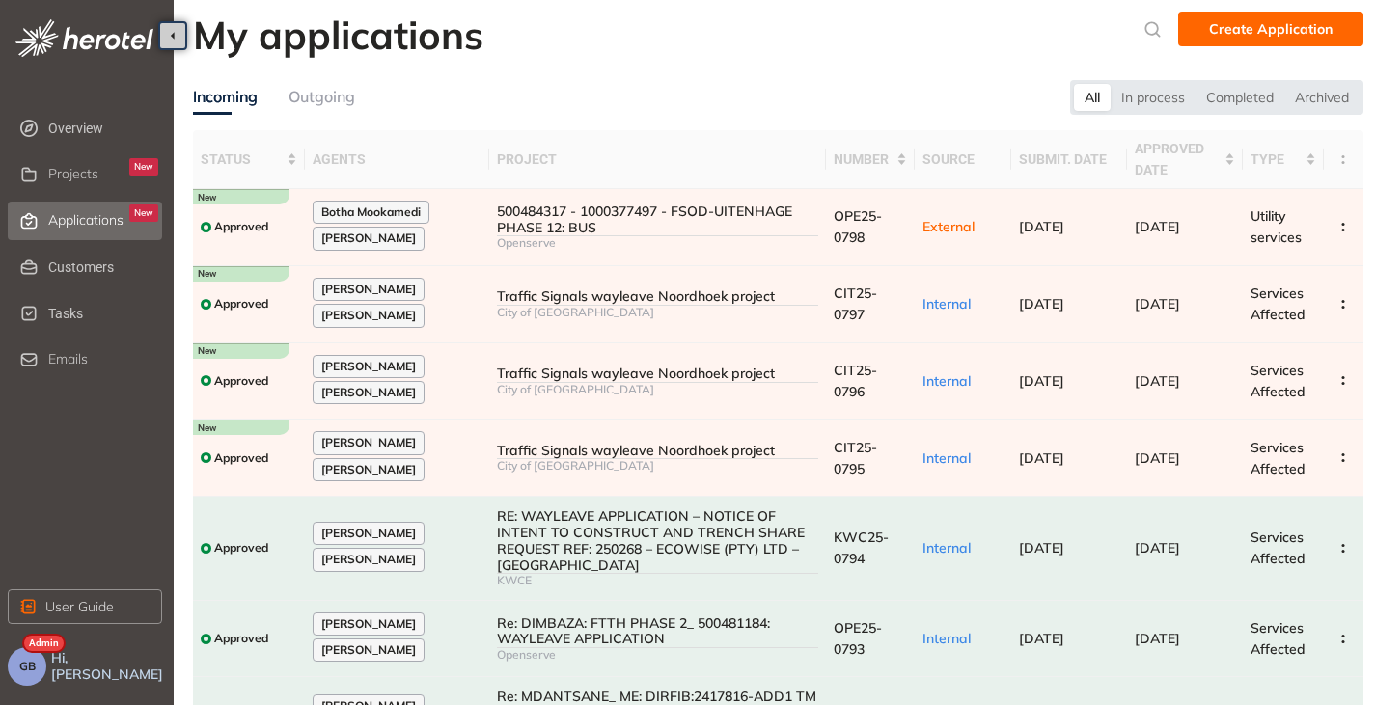
click at [28, 680] on button "GB" at bounding box center [27, 667] width 39 height 39
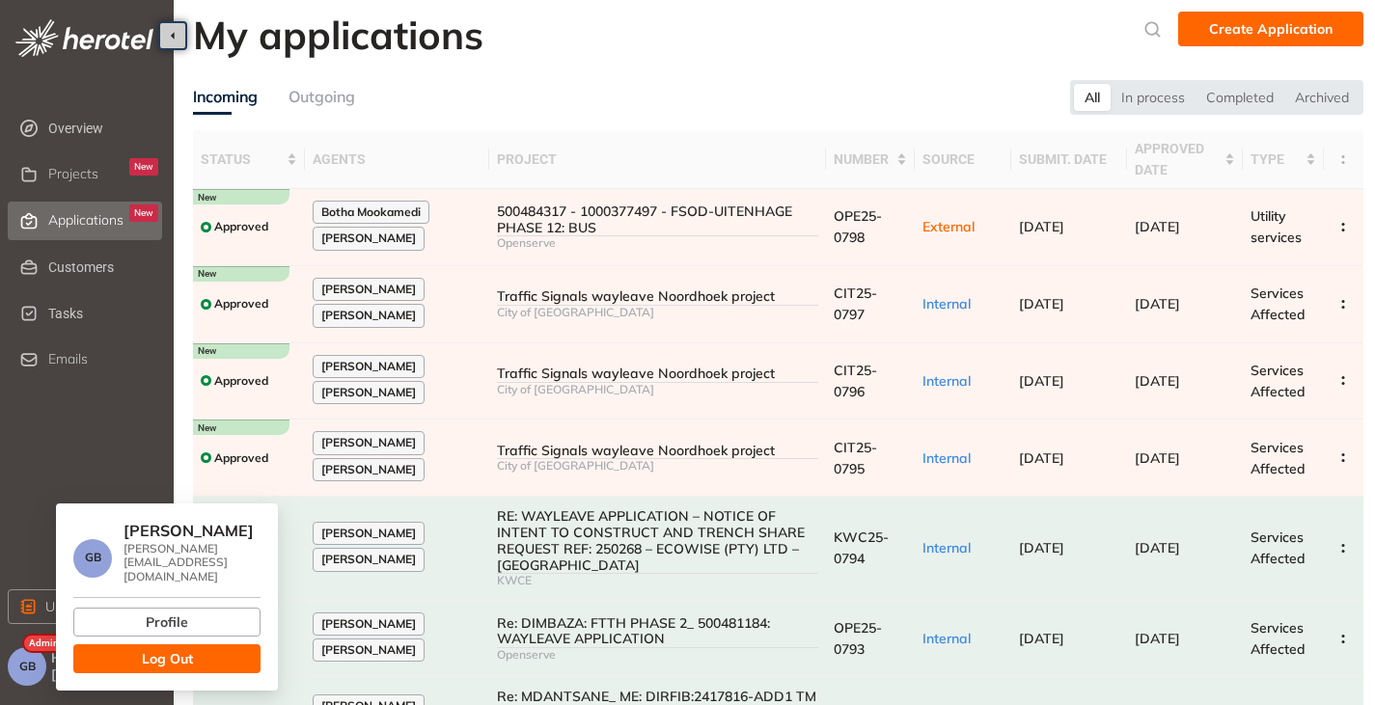
click at [119, 659] on button "Log Out" at bounding box center [166, 659] width 187 height 29
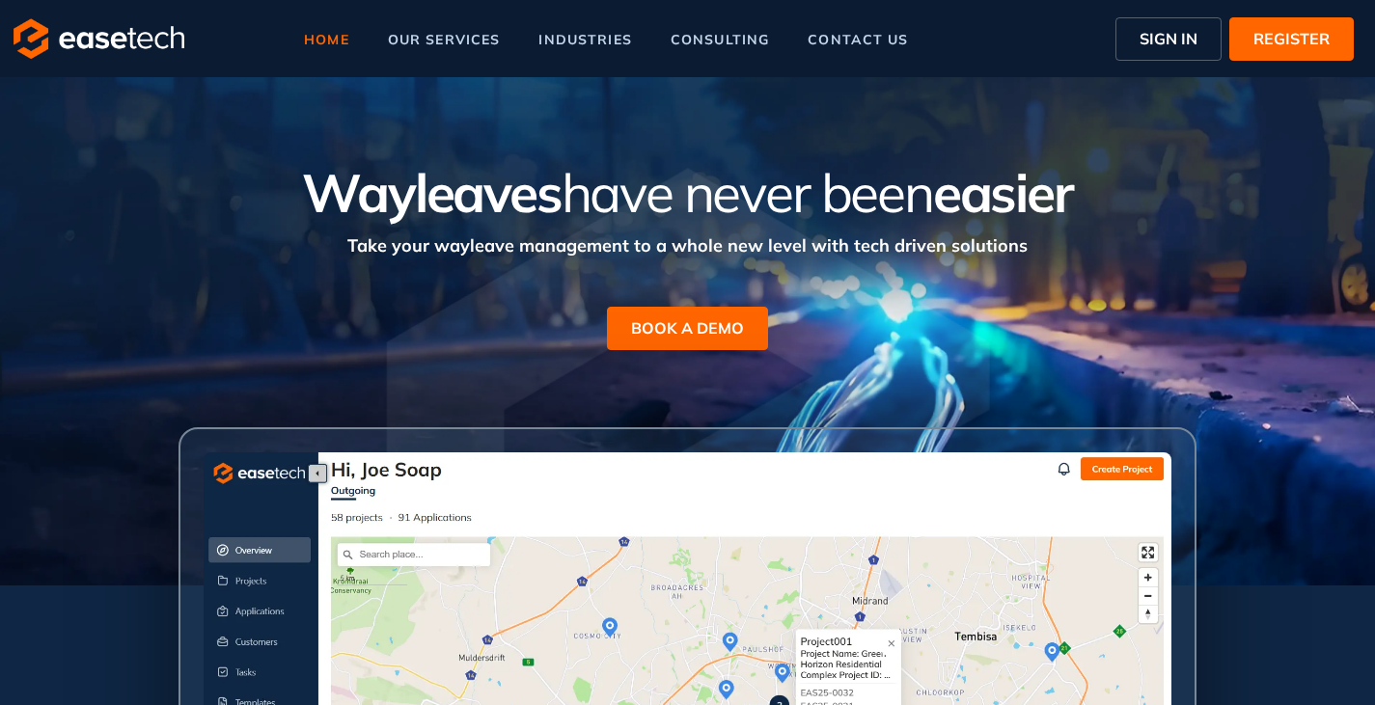
click at [1175, 39] on span "SIGN IN" at bounding box center [1169, 38] width 58 height 23
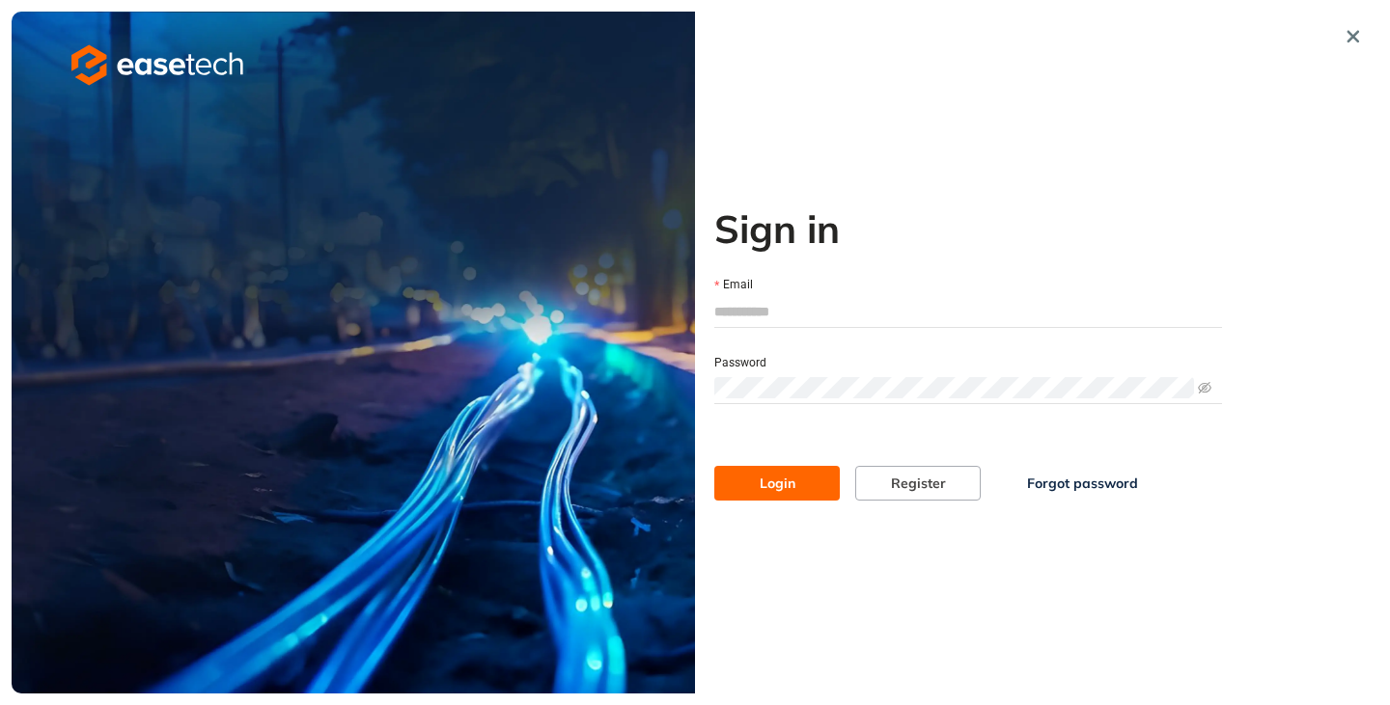
click at [754, 321] on input "Email" at bounding box center [968, 311] width 508 height 29
type input "**********"
click at [800, 483] on button "Login" at bounding box center [776, 483] width 125 height 35
click at [771, 488] on span "Login" at bounding box center [778, 483] width 36 height 21
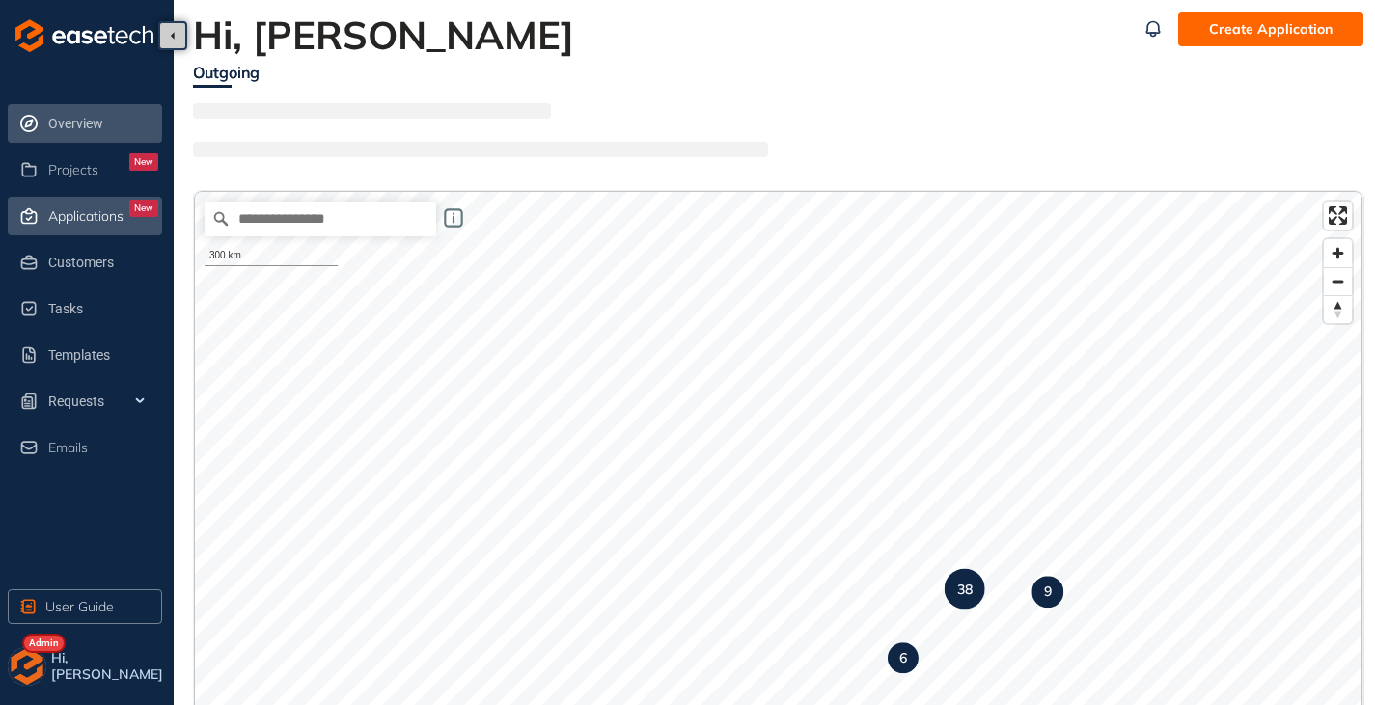
click at [66, 228] on div "Applications New" at bounding box center [103, 216] width 110 height 33
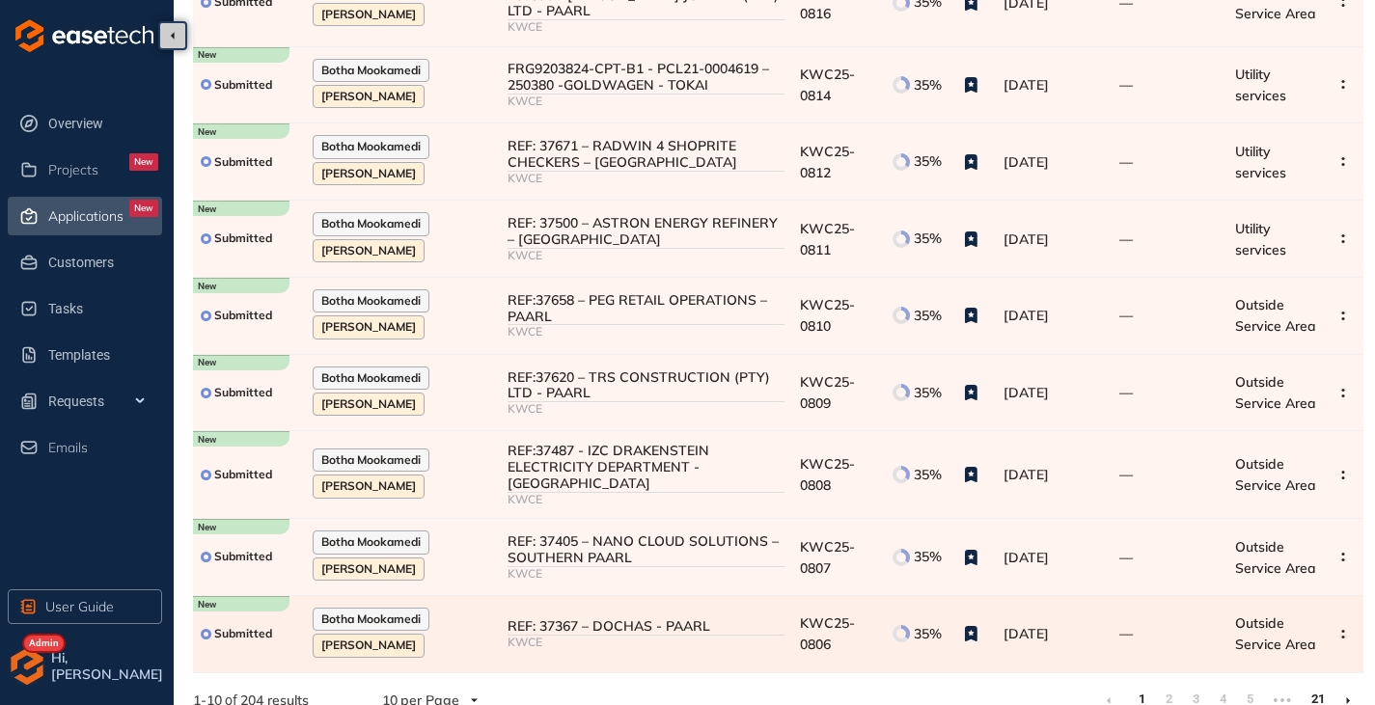
scroll to position [318, 0]
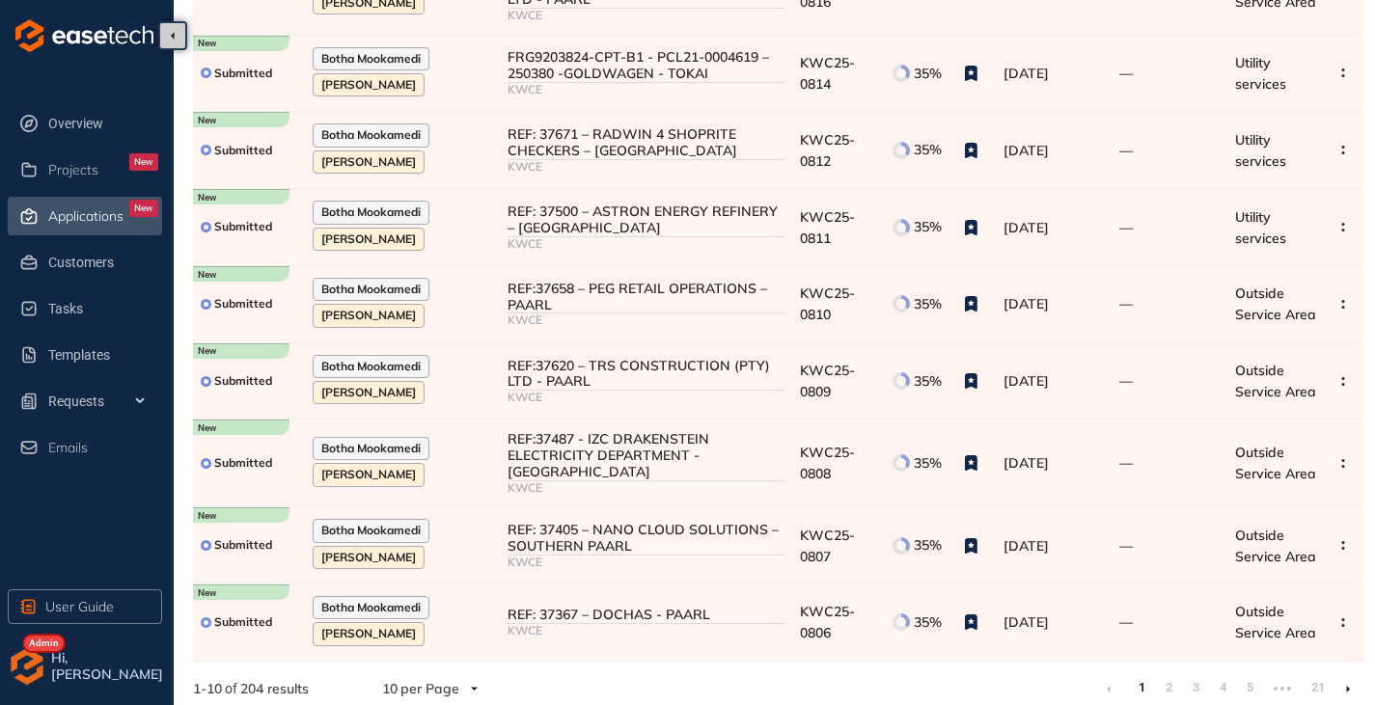
click at [1345, 676] on li at bounding box center [1348, 689] width 31 height 31
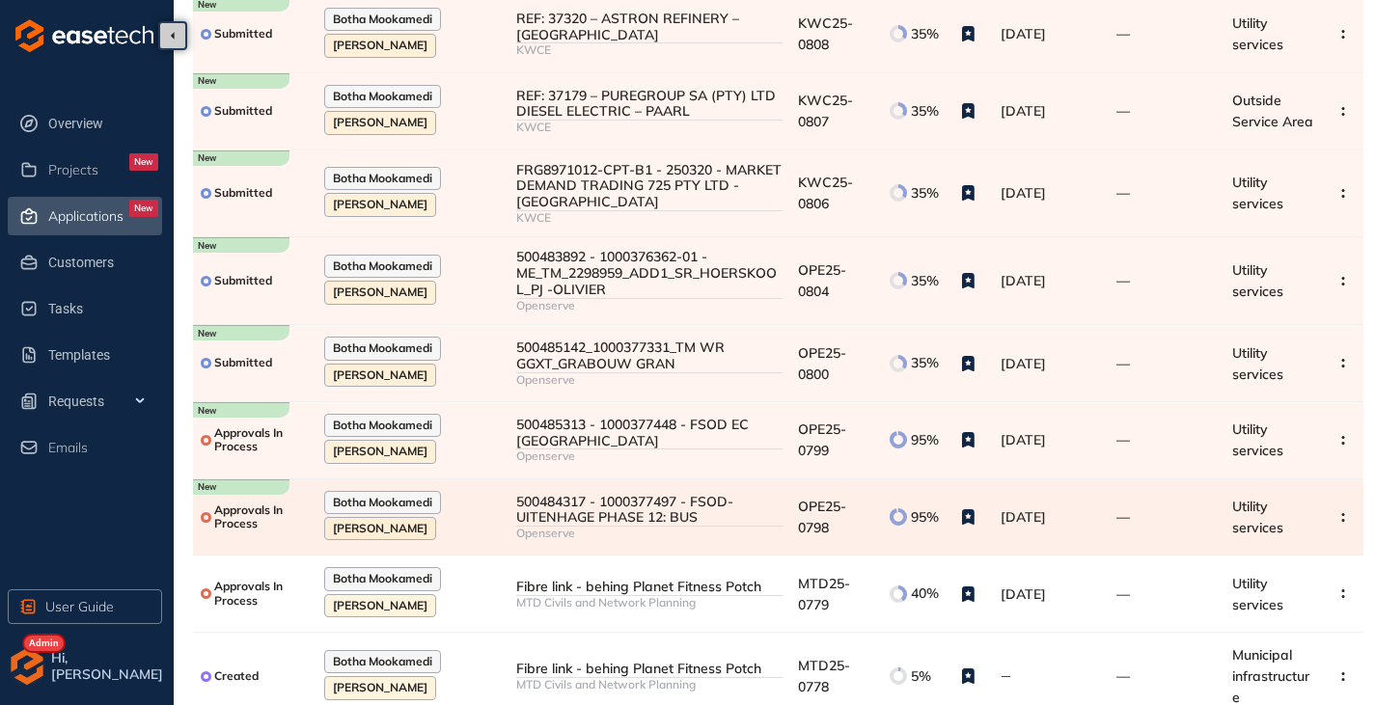
scroll to position [290, 0]
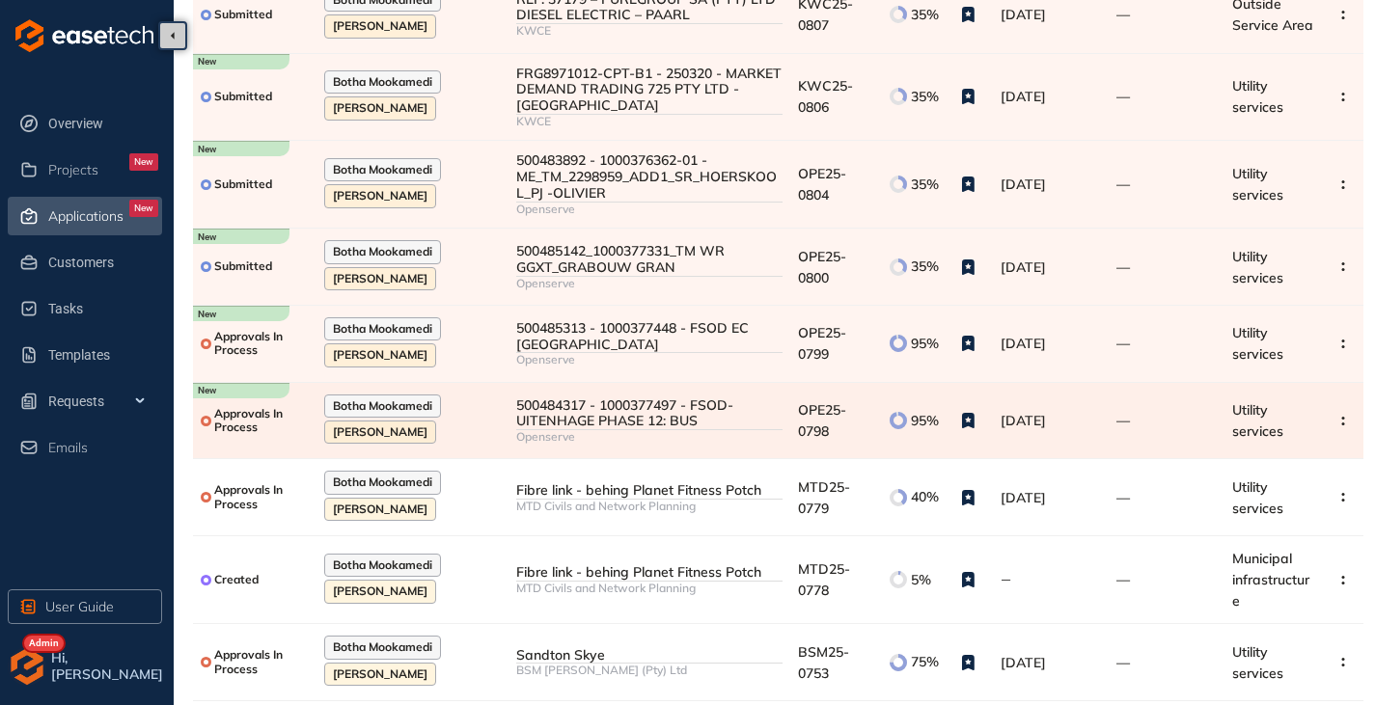
click at [719, 424] on div "500484317 - 1000377497 - FSOD-UITENHAGE PHASE 12: BUS" at bounding box center [649, 414] width 266 height 33
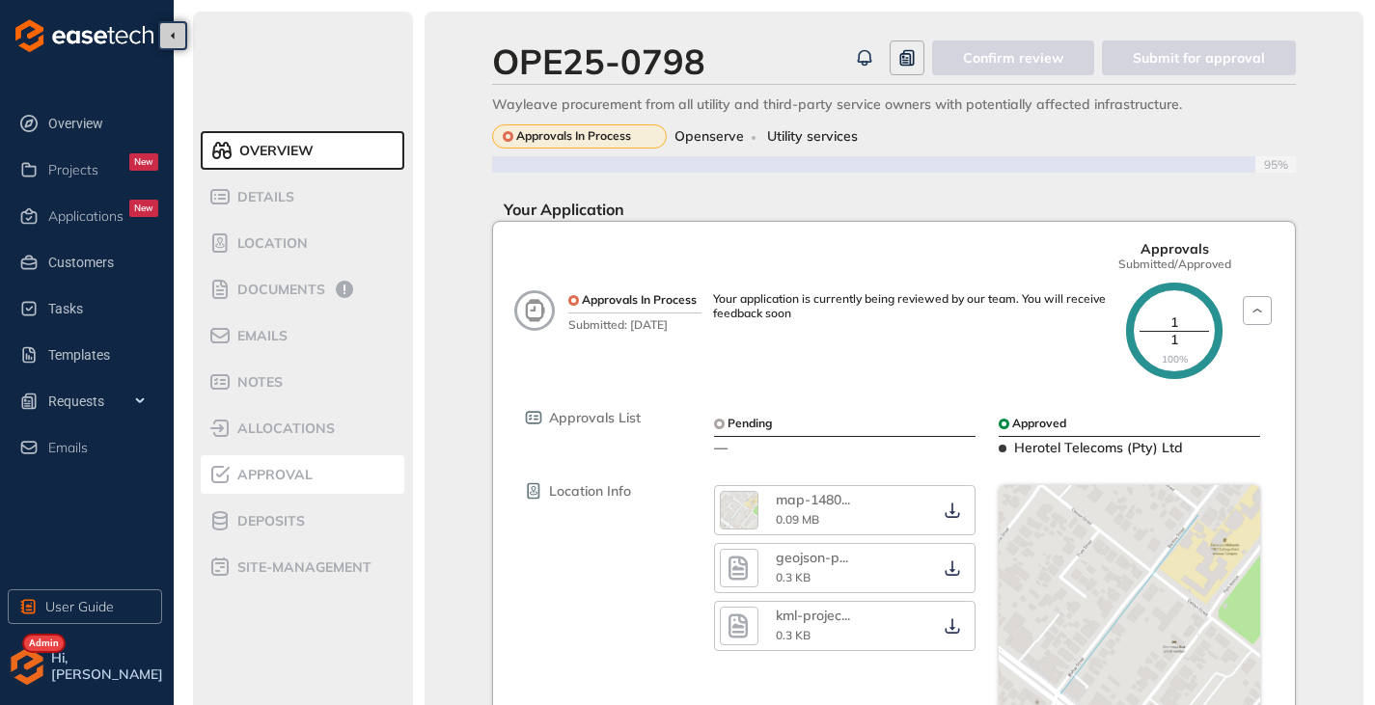
click at [267, 481] on span "Approval" at bounding box center [272, 475] width 81 height 16
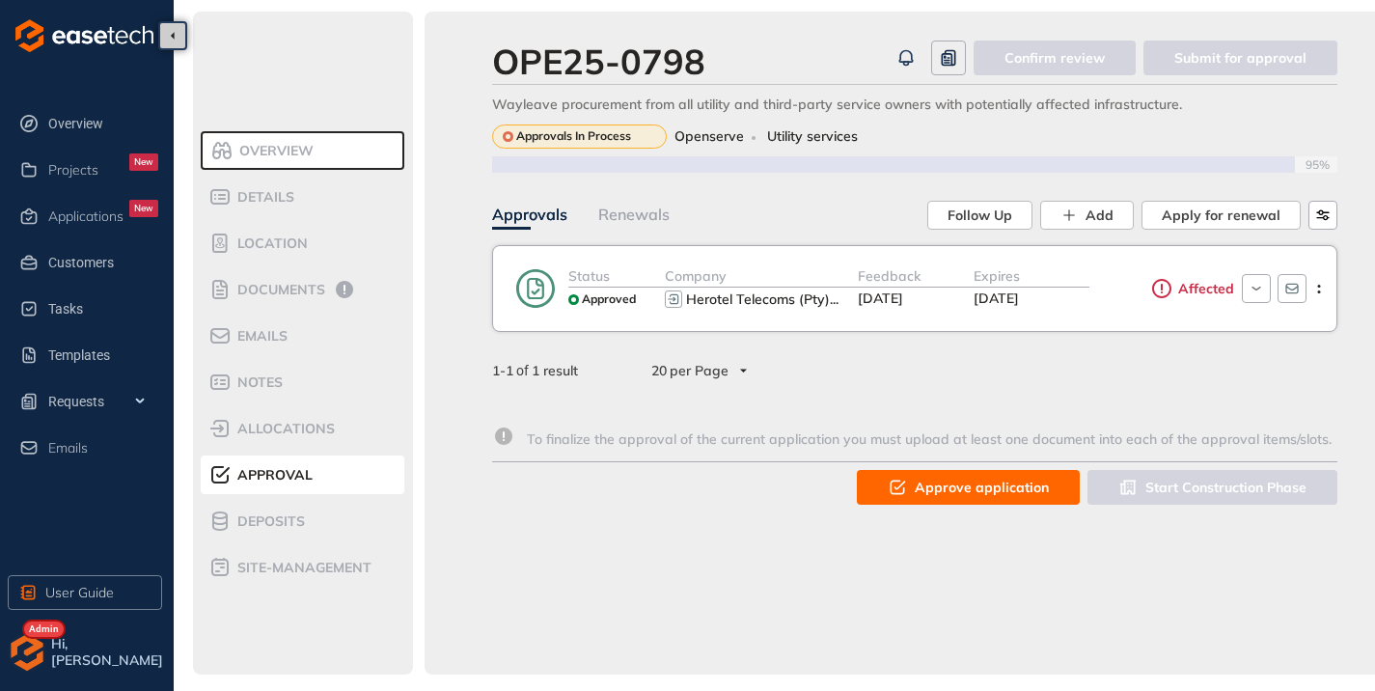
click at [949, 484] on span "Approve application" at bounding box center [982, 487] width 134 height 21
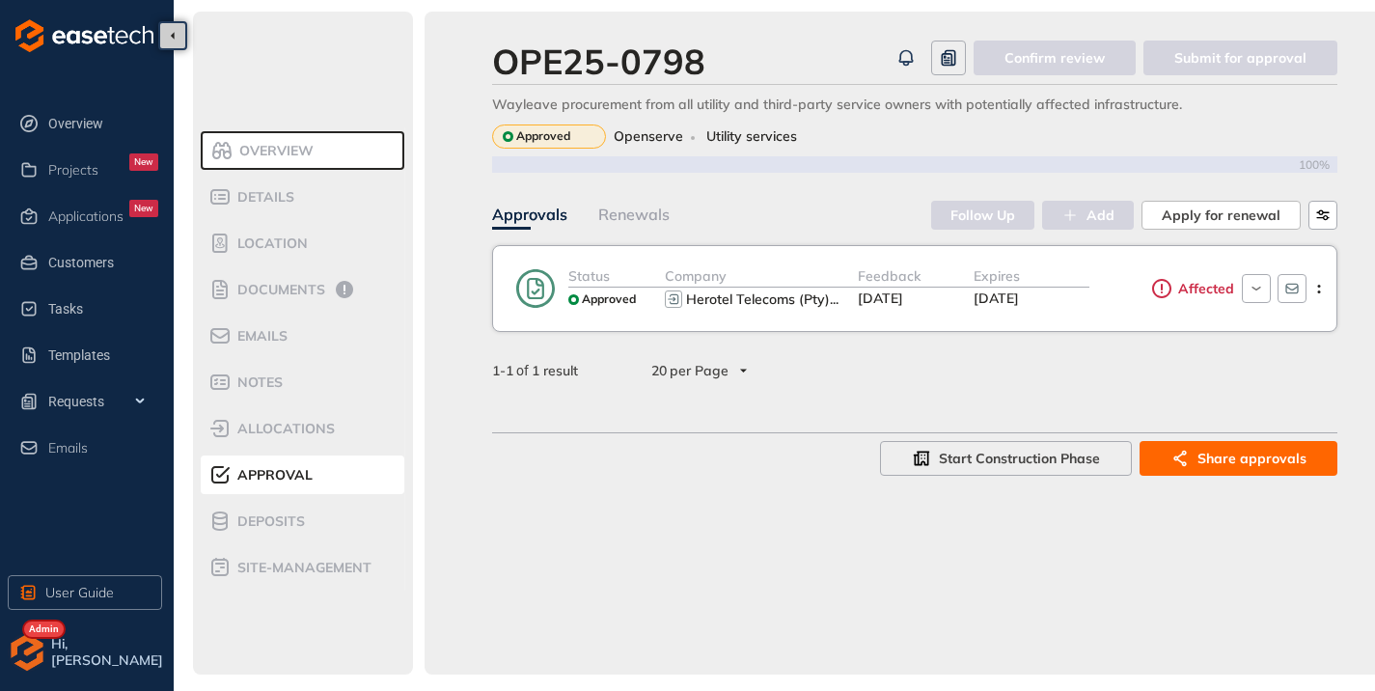
click at [988, 304] on span "02 Apr 2026" at bounding box center [996, 298] width 45 height 17
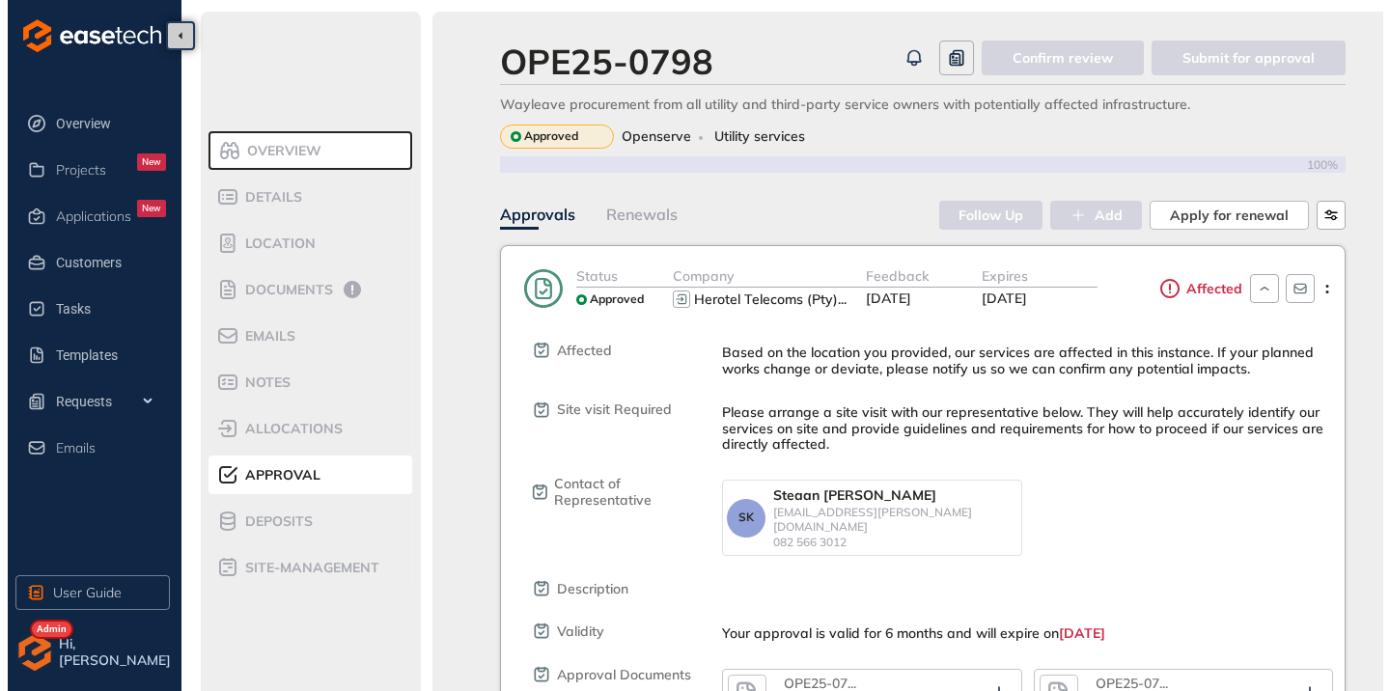
scroll to position [285, 0]
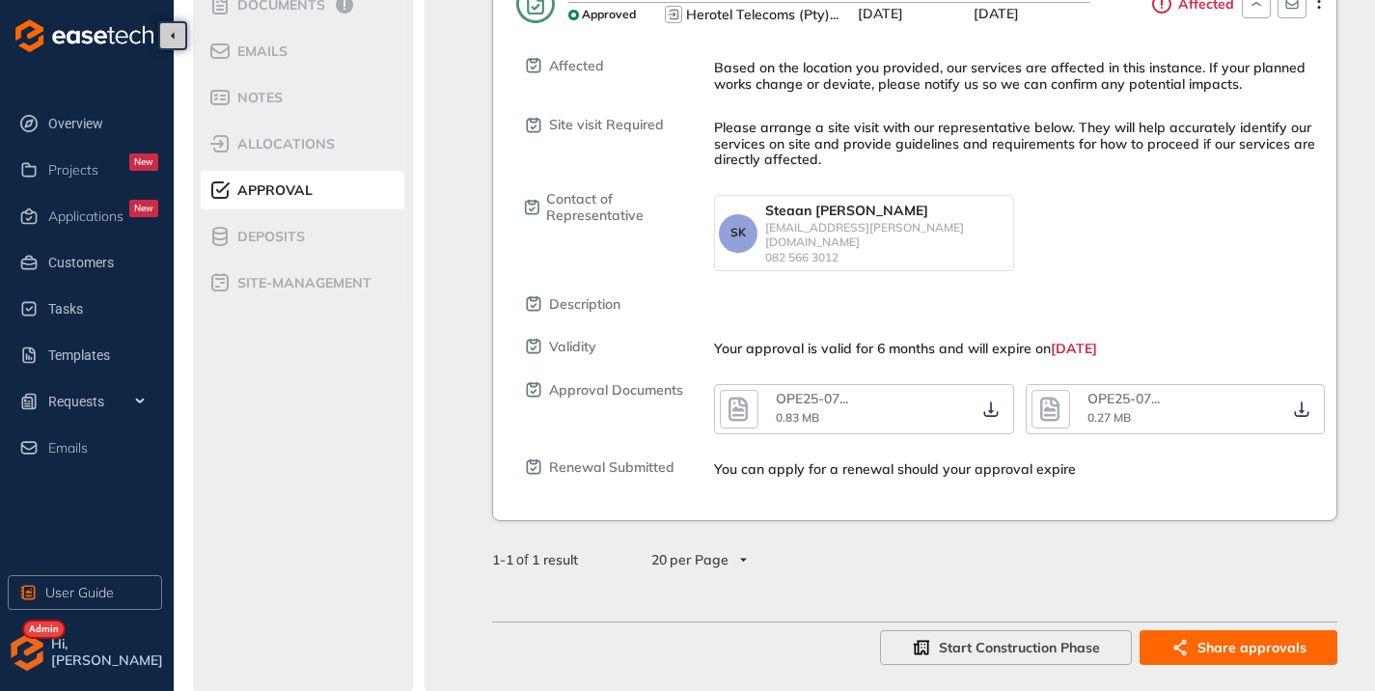
click at [742, 401] on icon "button" at bounding box center [738, 410] width 19 height 24
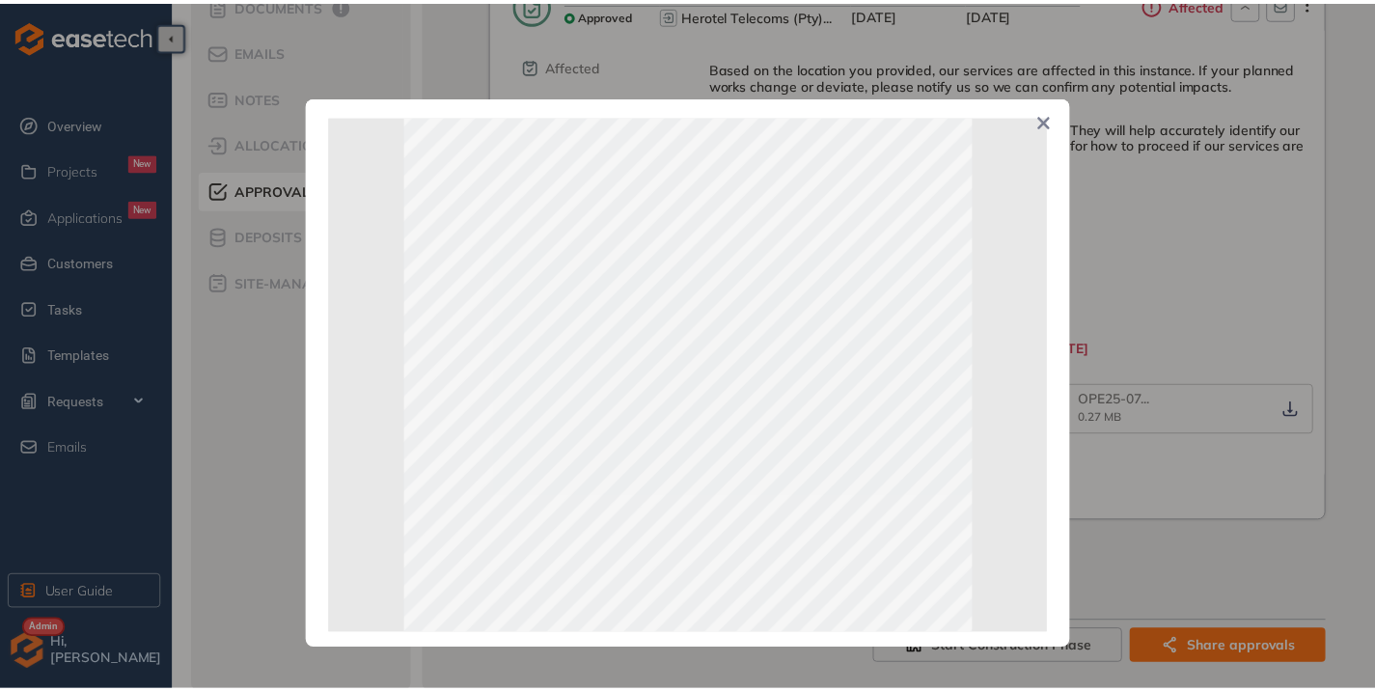
scroll to position [0, 0]
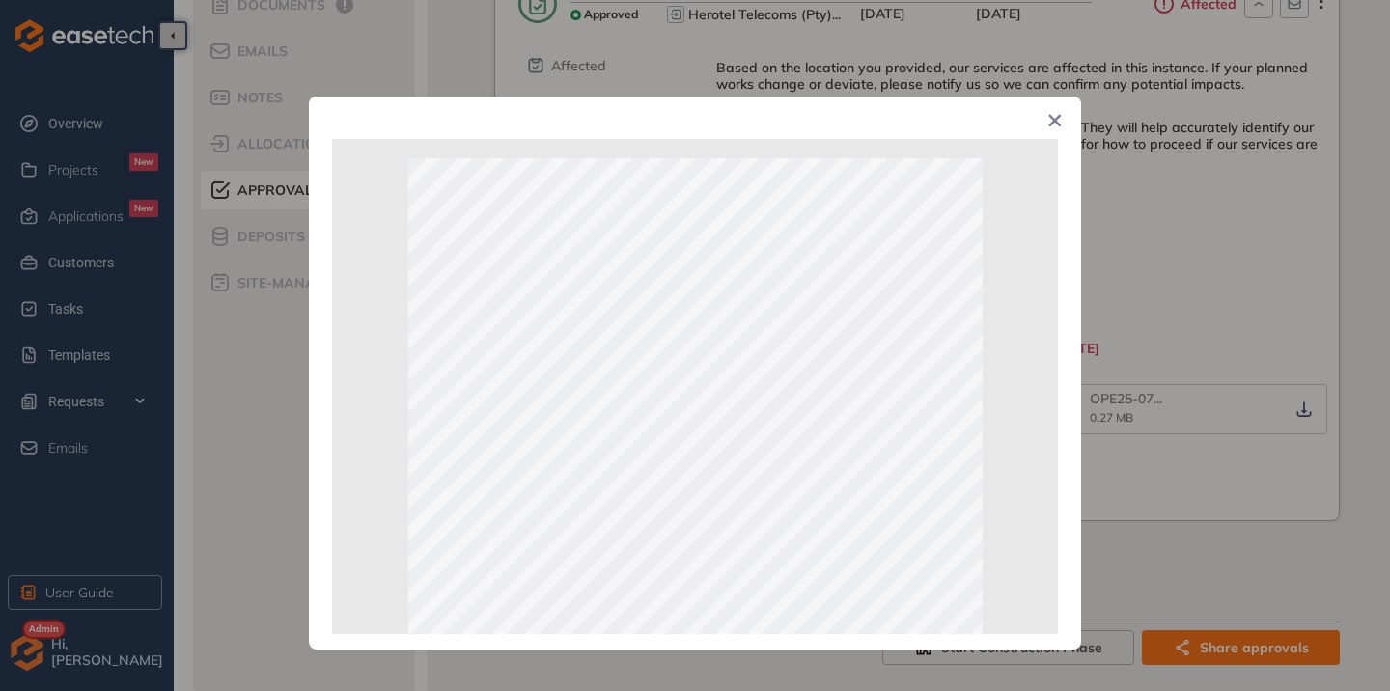
click at [1048, 120] on icon "Close" at bounding box center [1055, 121] width 14 height 14
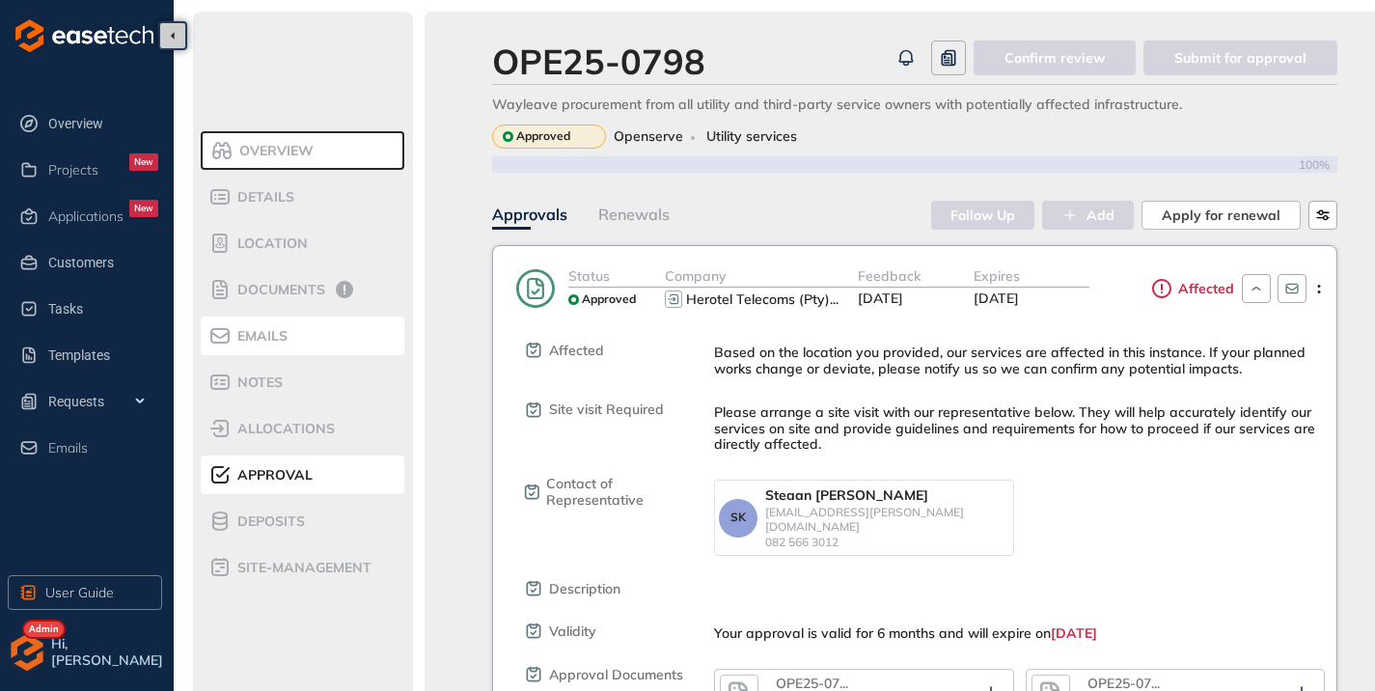
click at [254, 336] on span "Emails" at bounding box center [260, 336] width 56 height 16
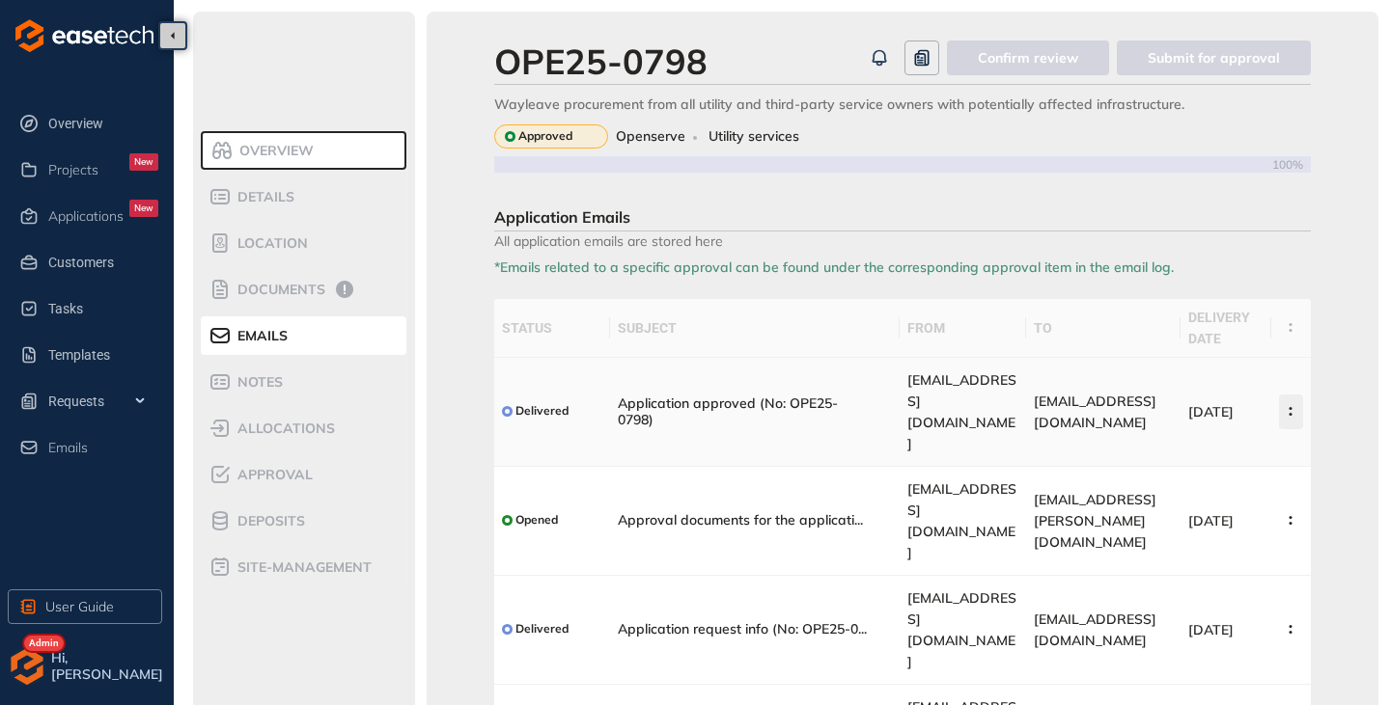
click at [1294, 407] on icon "button" at bounding box center [1290, 411] width 19 height 9
click at [1196, 431] on span "View Email" at bounding box center [1212, 436] width 73 height 16
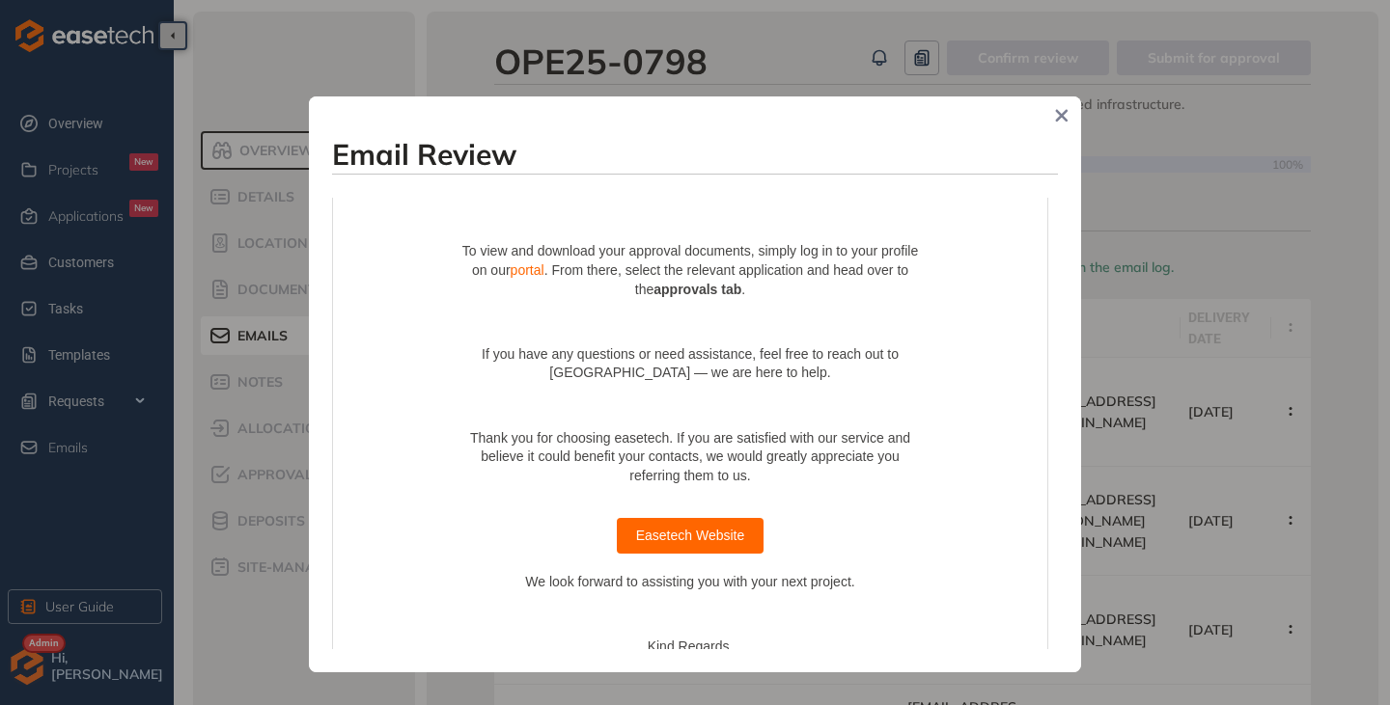
scroll to position [165, 0]
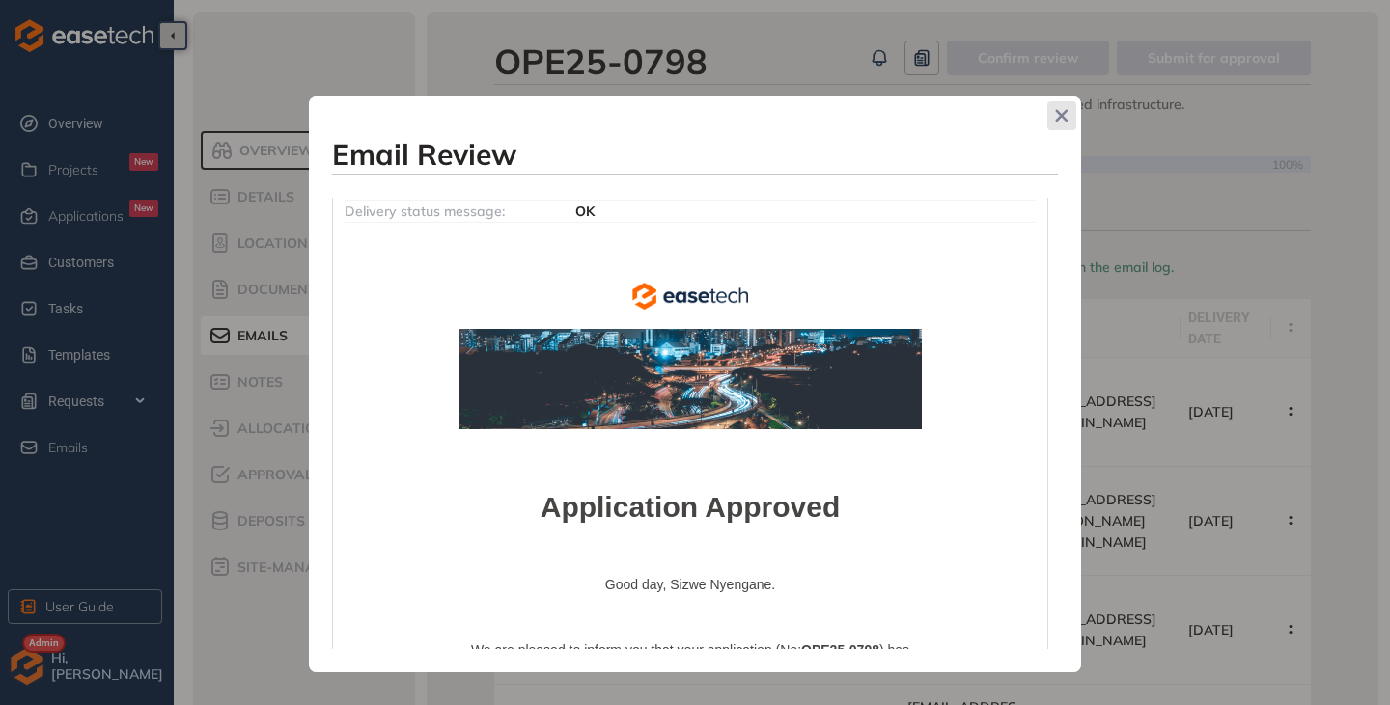
click at [1049, 119] on span "Close" at bounding box center [1061, 115] width 29 height 29
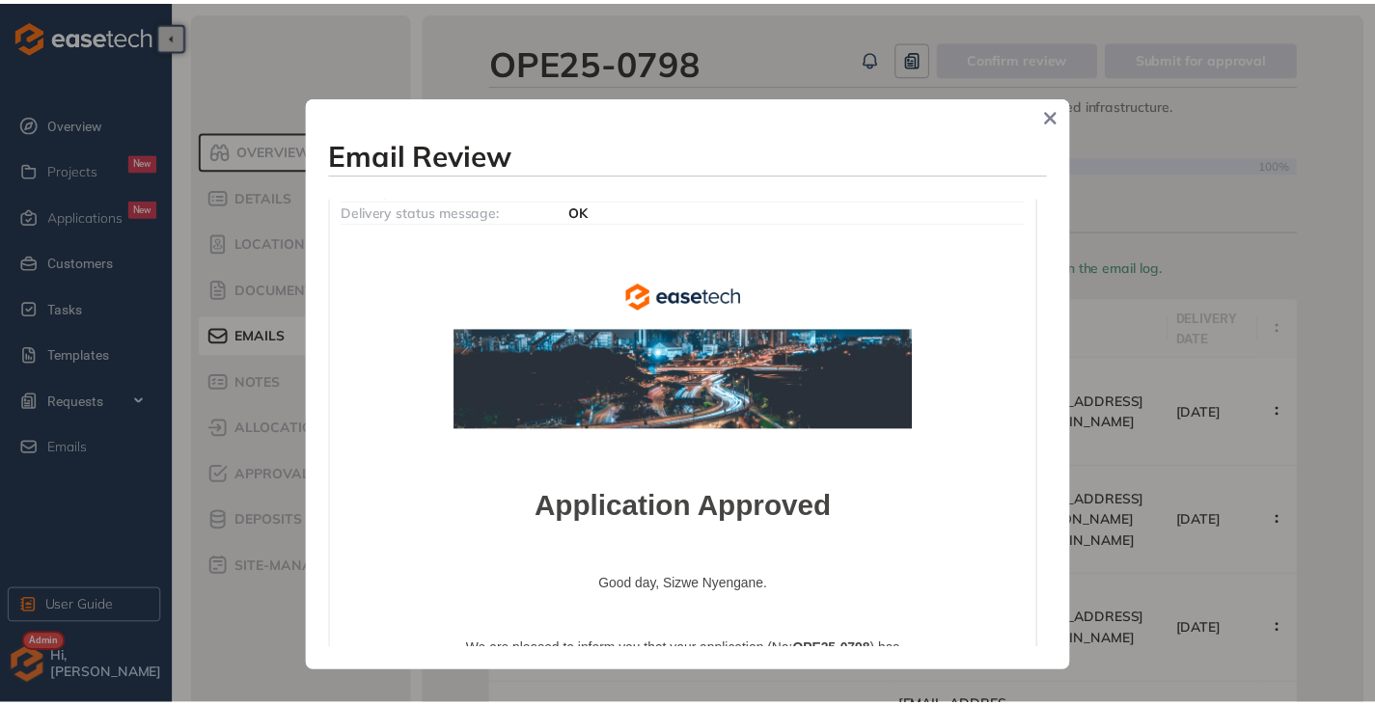
scroll to position [186, 0]
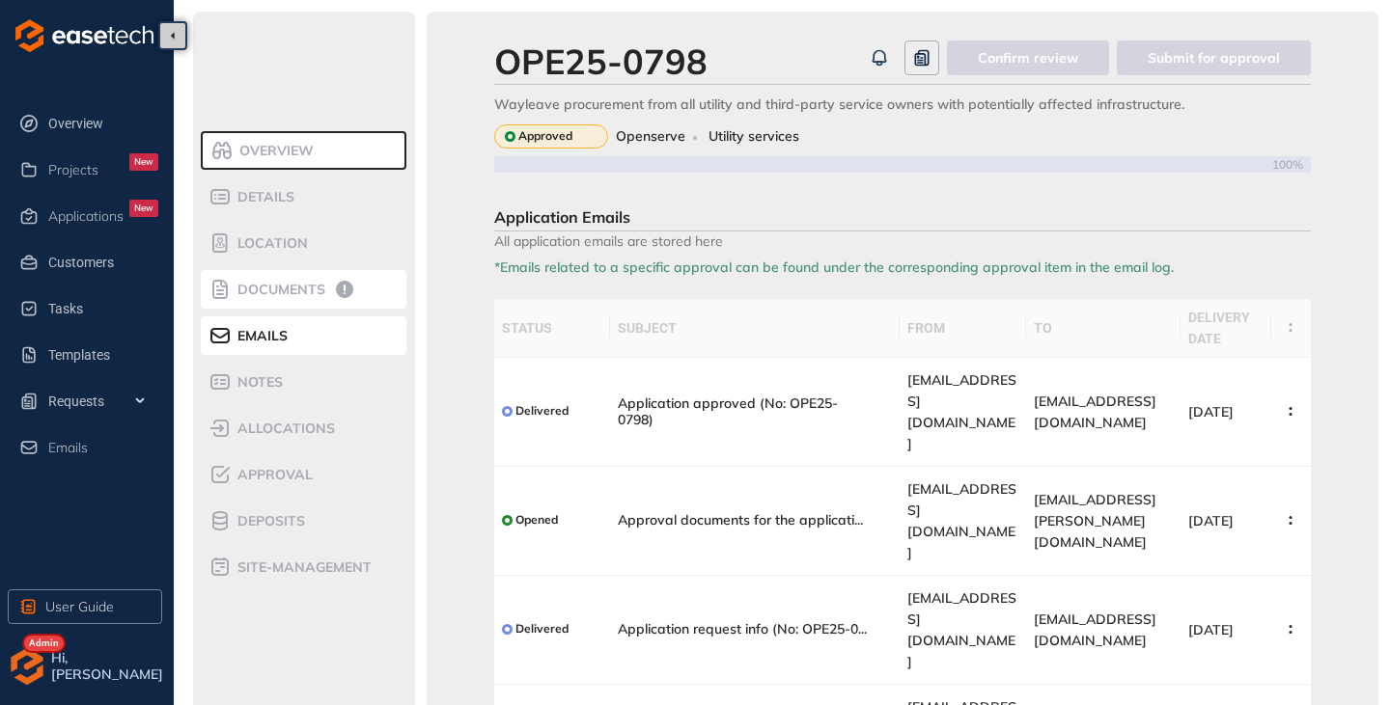
click at [247, 292] on span "Documents" at bounding box center [279, 290] width 94 height 16
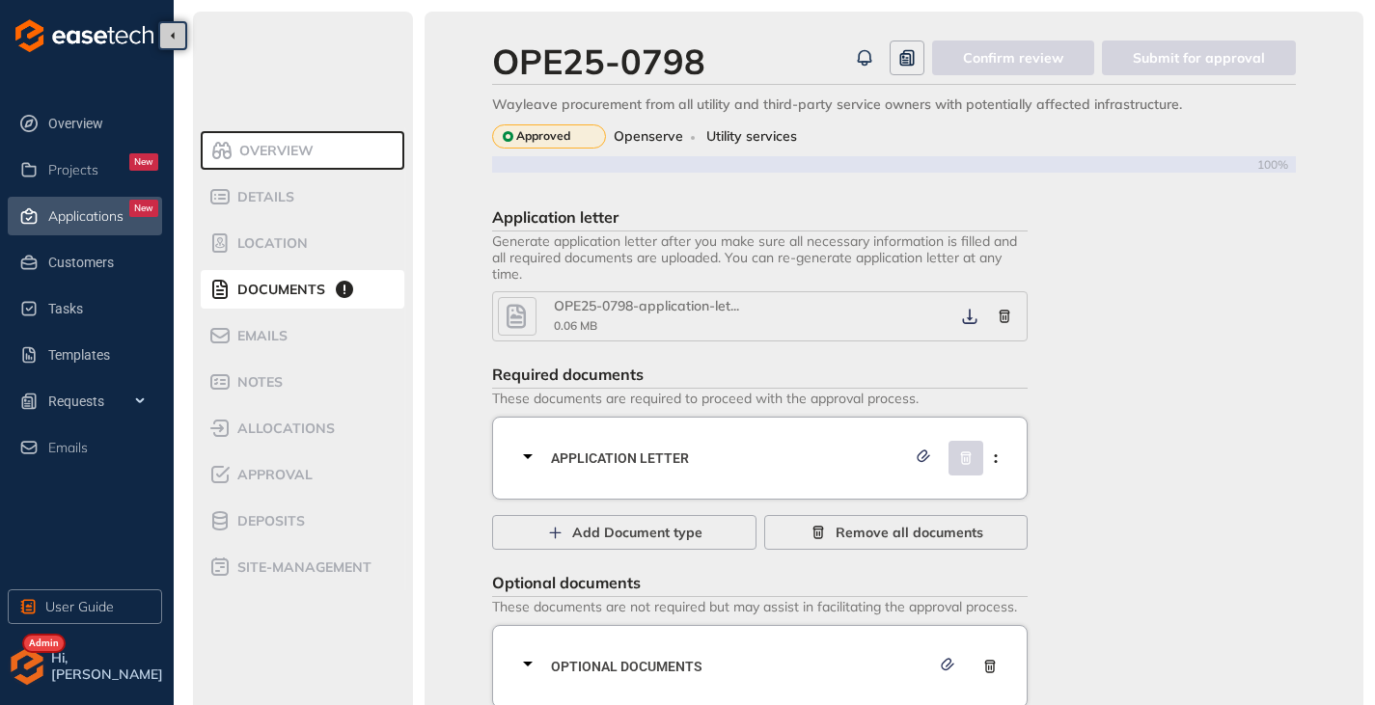
click at [76, 224] on div "Applications New" at bounding box center [103, 216] width 110 height 33
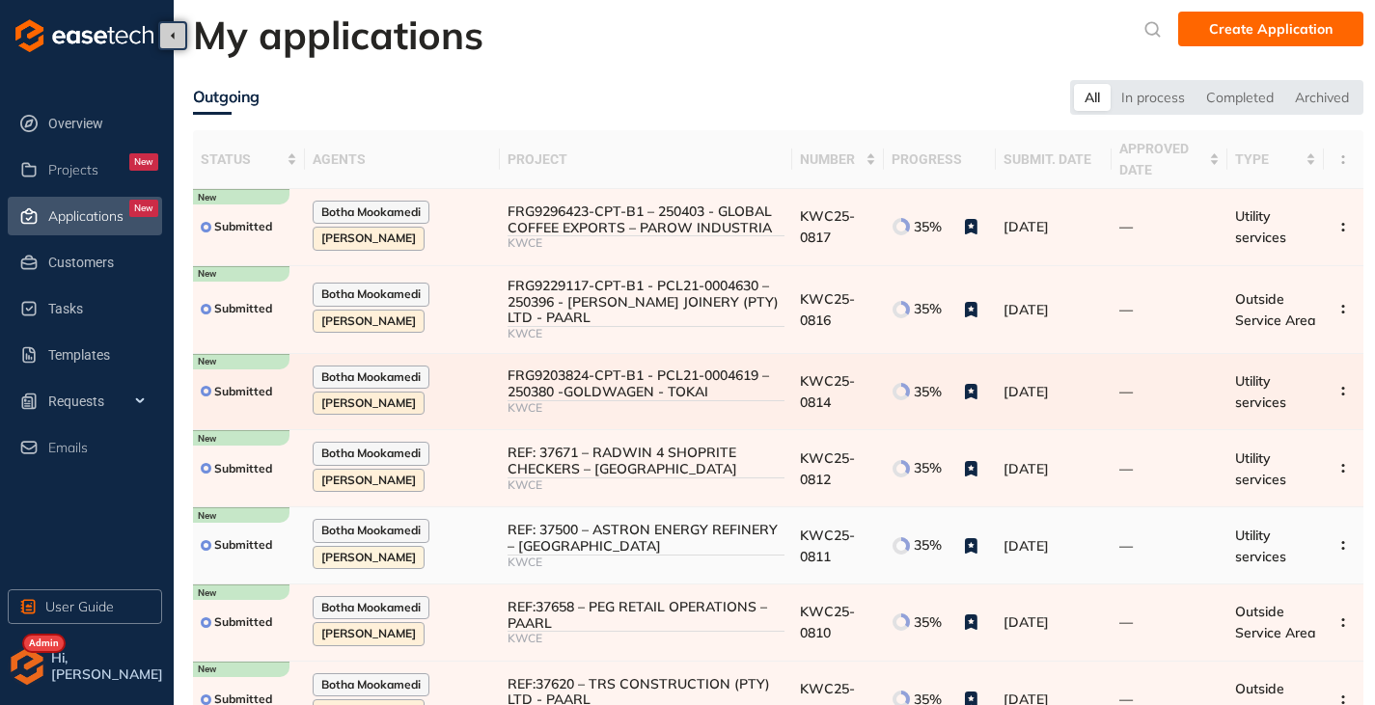
scroll to position [318, 0]
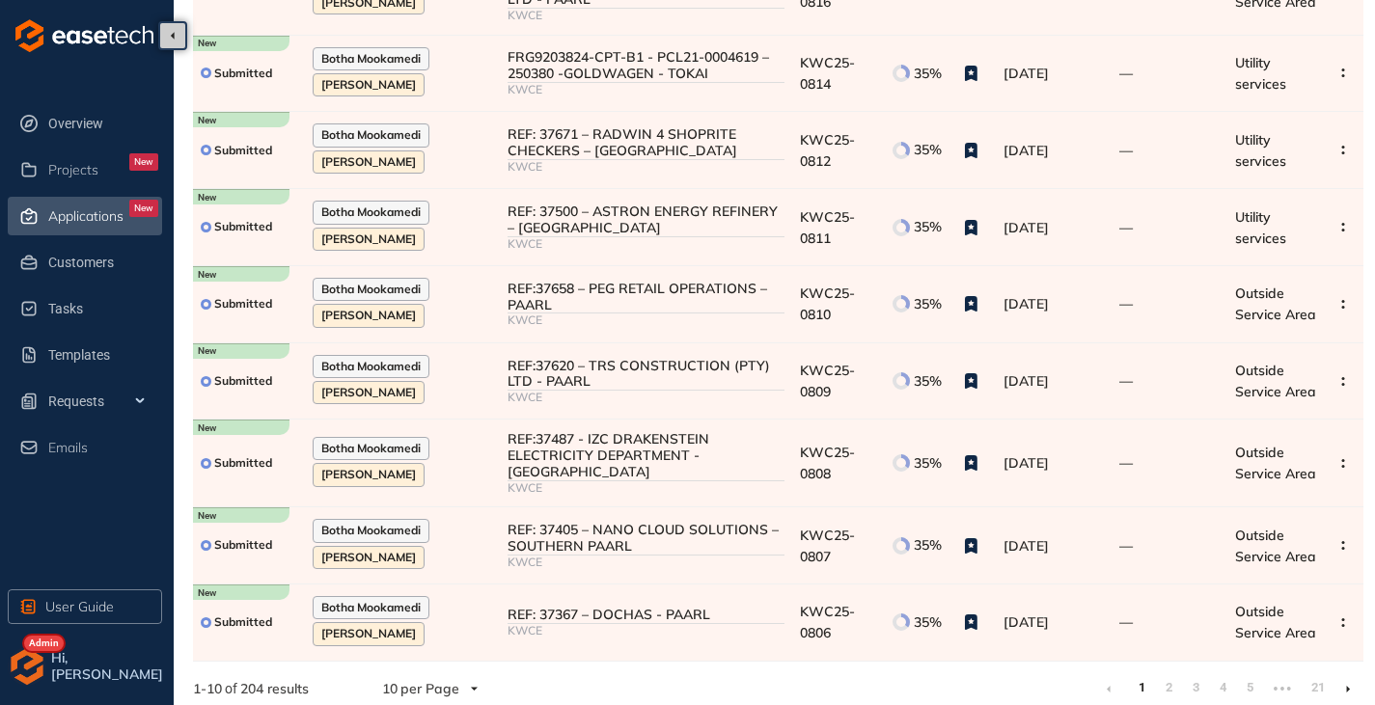
click at [1349, 685] on li at bounding box center [1348, 689] width 31 height 31
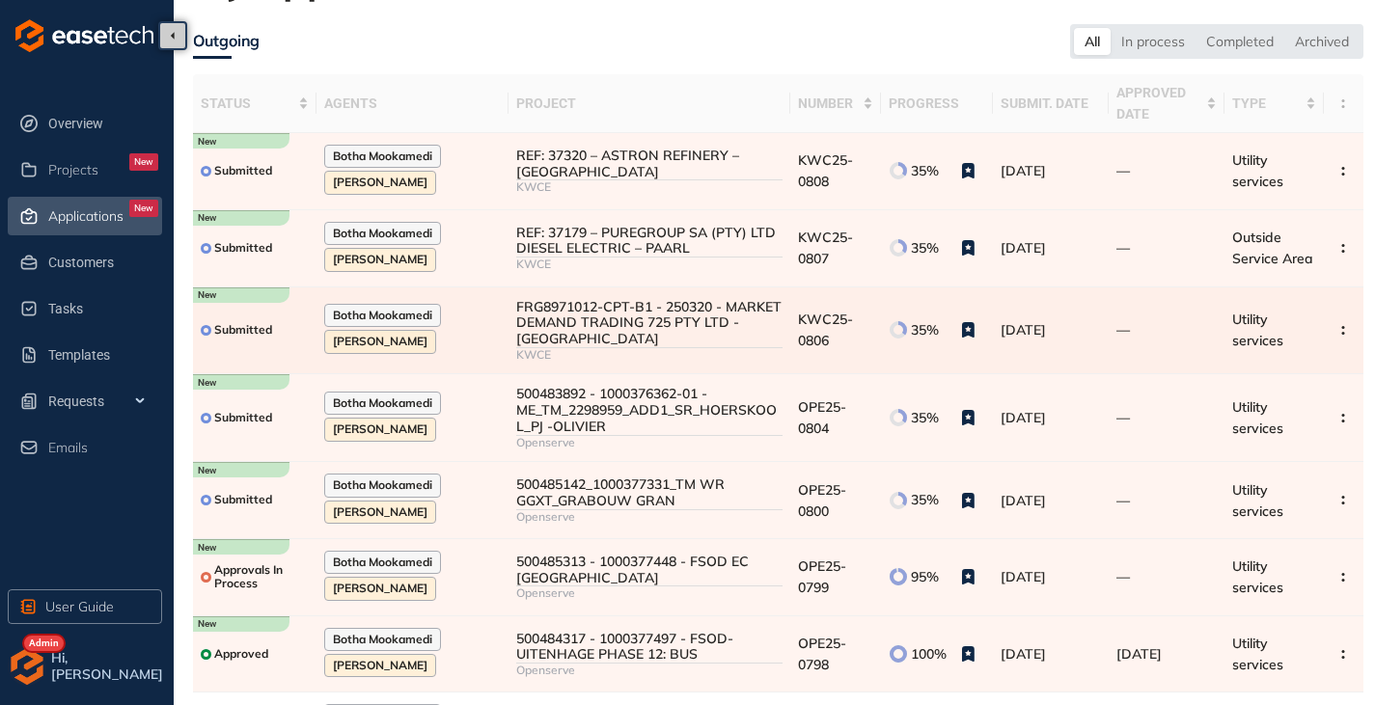
scroll to position [290, 0]
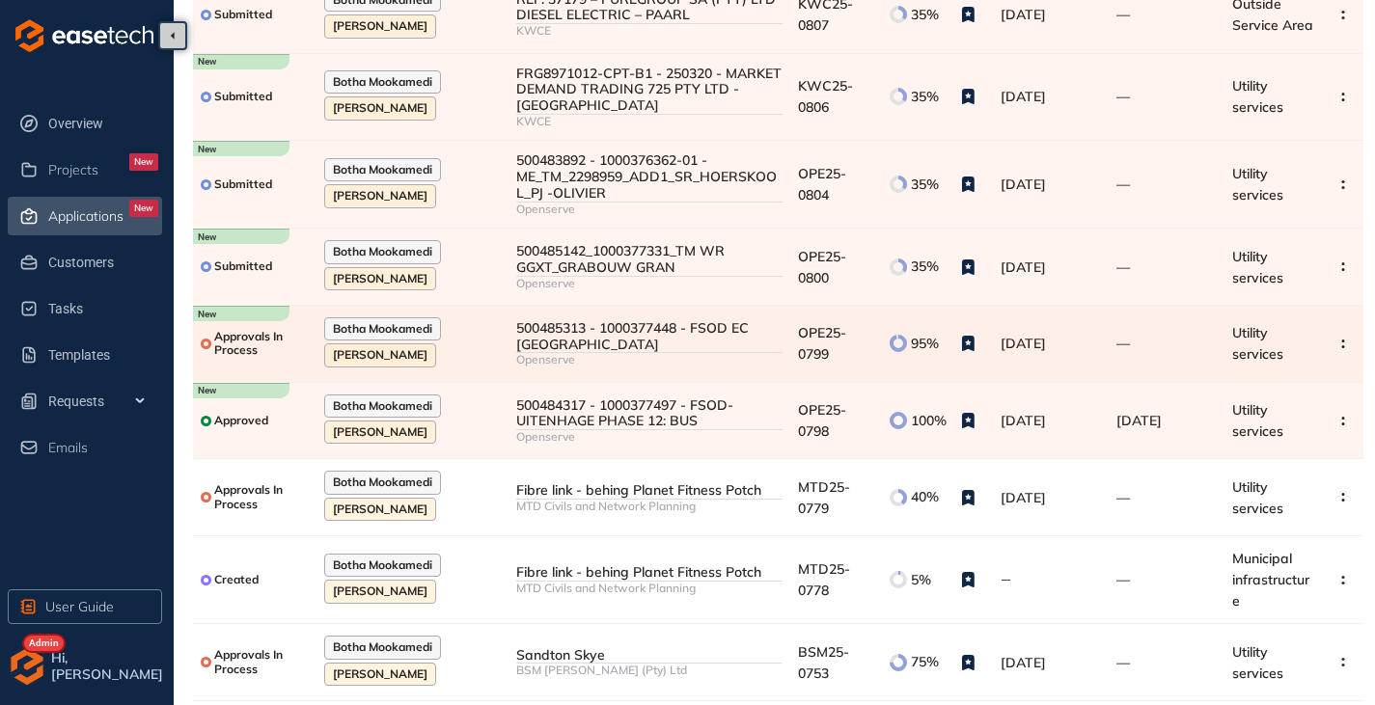
click at [705, 346] on div "500485313 - 1000377448 - FSOD EC [GEOGRAPHIC_DATA]" at bounding box center [649, 336] width 266 height 33
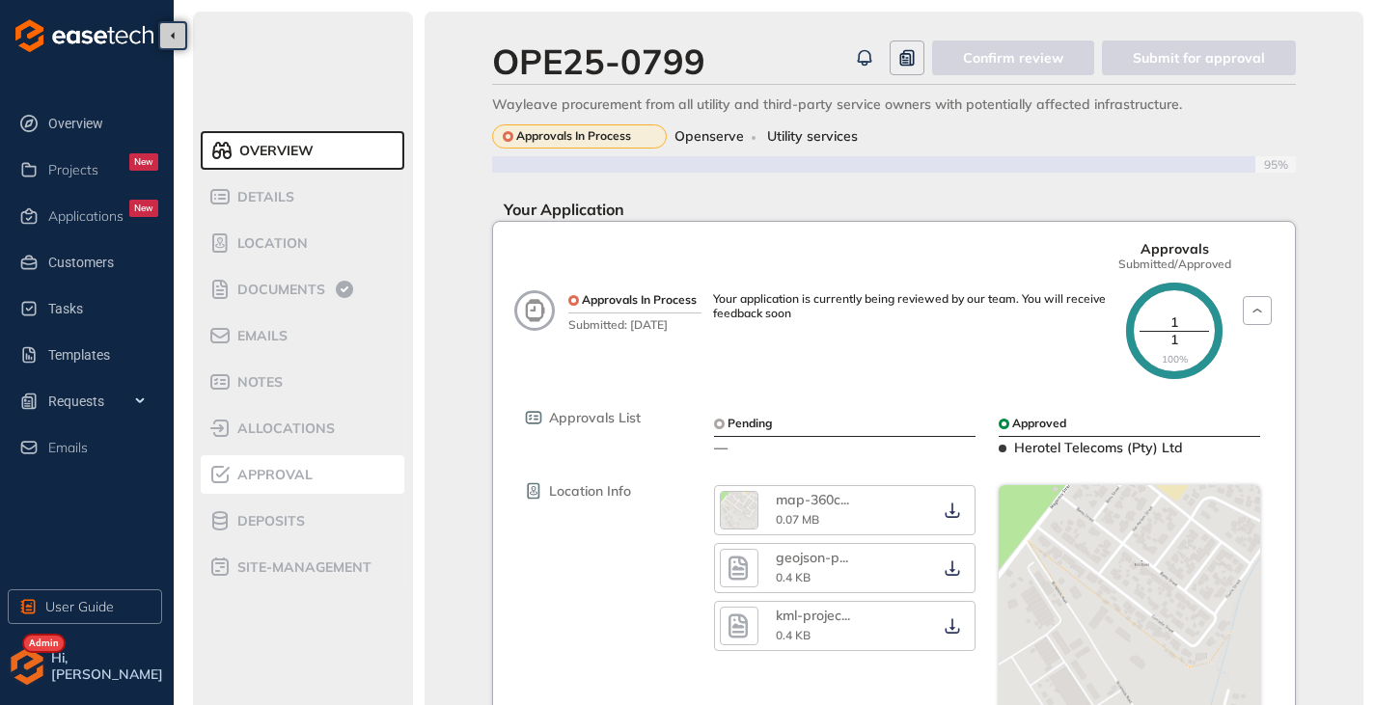
click at [273, 481] on span "Approval" at bounding box center [272, 475] width 81 height 16
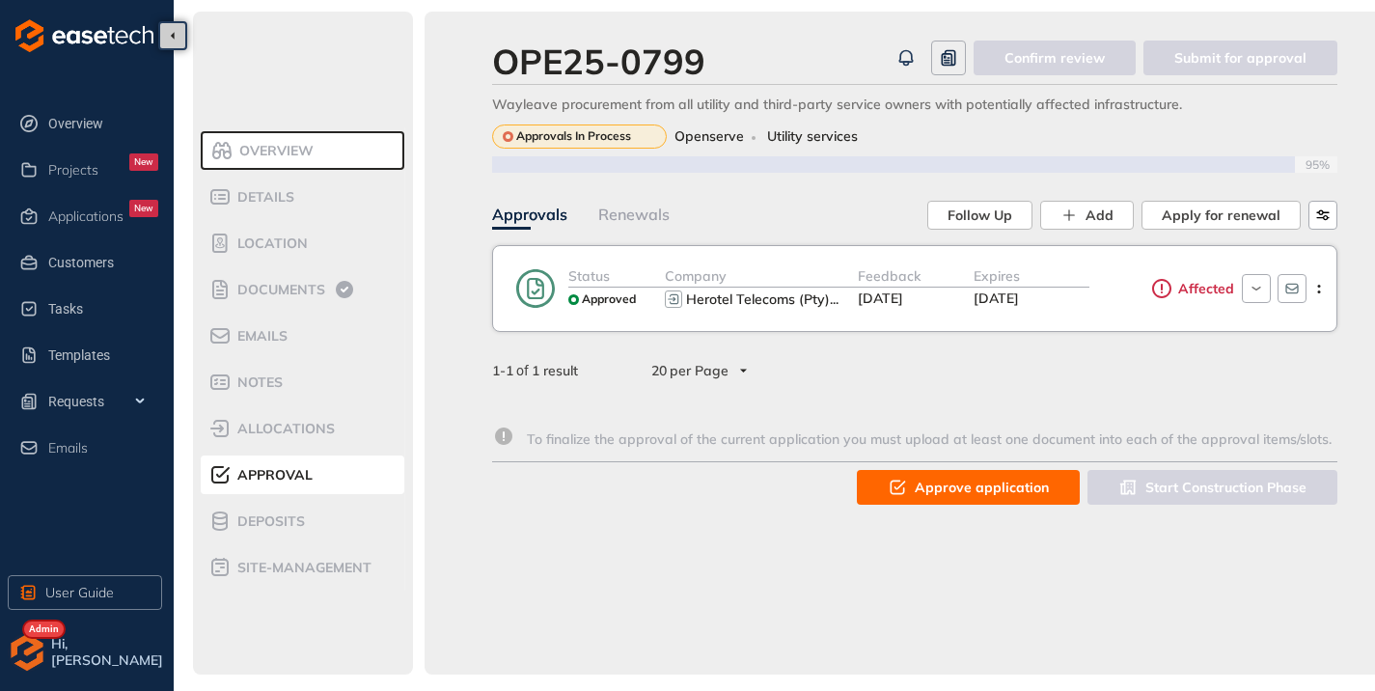
click at [941, 490] on span "Approve application" at bounding box center [982, 487] width 134 height 21
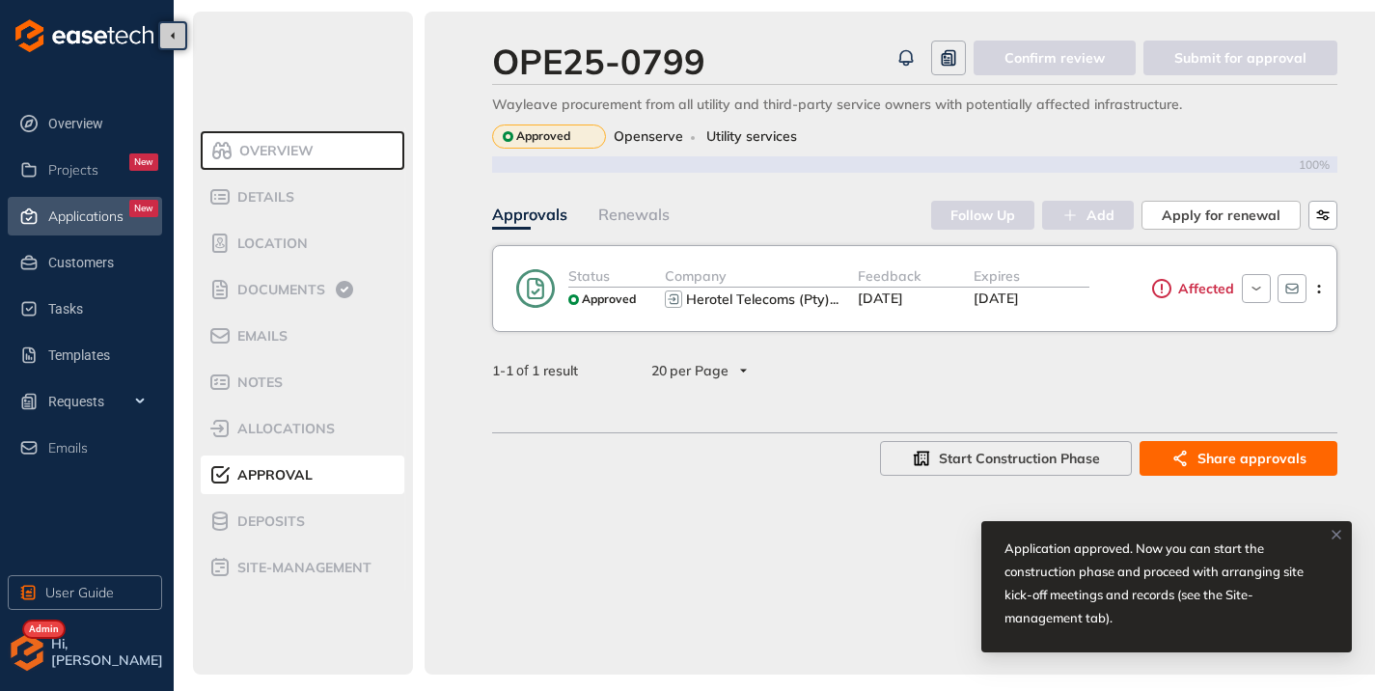
click at [54, 228] on div "Applications New" at bounding box center [103, 216] width 110 height 33
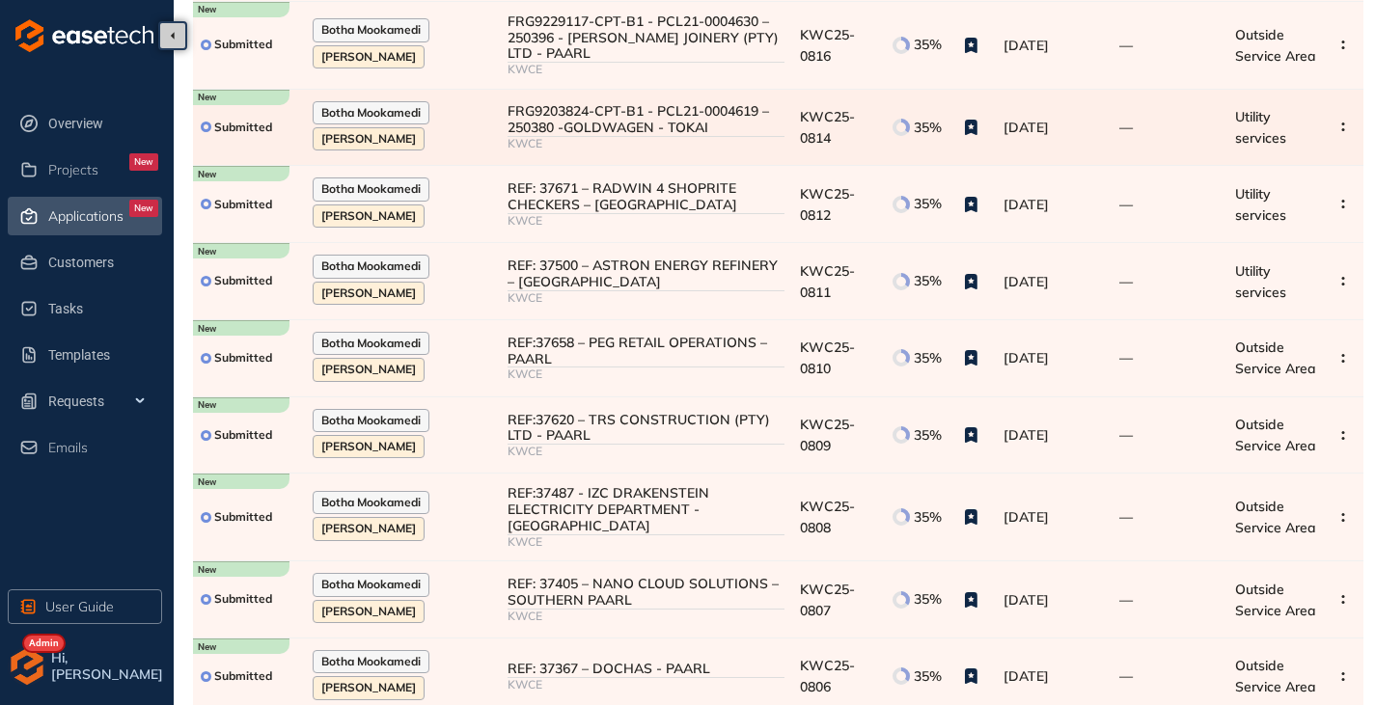
scroll to position [318, 0]
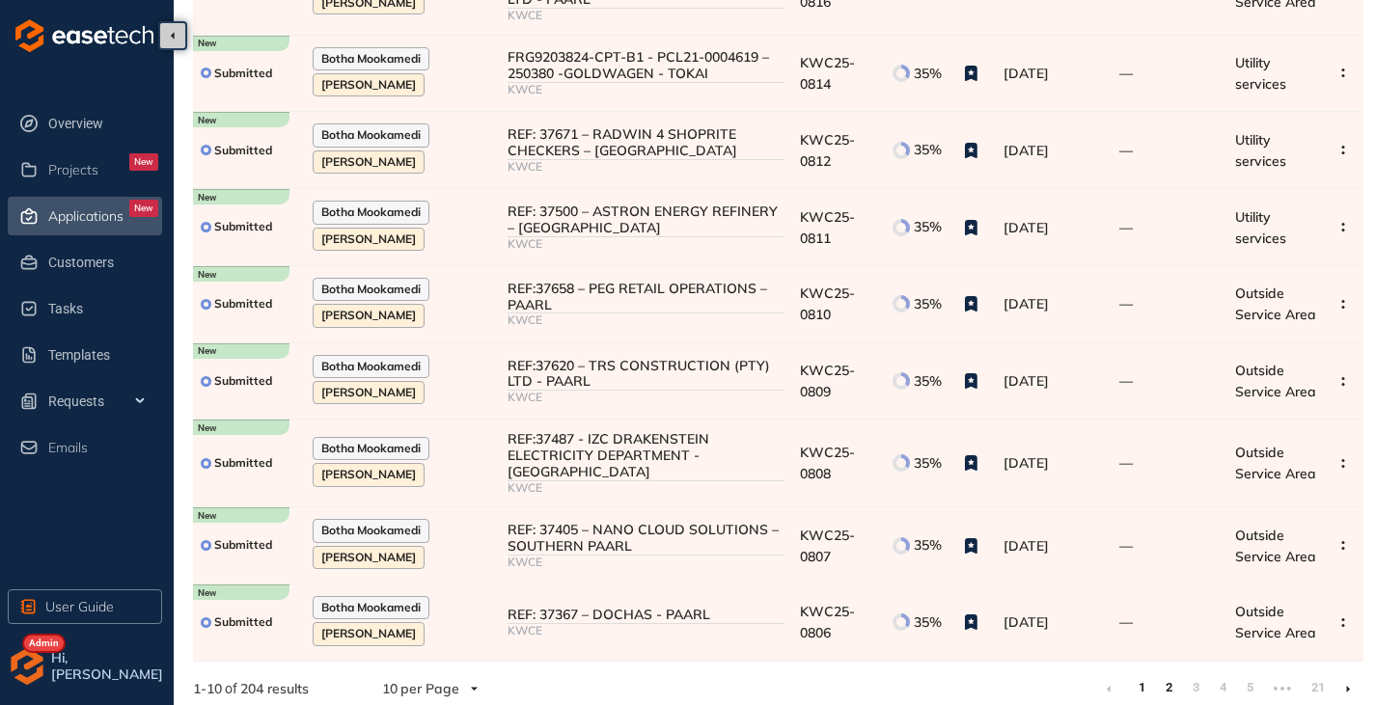
click at [1176, 681] on link "2" at bounding box center [1168, 688] width 19 height 29
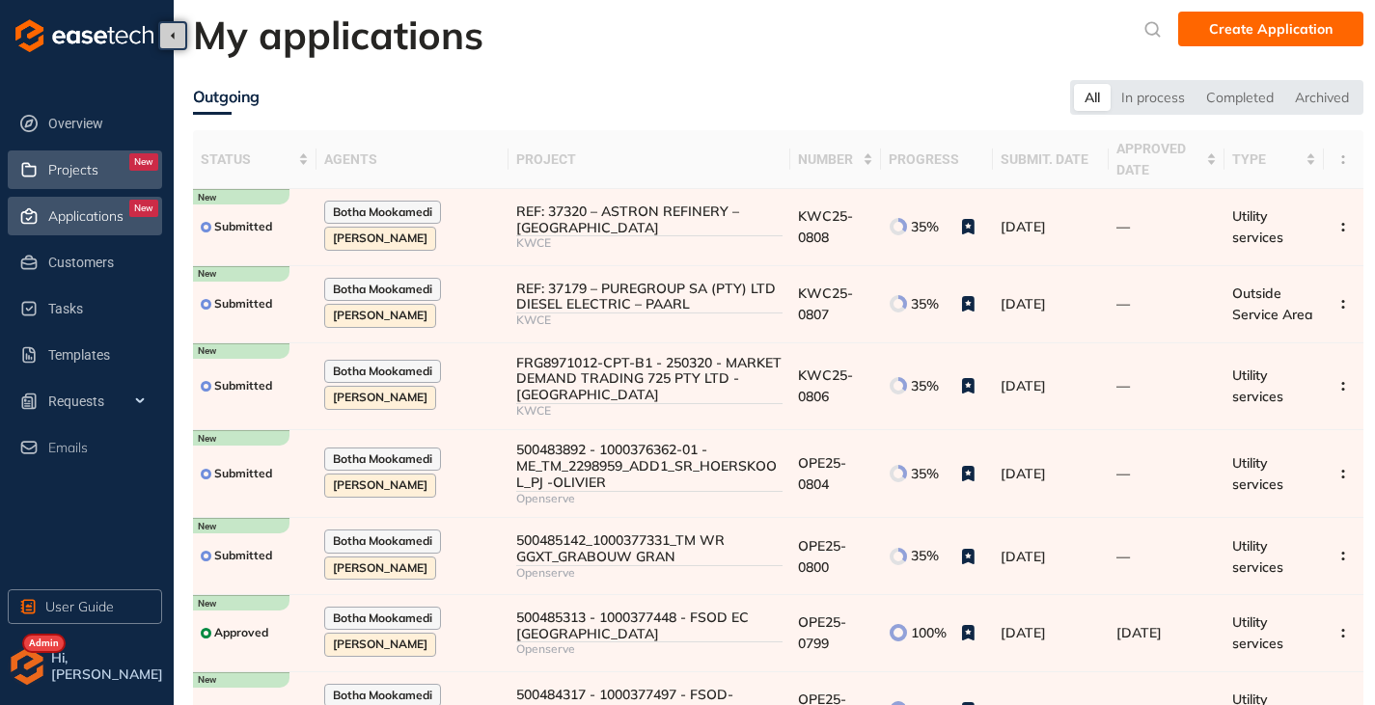
click at [100, 169] on div "Projects New" at bounding box center [103, 169] width 110 height 33
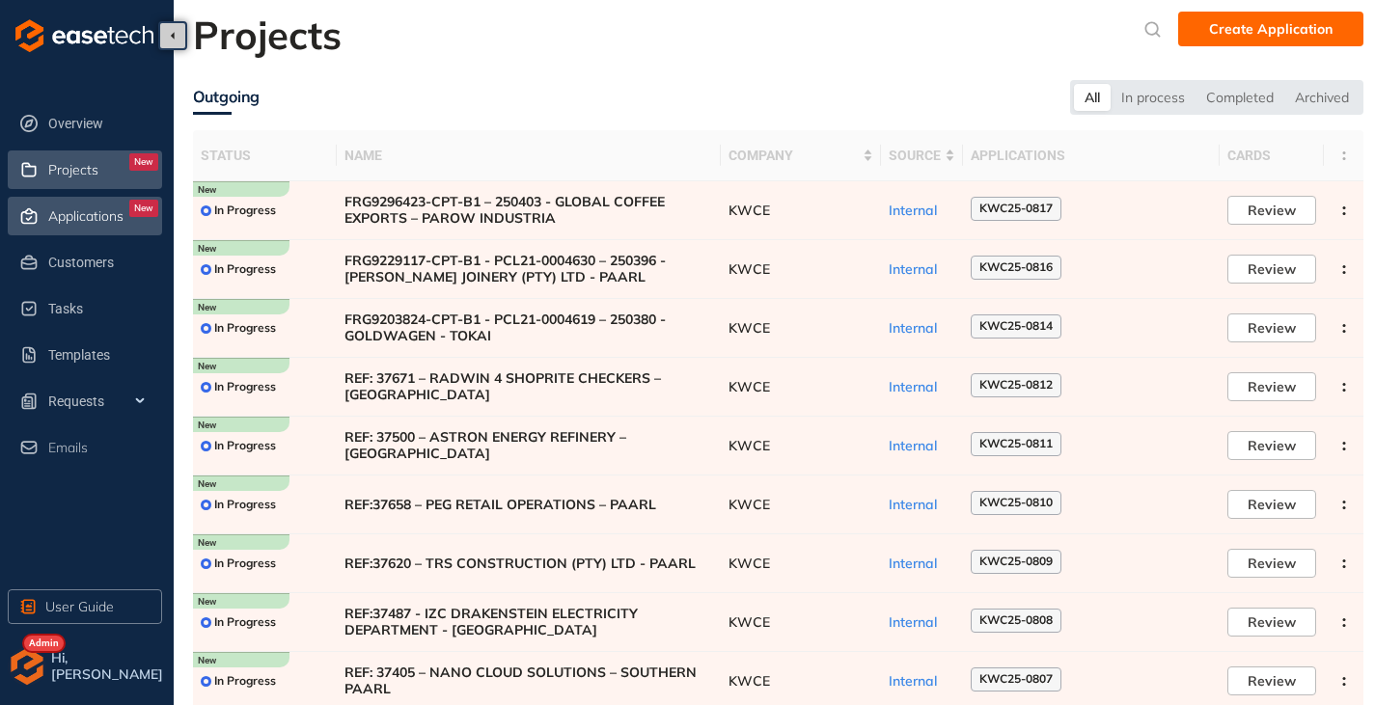
click at [80, 213] on span "Applications" at bounding box center [85, 216] width 75 height 16
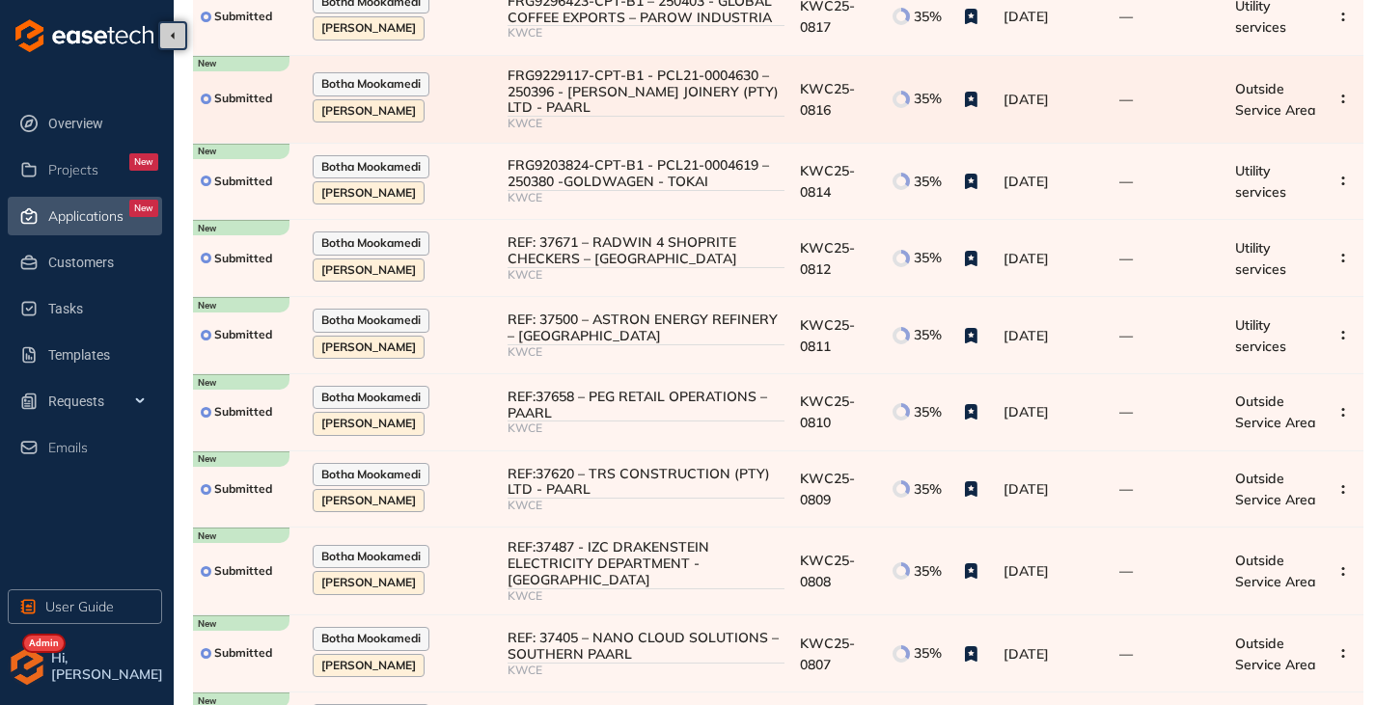
scroll to position [318, 0]
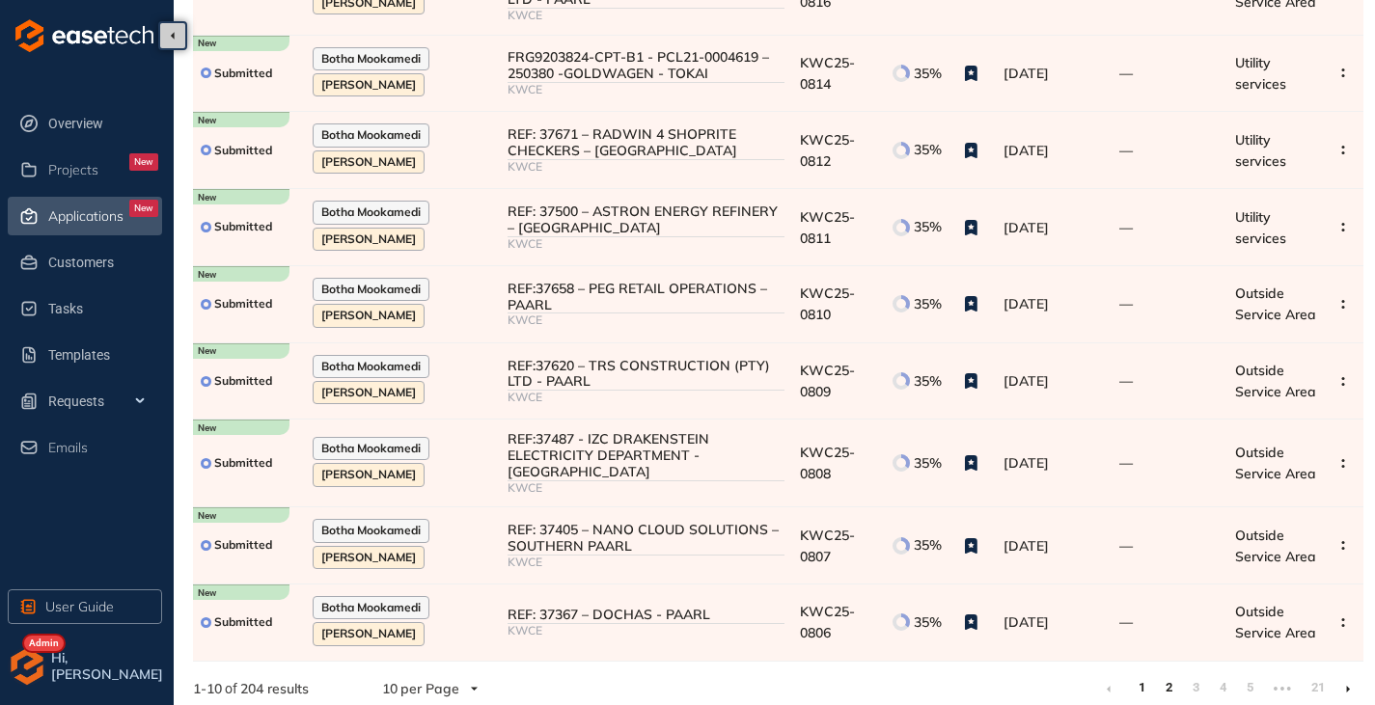
click at [1170, 677] on link "2" at bounding box center [1168, 688] width 19 height 29
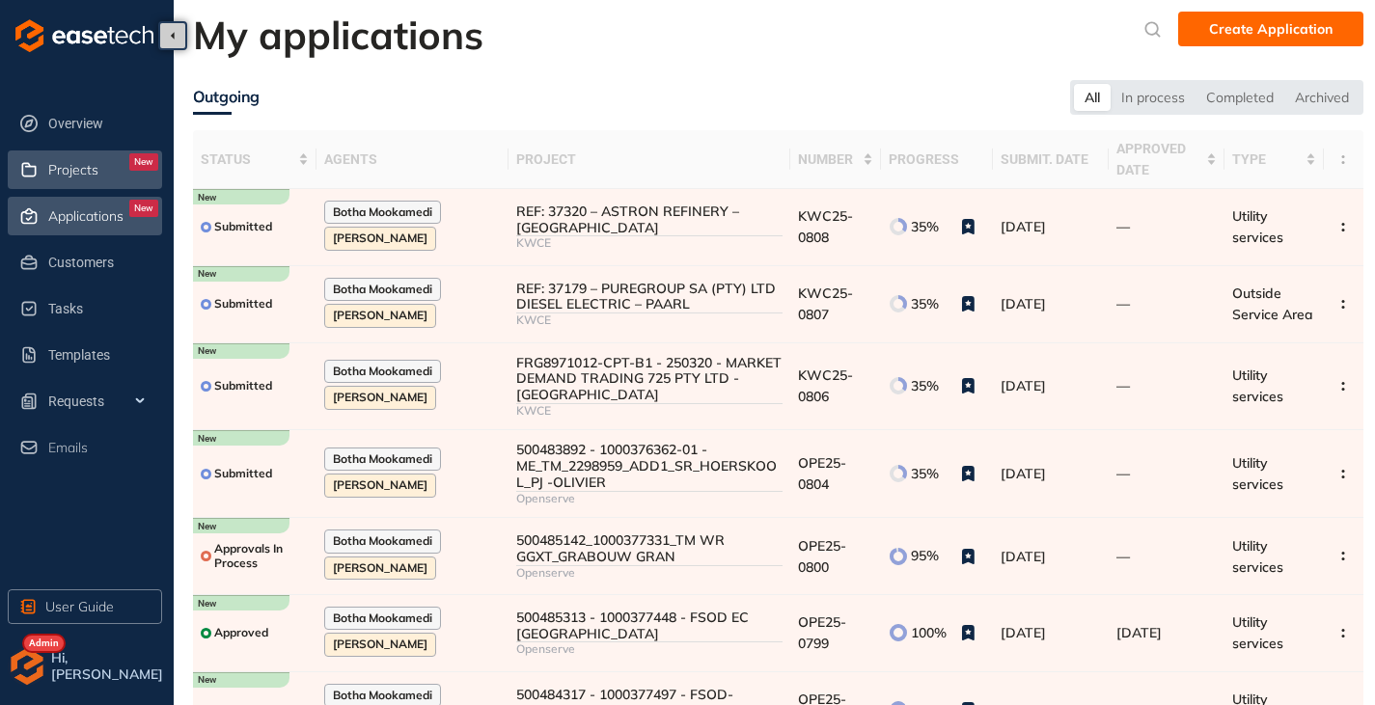
click at [92, 174] on span "Projects" at bounding box center [73, 170] width 50 height 16
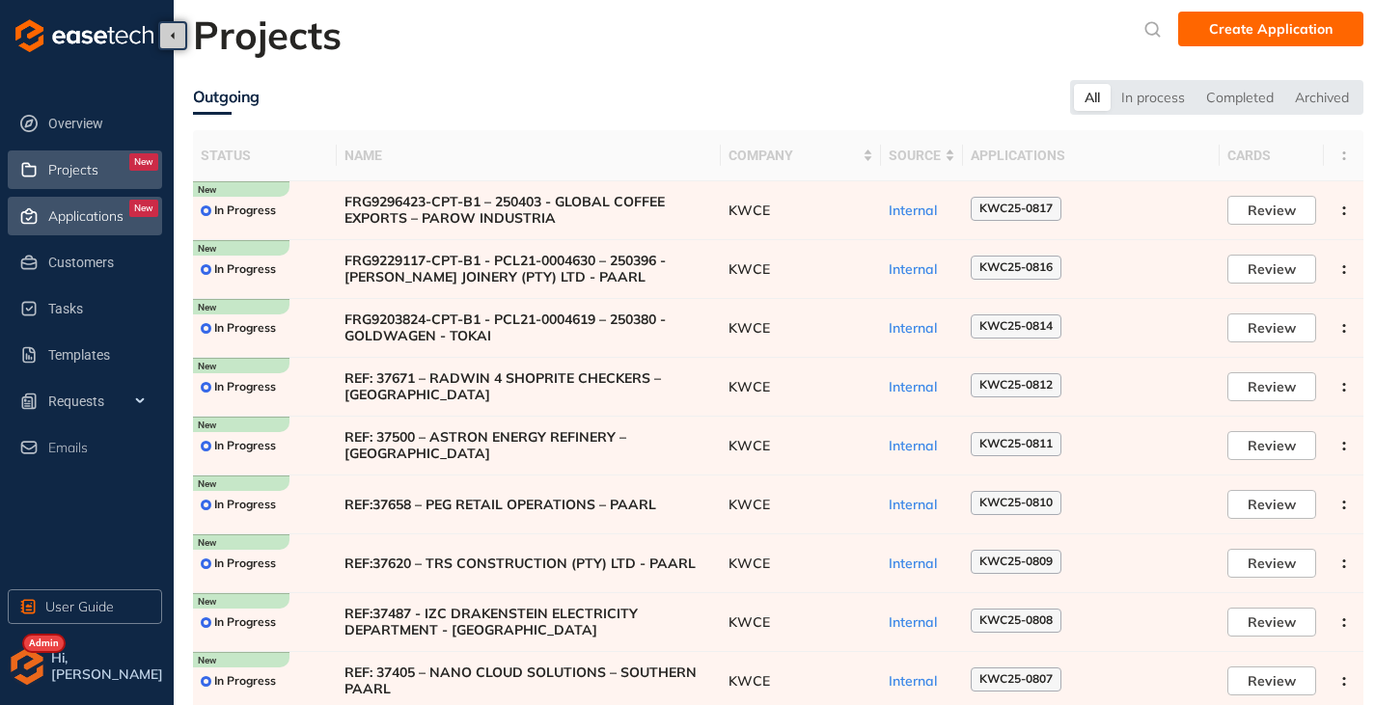
click at [63, 210] on span "Applications" at bounding box center [85, 216] width 75 height 16
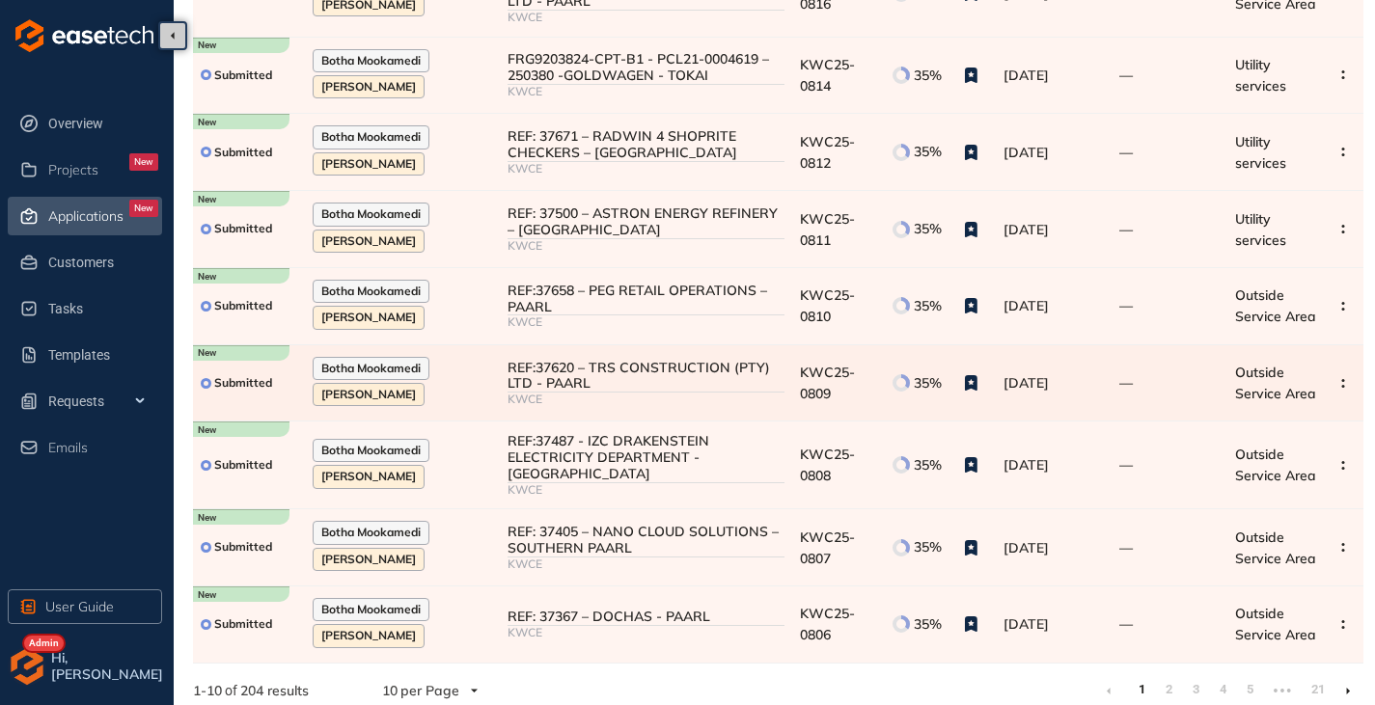
scroll to position [318, 0]
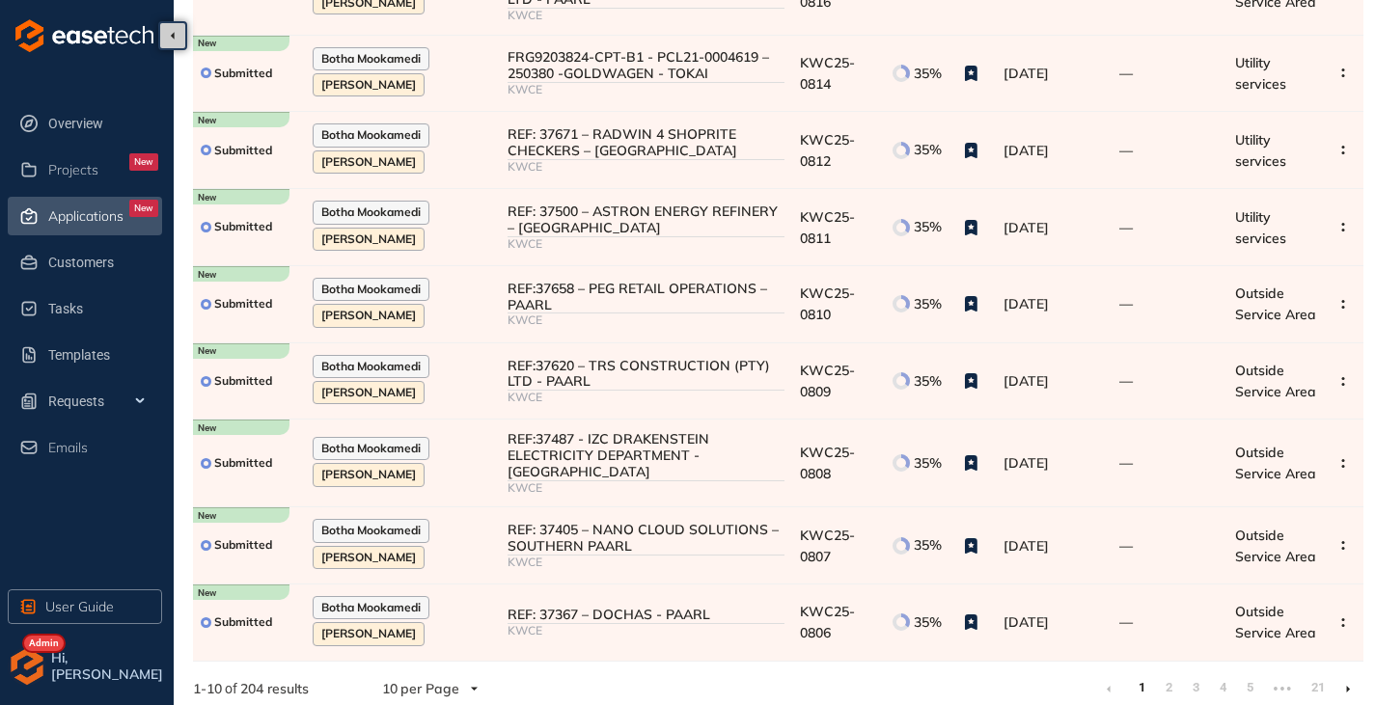
click at [1184, 677] on ul "1 2 3 4 5 ••• 21" at bounding box center [1228, 689] width 270 height 31
click at [1177, 675] on link "2" at bounding box center [1168, 688] width 19 height 29
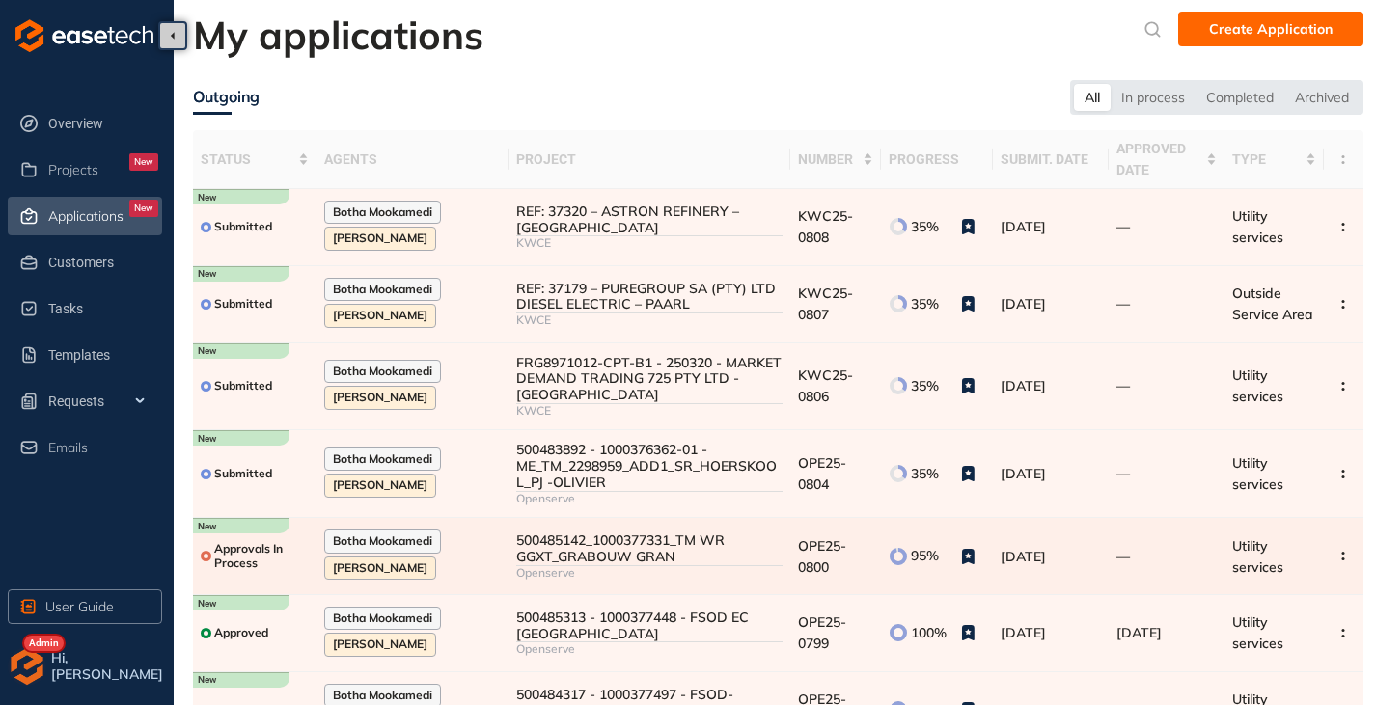
click at [884, 546] on td "95%" at bounding box center [937, 556] width 112 height 77
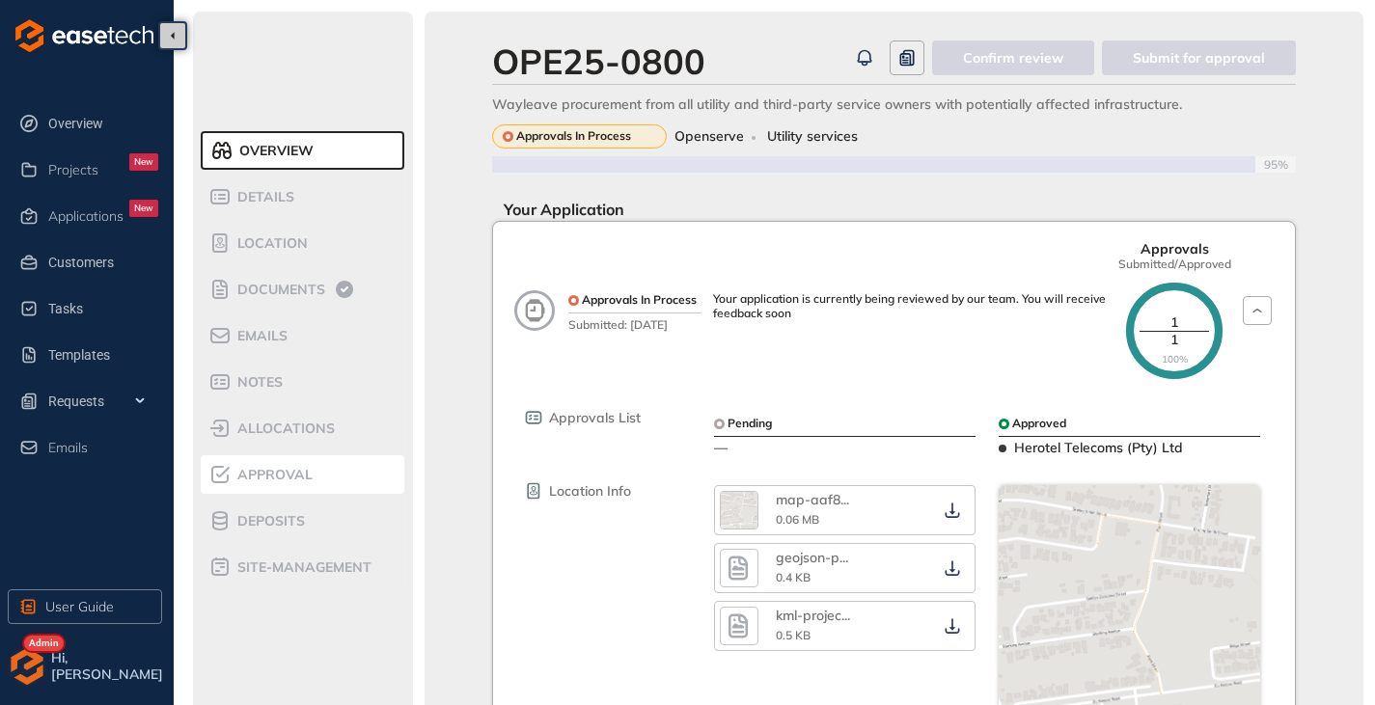
click at [290, 482] on span "Approval" at bounding box center [272, 475] width 81 height 16
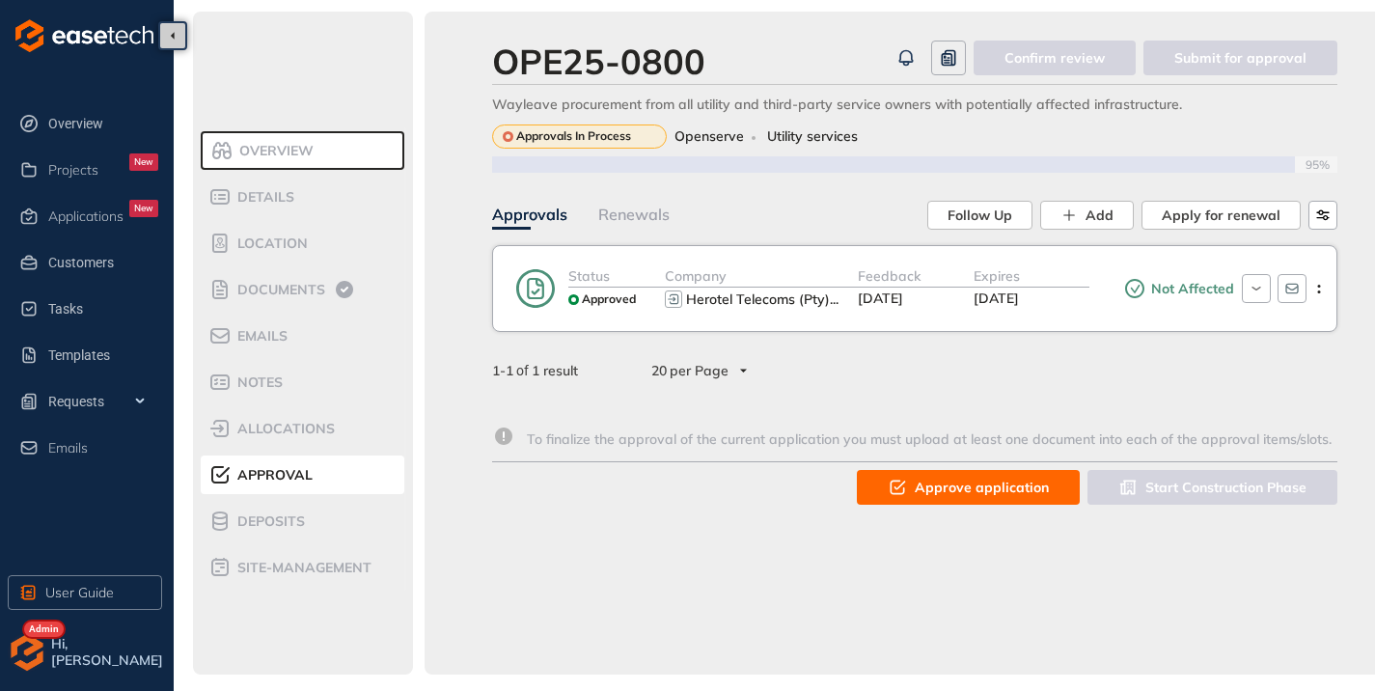
click at [943, 475] on button "Approve application" at bounding box center [968, 487] width 223 height 35
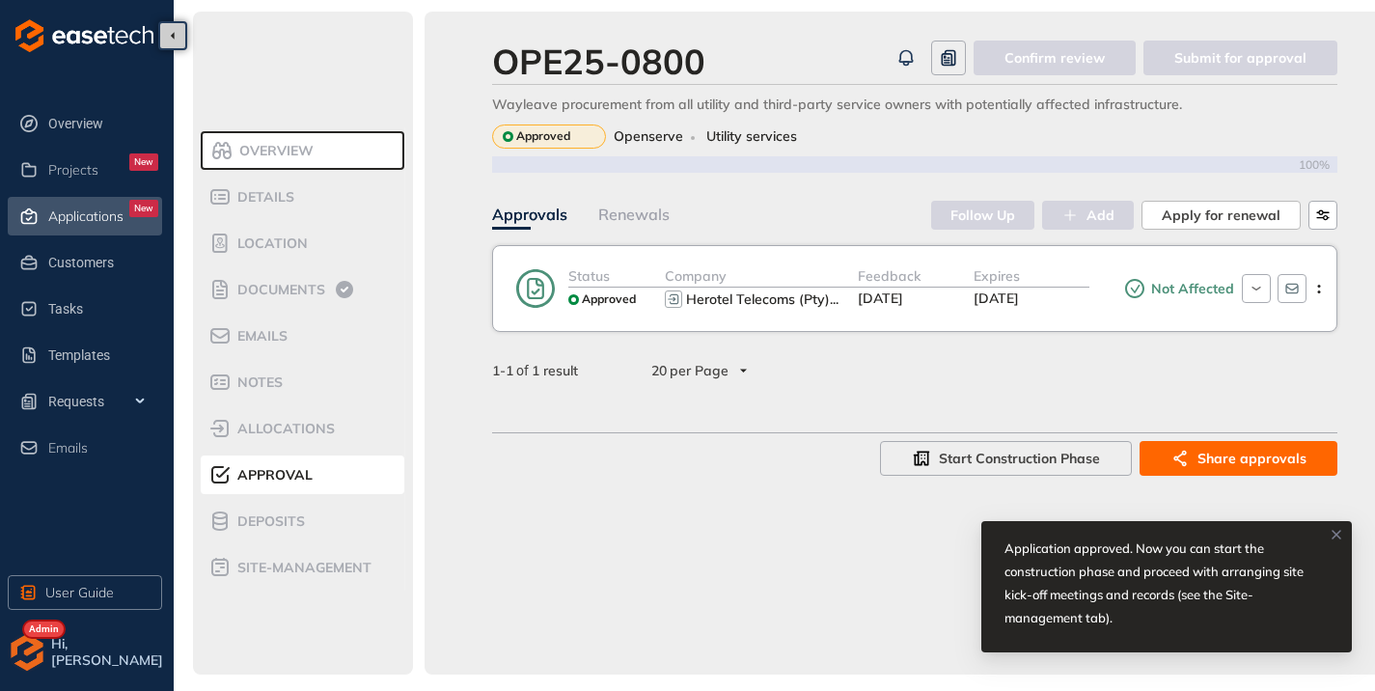
click at [95, 208] on span "Applications" at bounding box center [85, 216] width 75 height 16
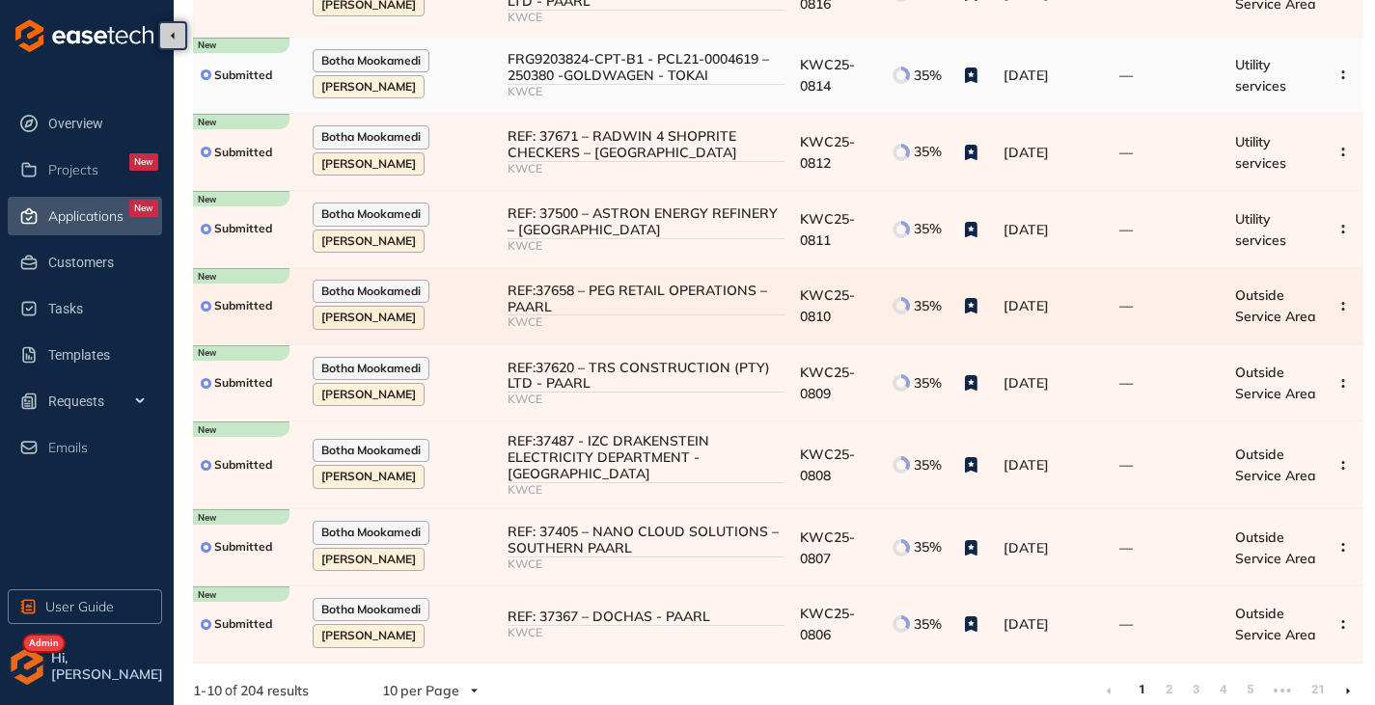
scroll to position [318, 0]
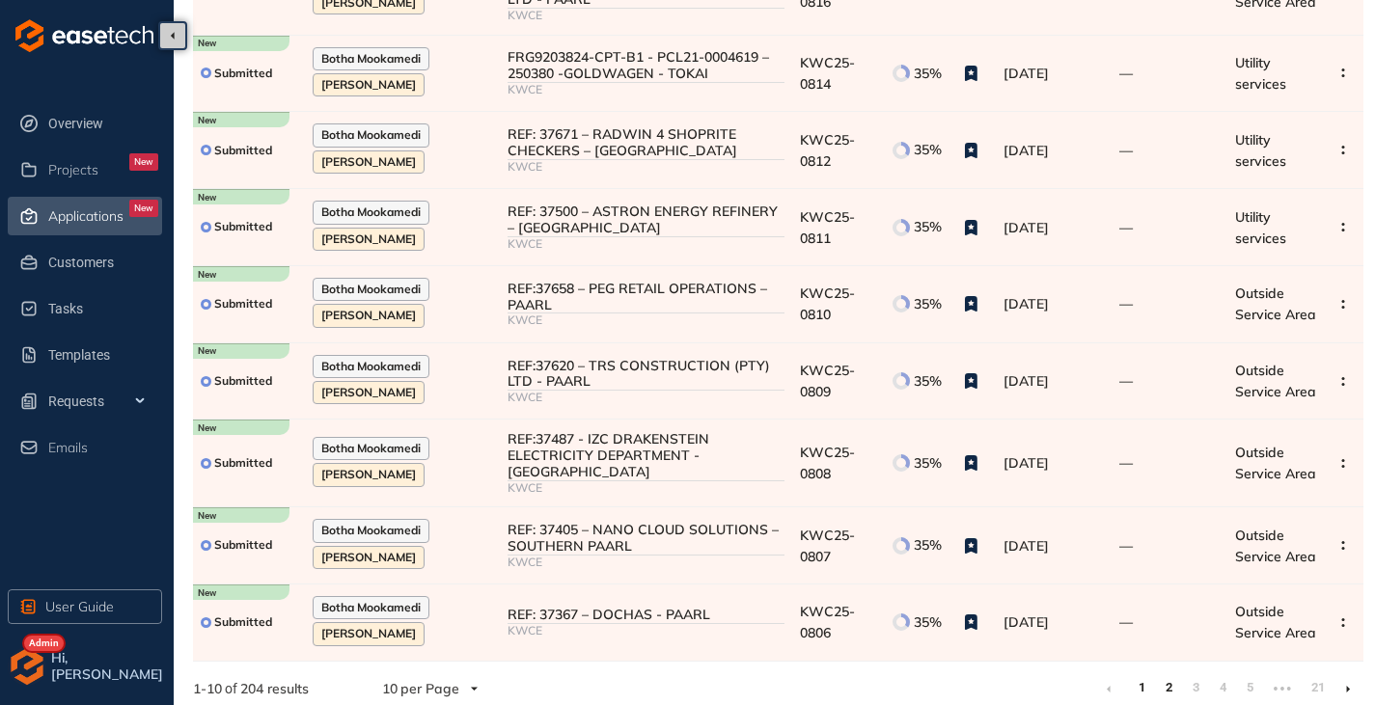
click at [1160, 674] on link "2" at bounding box center [1168, 688] width 19 height 29
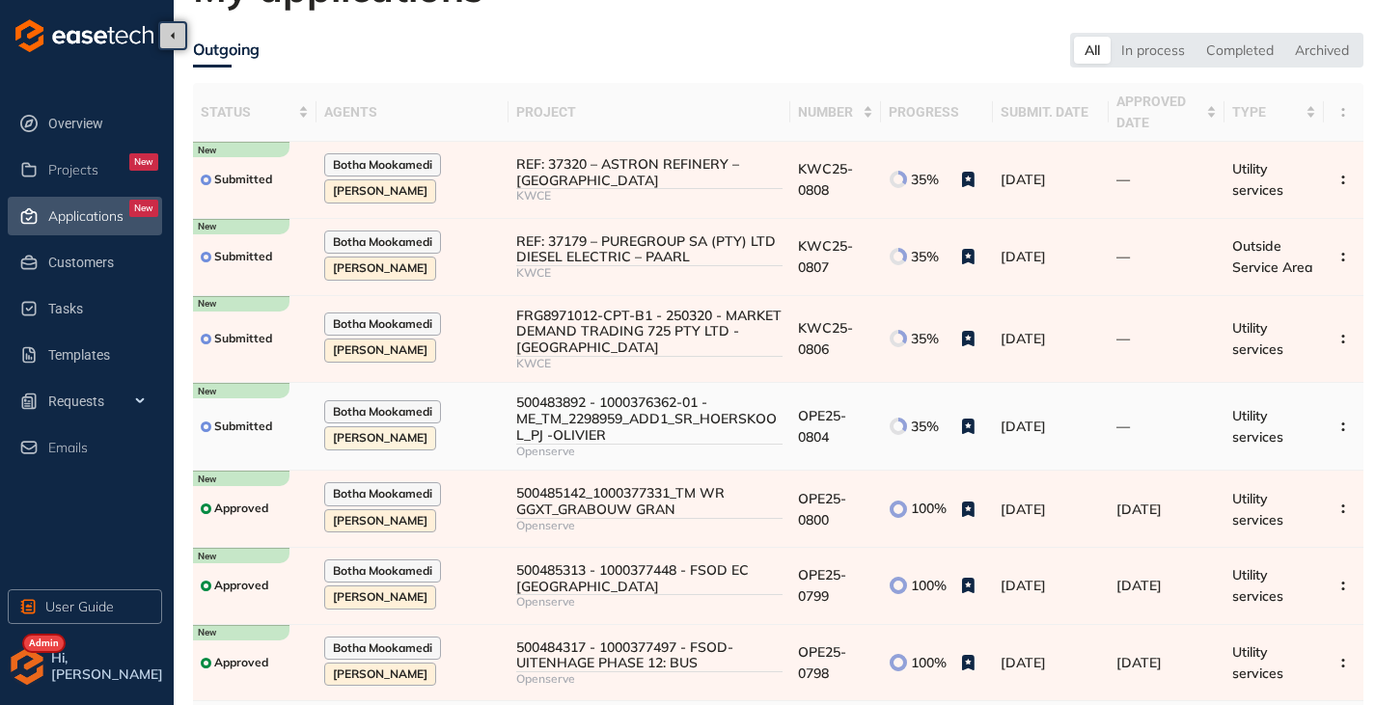
scroll to position [40, 0]
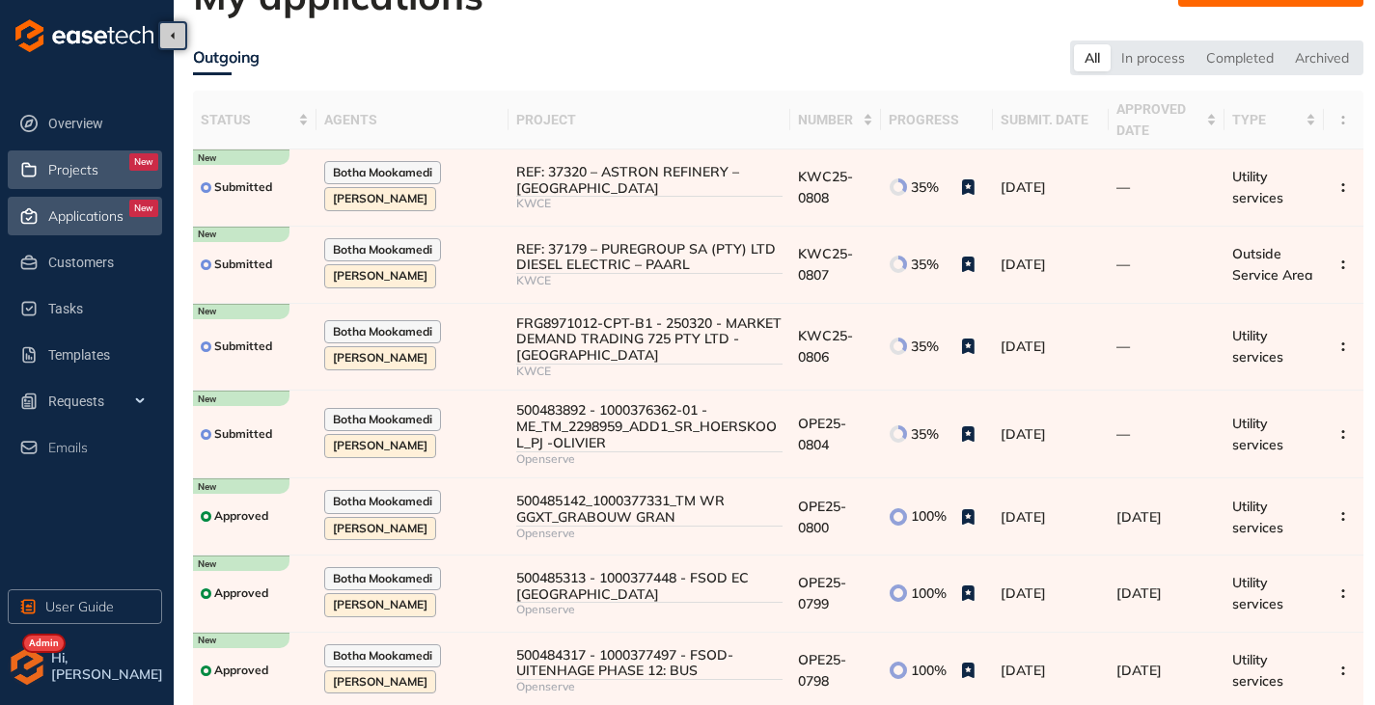
click at [95, 164] on span "Projects" at bounding box center [73, 170] width 50 height 16
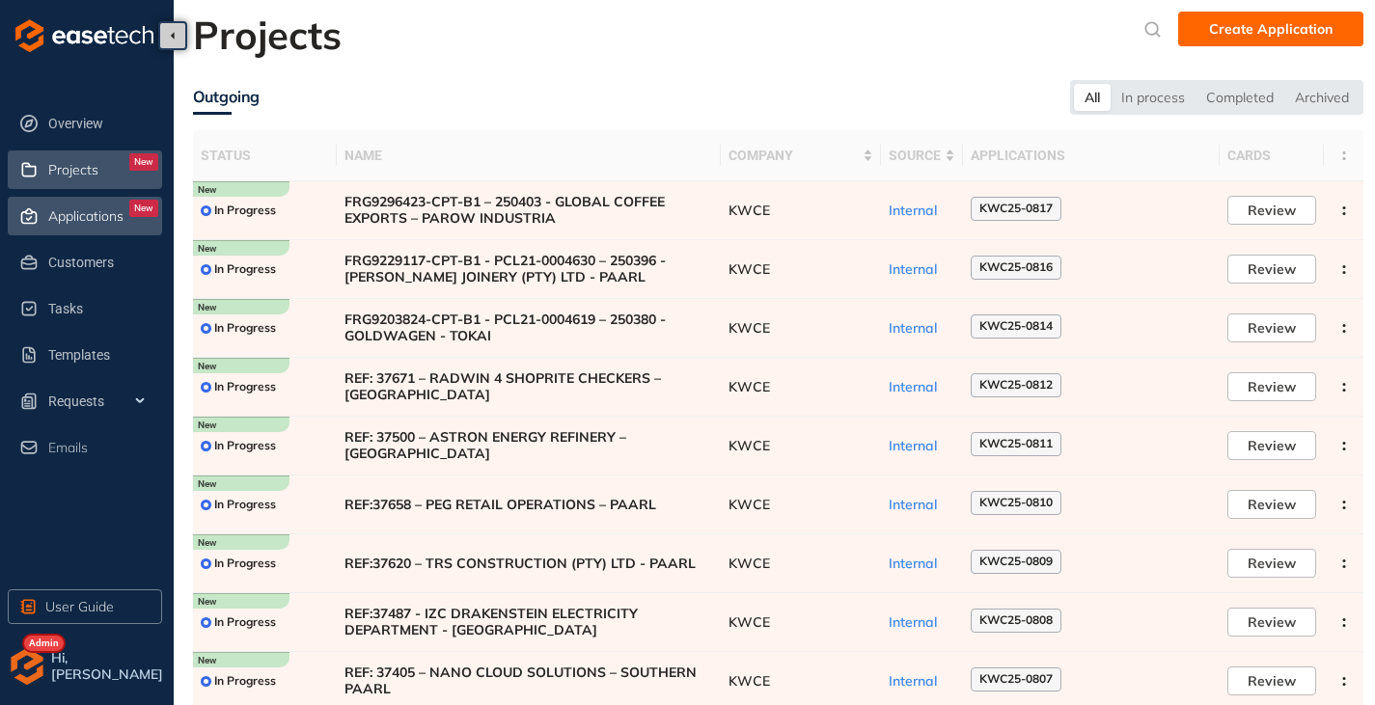
click at [86, 215] on span "Applications" at bounding box center [85, 216] width 75 height 16
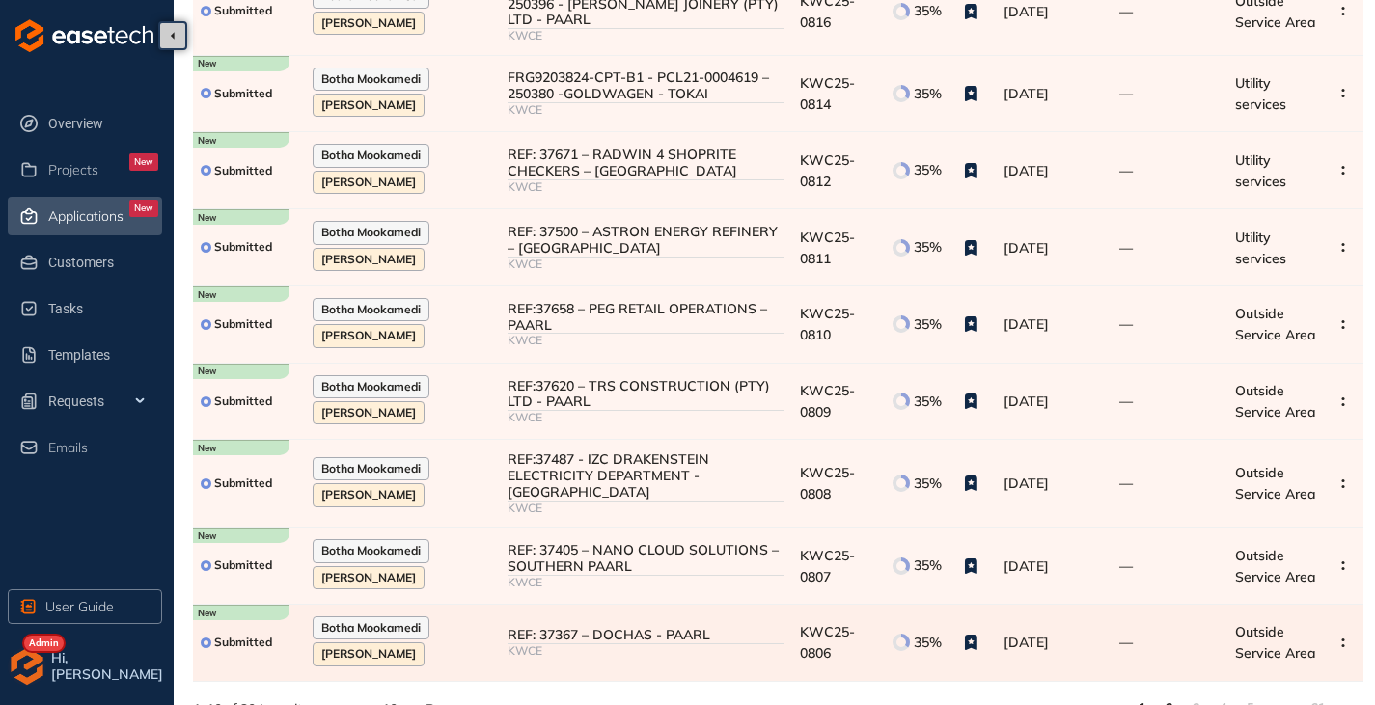
scroll to position [318, 0]
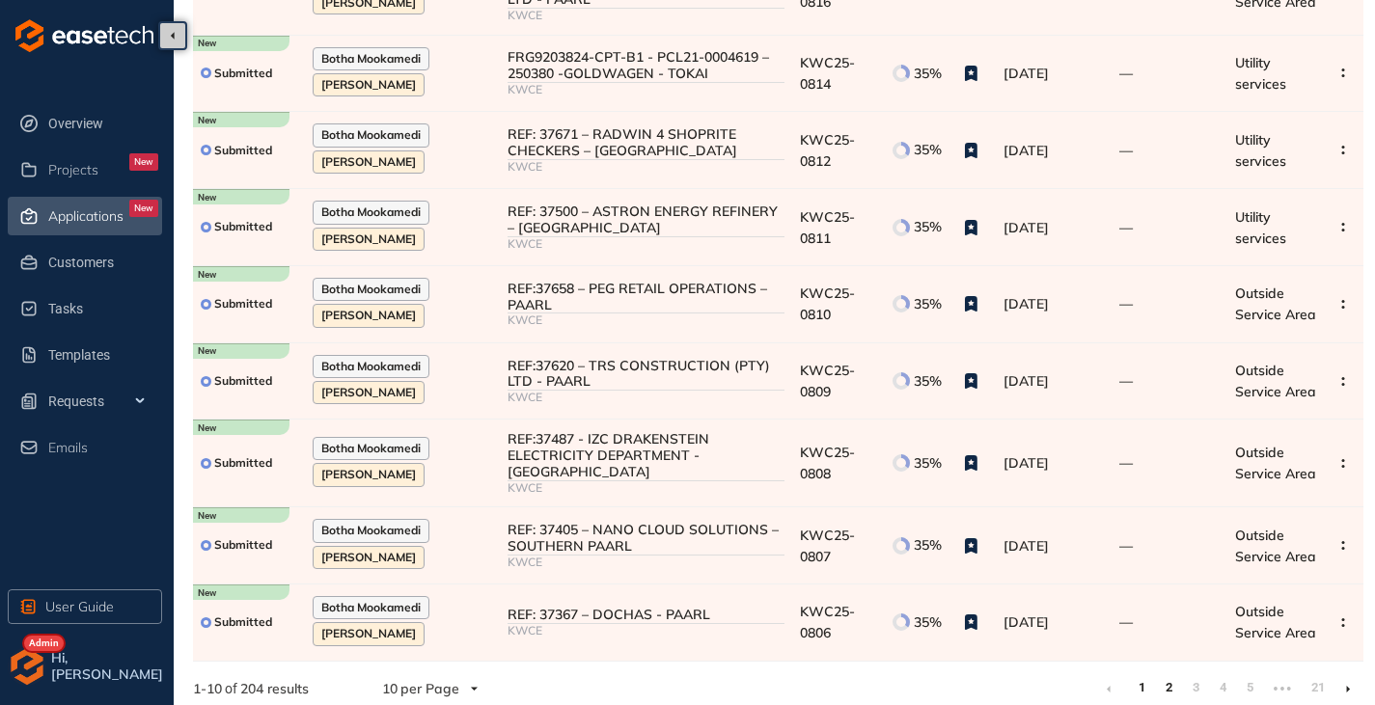
click at [1169, 674] on link "2" at bounding box center [1168, 688] width 19 height 29
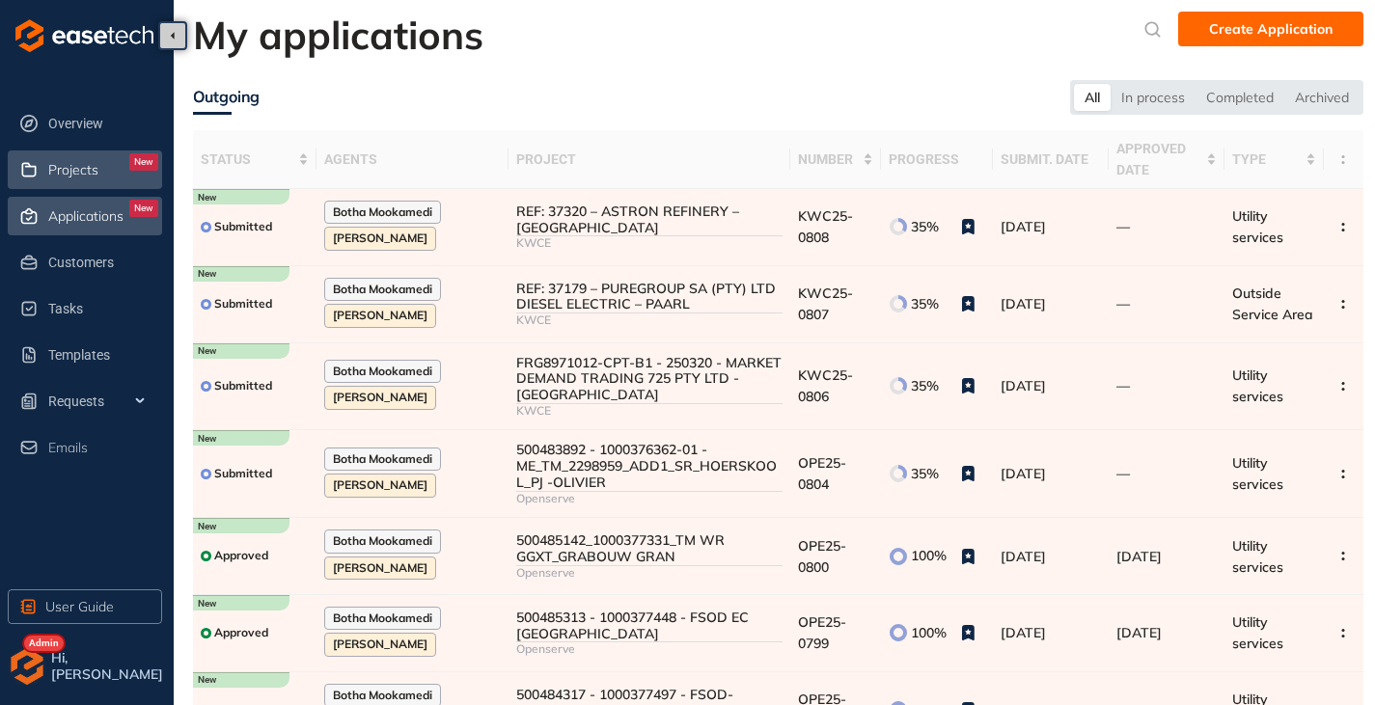
click at [92, 179] on div "Projects New" at bounding box center [103, 169] width 110 height 33
